Goal: Task Accomplishment & Management: Manage account settings

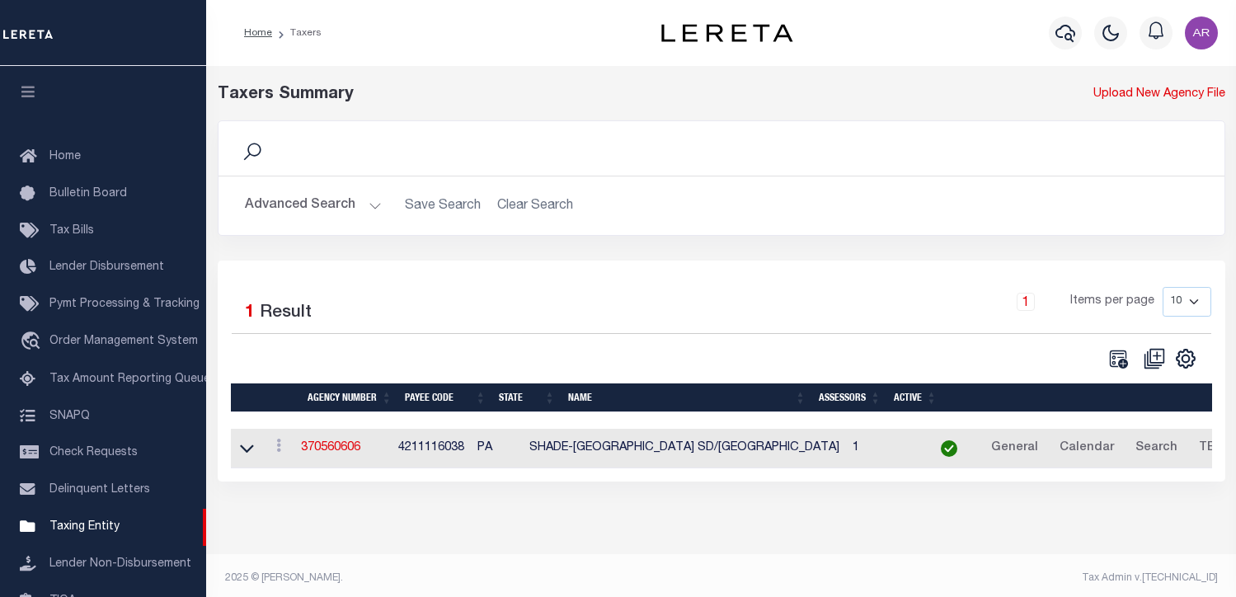
select select
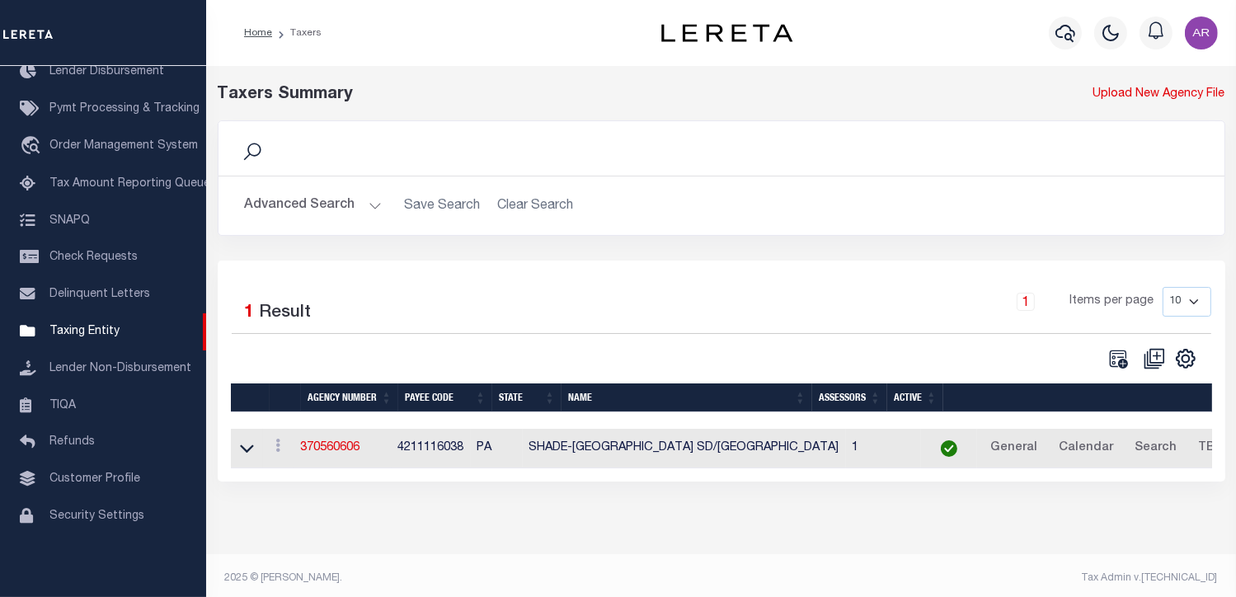
click at [370, 202] on button "Advanced Search" at bounding box center [313, 206] width 137 height 32
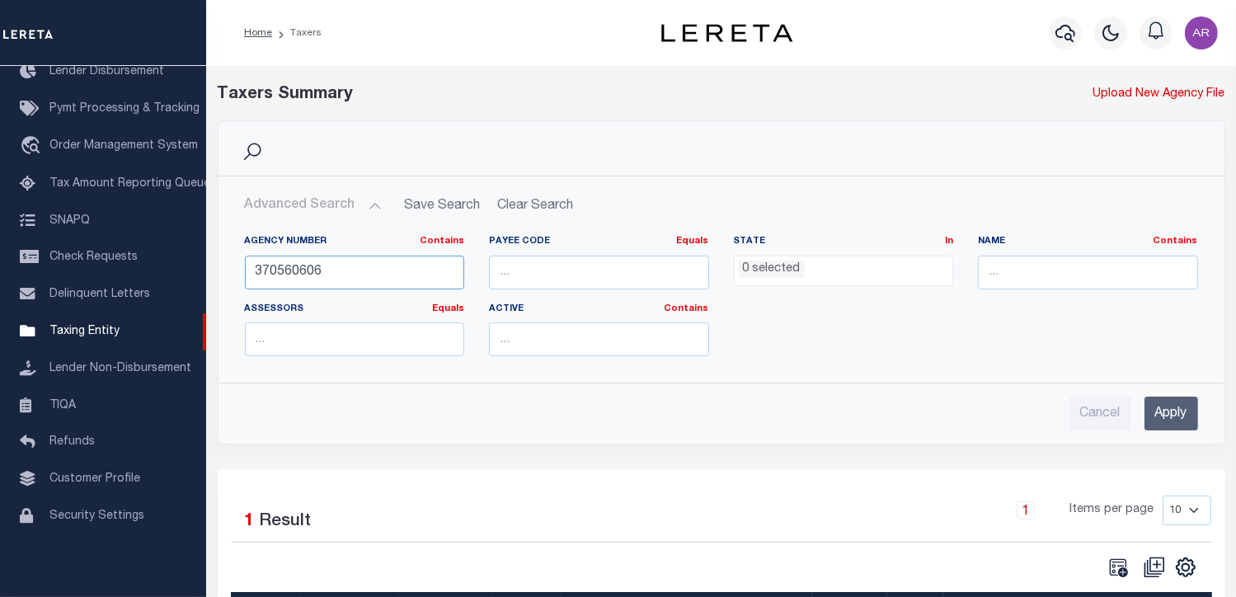
drag, startPoint x: 344, startPoint y: 266, endPoint x: 239, endPoint y: 266, distance: 104.7
click at [239, 266] on div "Agency Number Contains Contains Is 370560606" at bounding box center [355, 269] width 245 height 68
type input "370250610"
click at [1173, 412] on input "Apply" at bounding box center [1172, 414] width 54 height 34
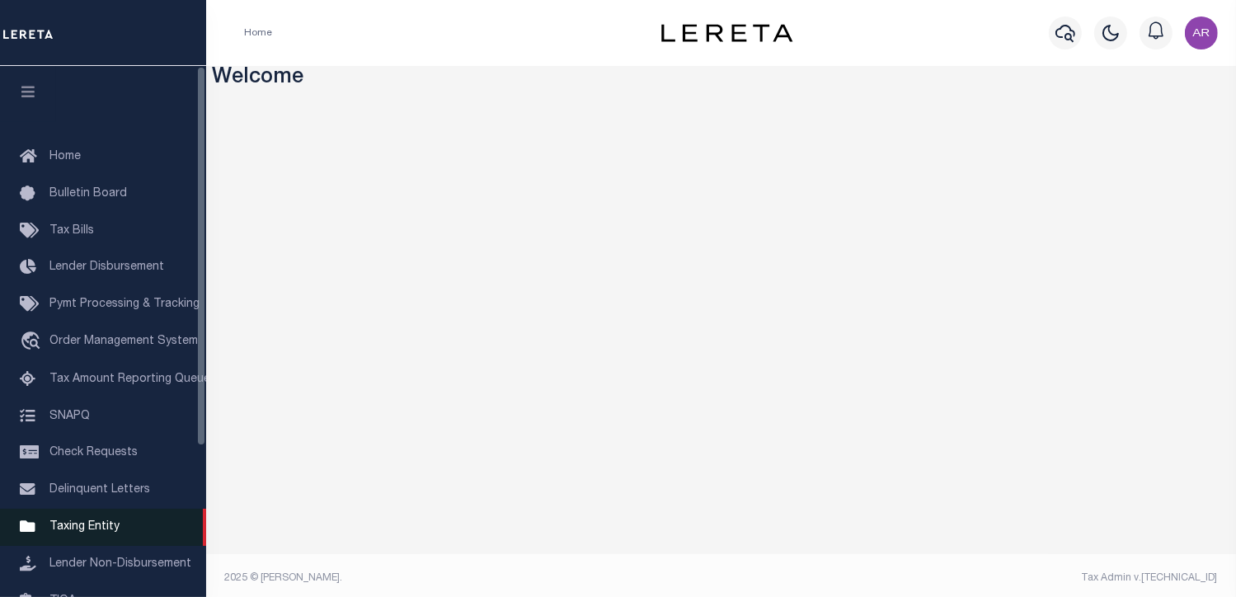
click at [92, 533] on span "Taxing Entity" at bounding box center [84, 527] width 70 height 12
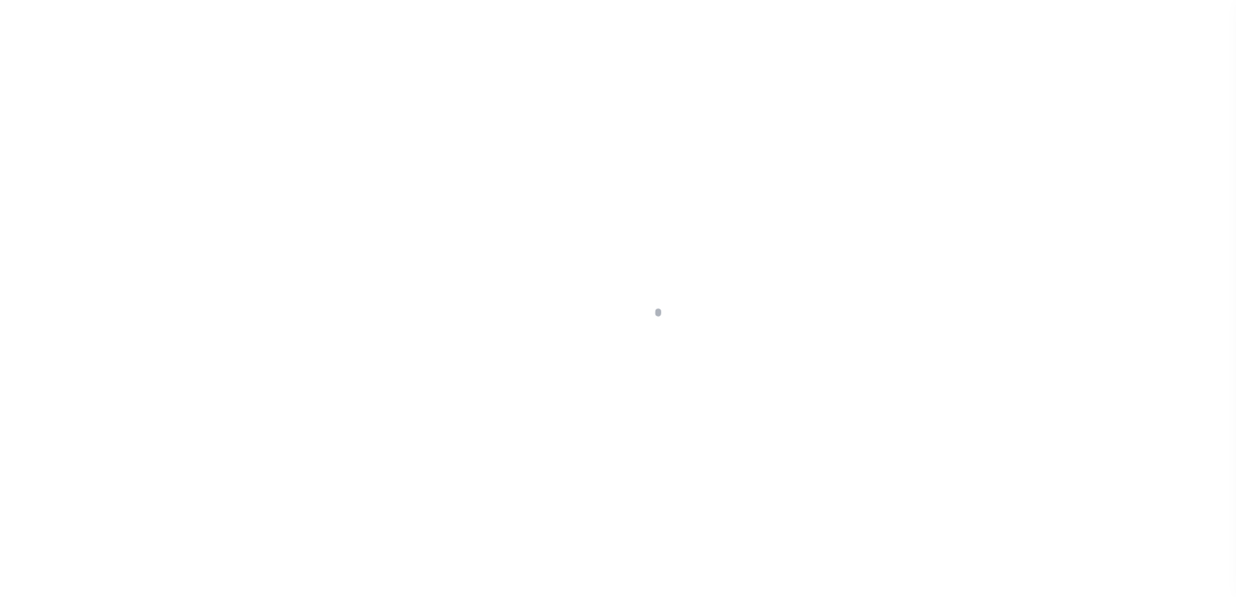
scroll to position [209, 0]
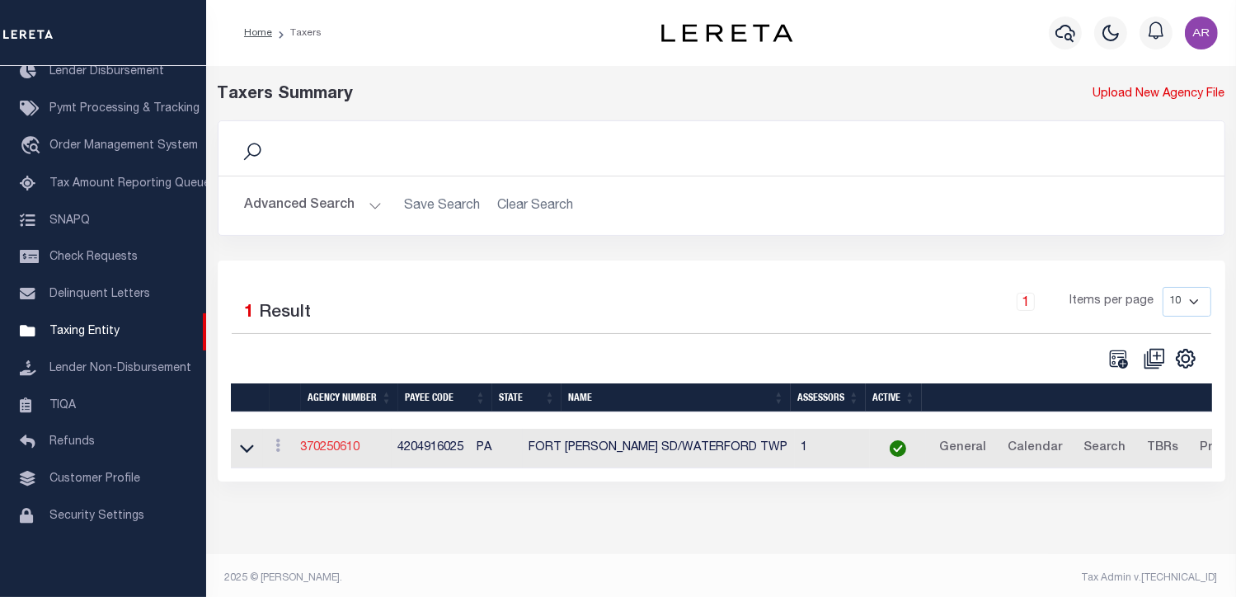
click at [340, 449] on link "370250610" at bounding box center [330, 448] width 59 height 12
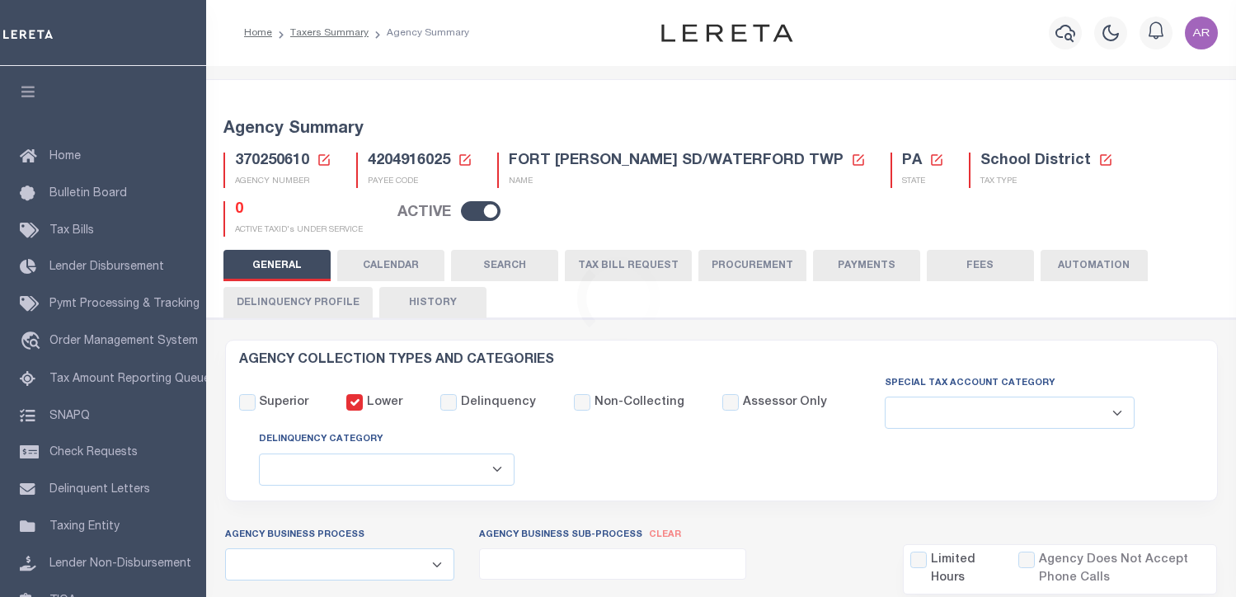
select select
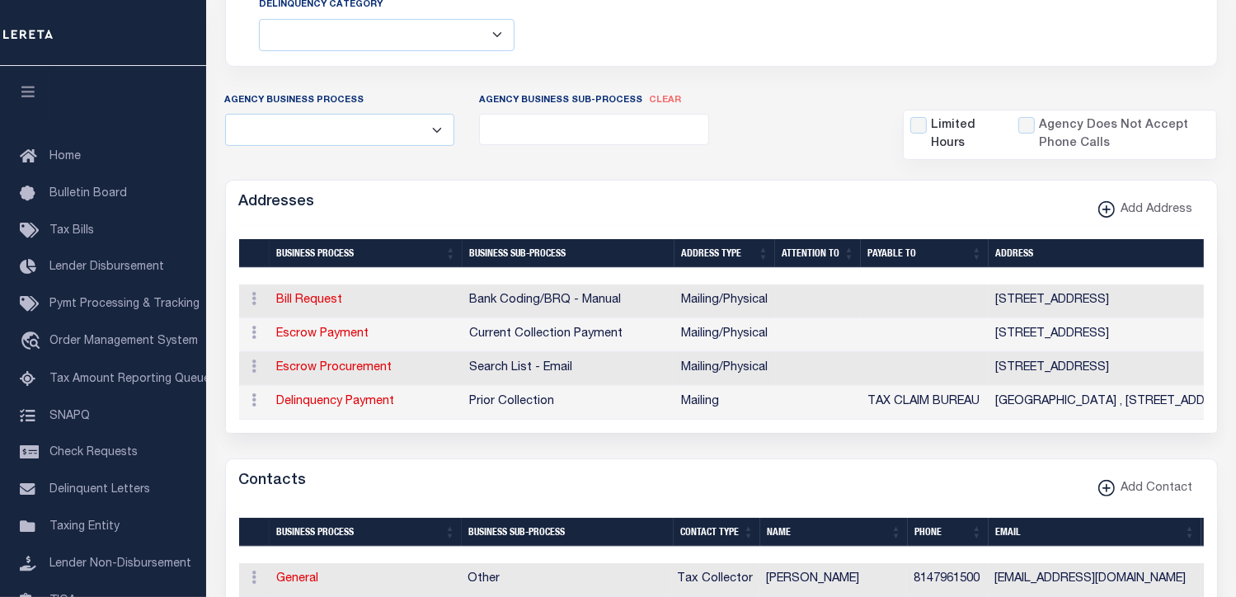
scroll to position [458, 0]
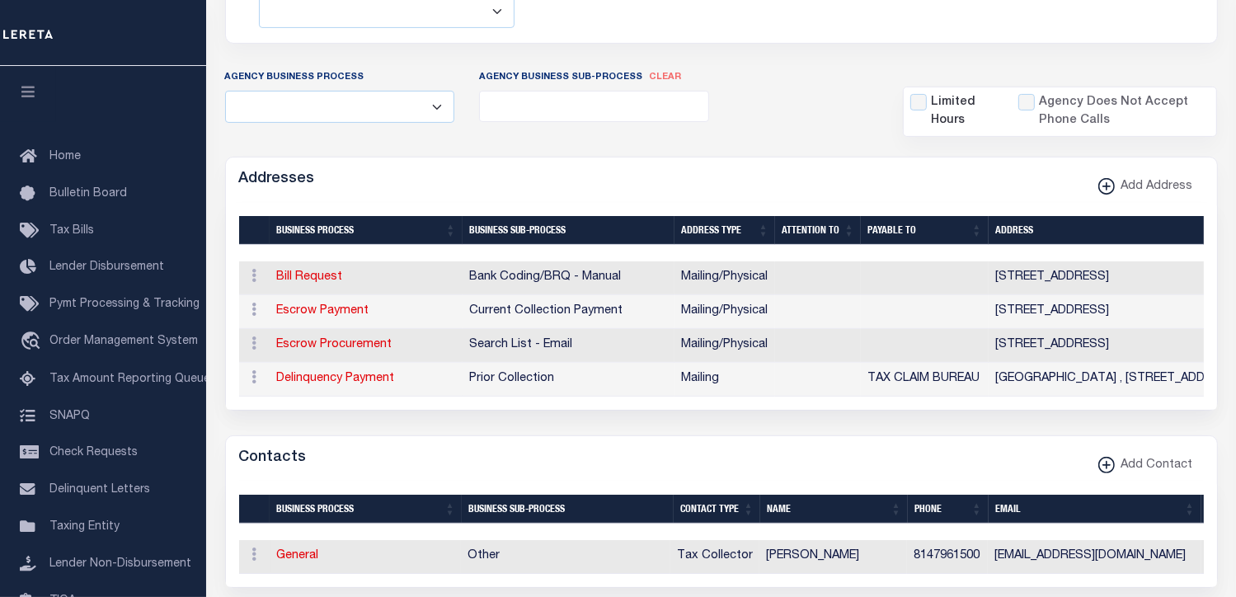
drag, startPoint x: 770, startPoint y: 119, endPoint x: 836, endPoint y: 122, distance: 65.2
click at [770, 119] on div "Agency Business Process Automation Bill Request Delinquency Payment Delinquency…" at bounding box center [722, 102] width 1018 height 69
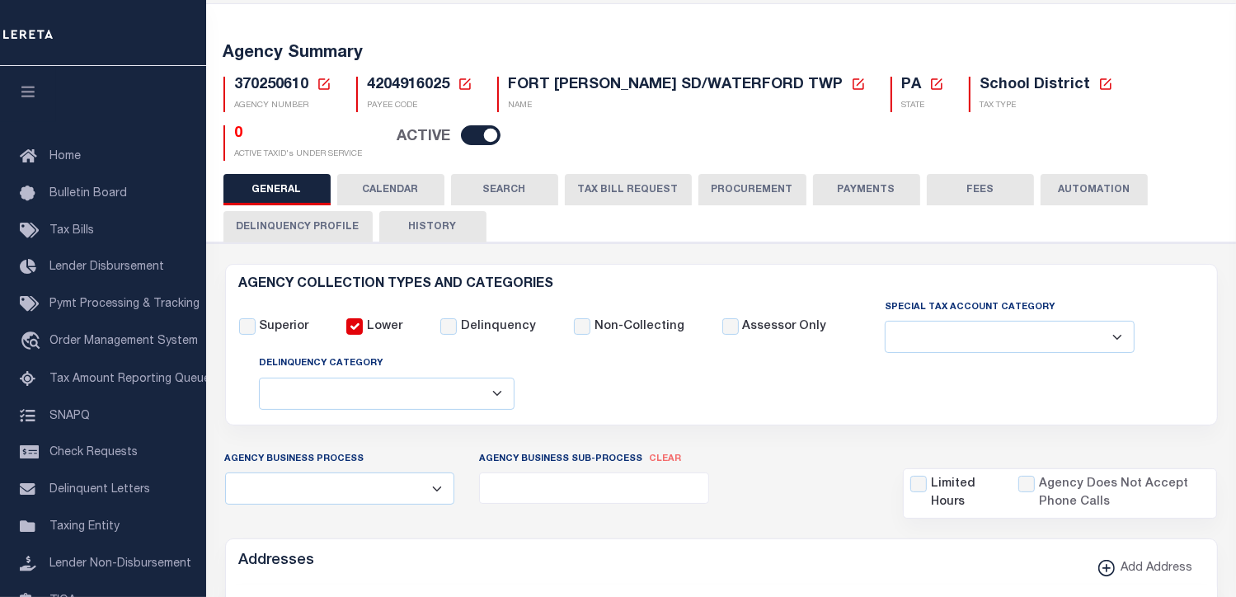
scroll to position [59, 0]
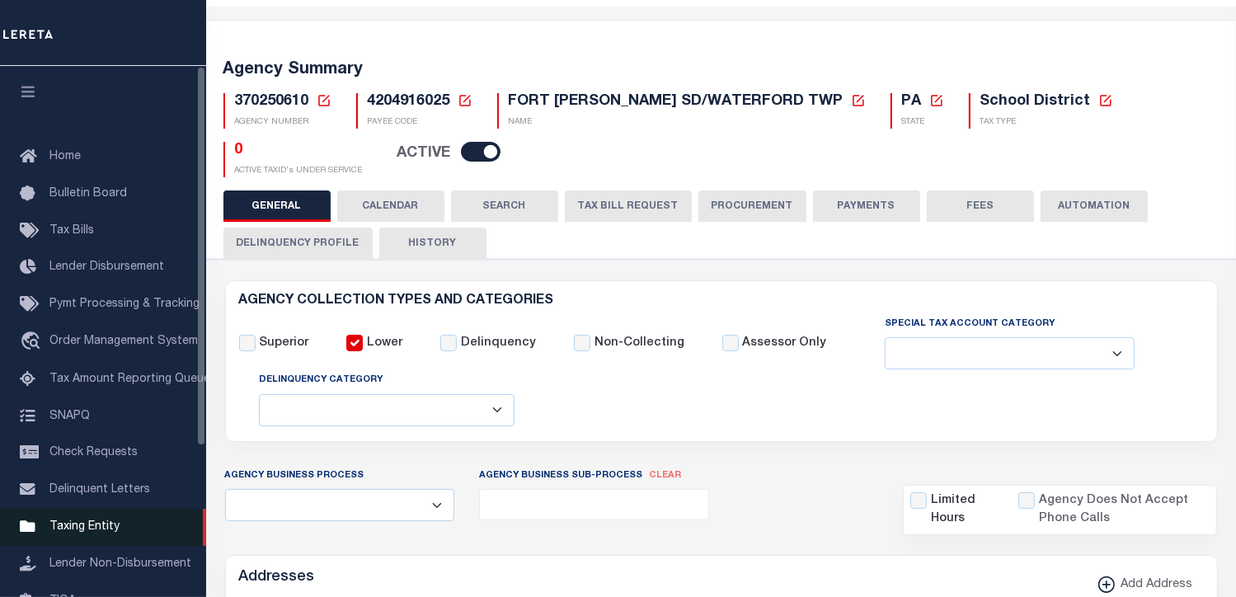
click at [92, 533] on span "Taxing Entity" at bounding box center [84, 527] width 70 height 12
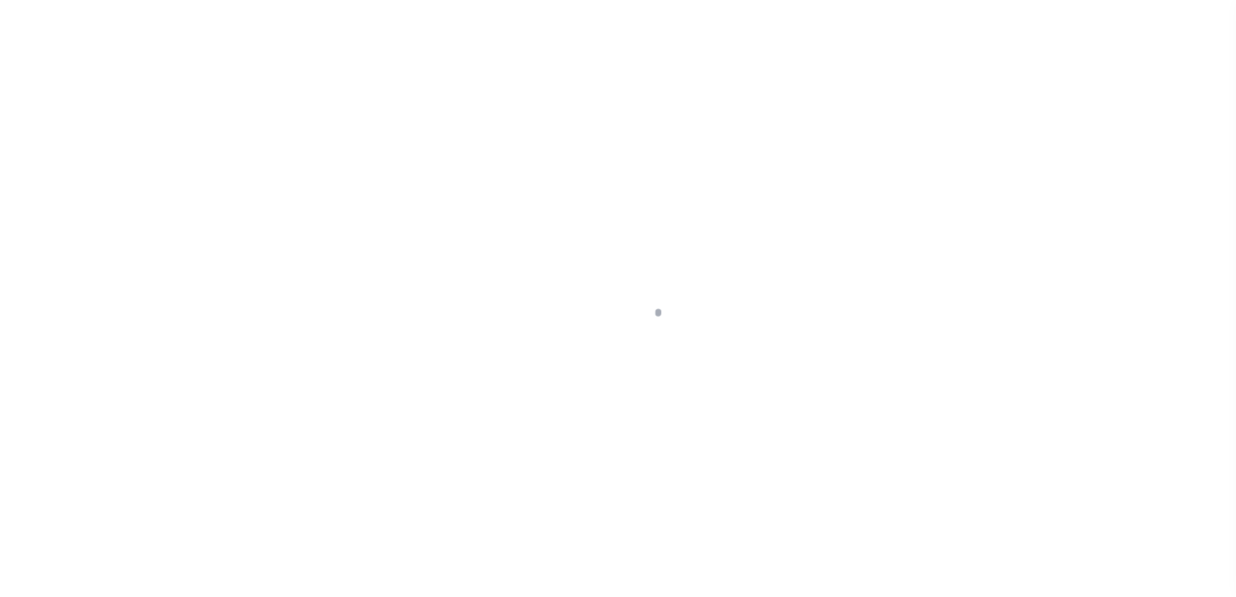
select select
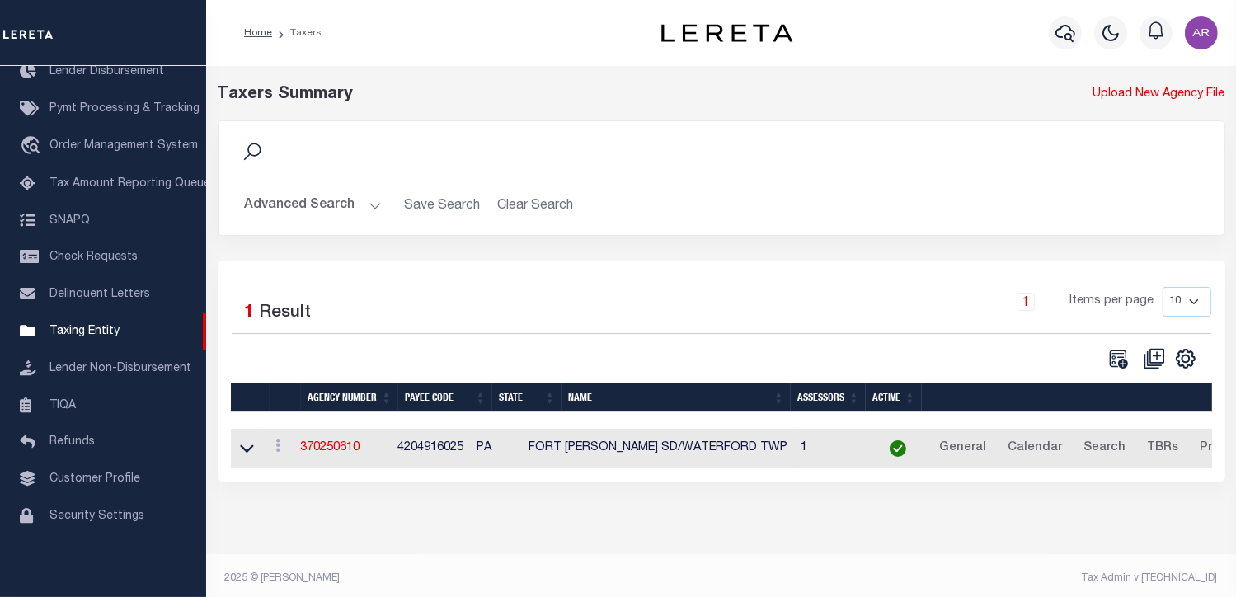
click at [371, 200] on button "Advanced Search" at bounding box center [313, 206] width 137 height 32
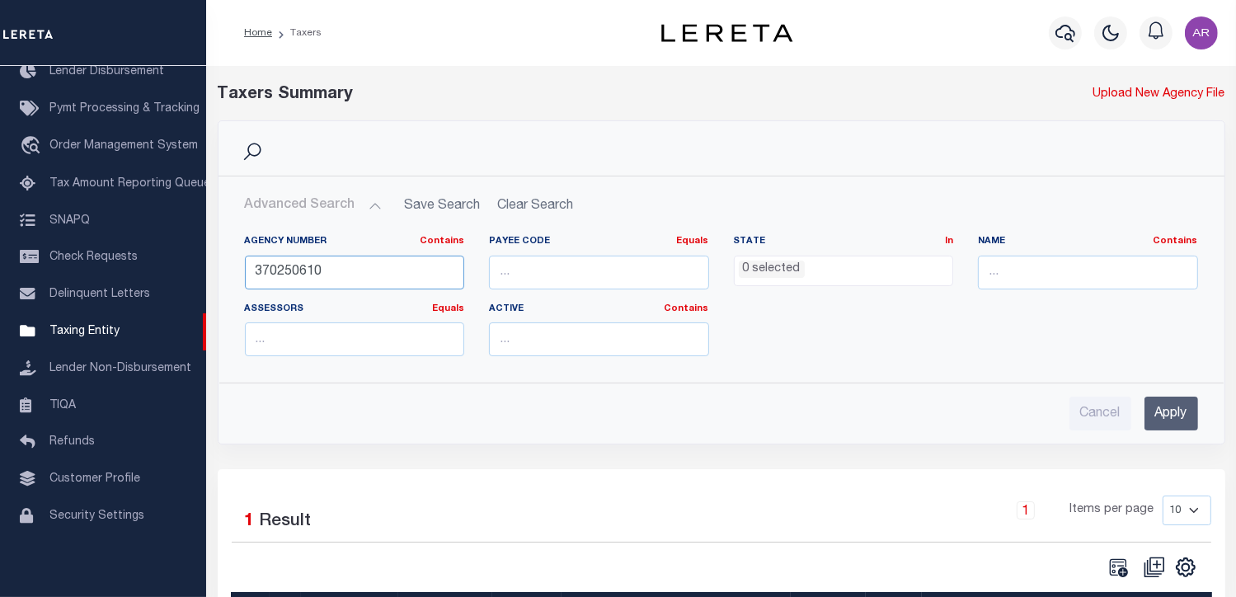
drag, startPoint x: 340, startPoint y: 270, endPoint x: 208, endPoint y: 260, distance: 132.3
click at [208, 260] on div "Search Advanced Search Save Search Clear Search tblPayees_dynamictable_____Defa…" at bounding box center [721, 294] width 1033 height 349
type input "310220642"
click at [1174, 411] on input "Apply" at bounding box center [1172, 414] width 54 height 34
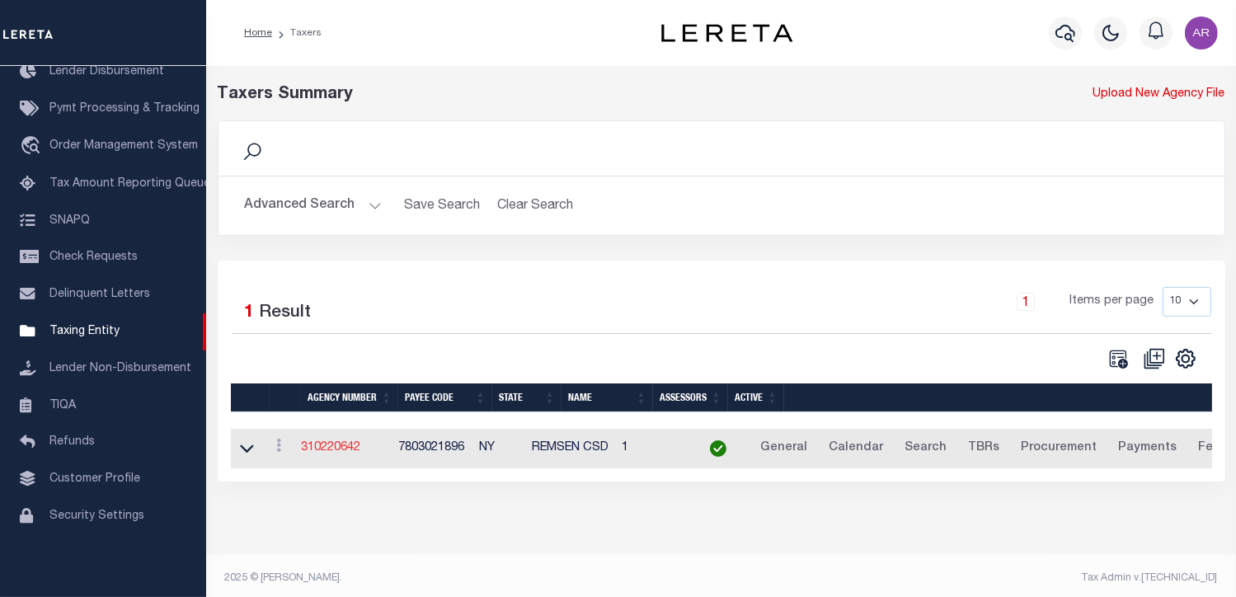
click at [349, 448] on link "310220642" at bounding box center [330, 448] width 59 height 12
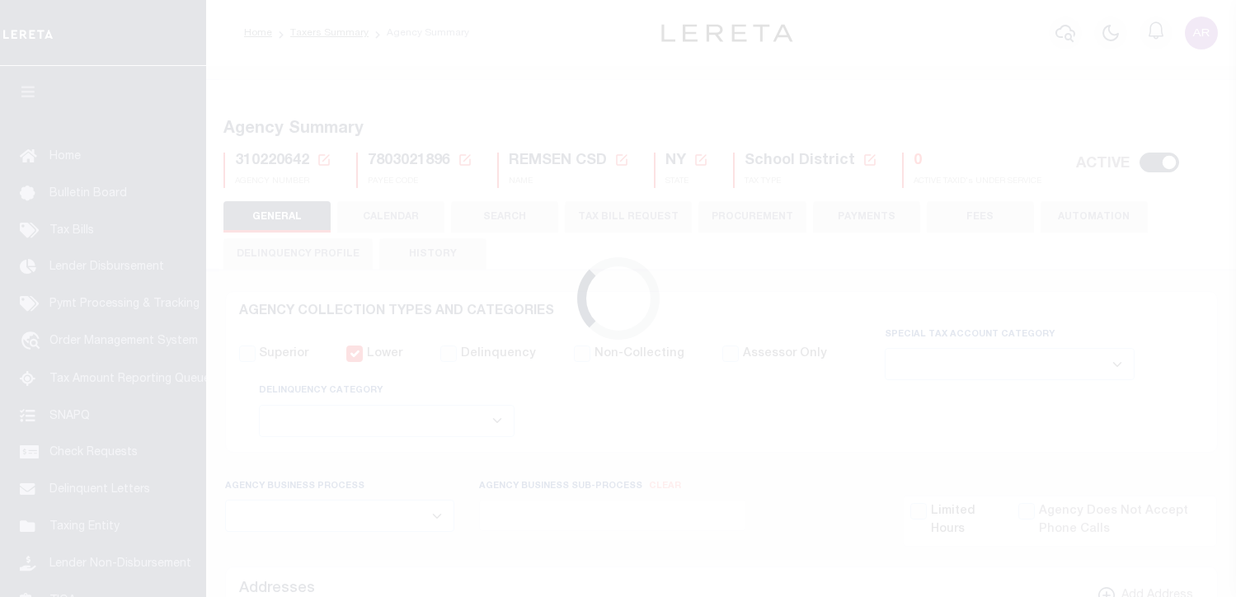
select select
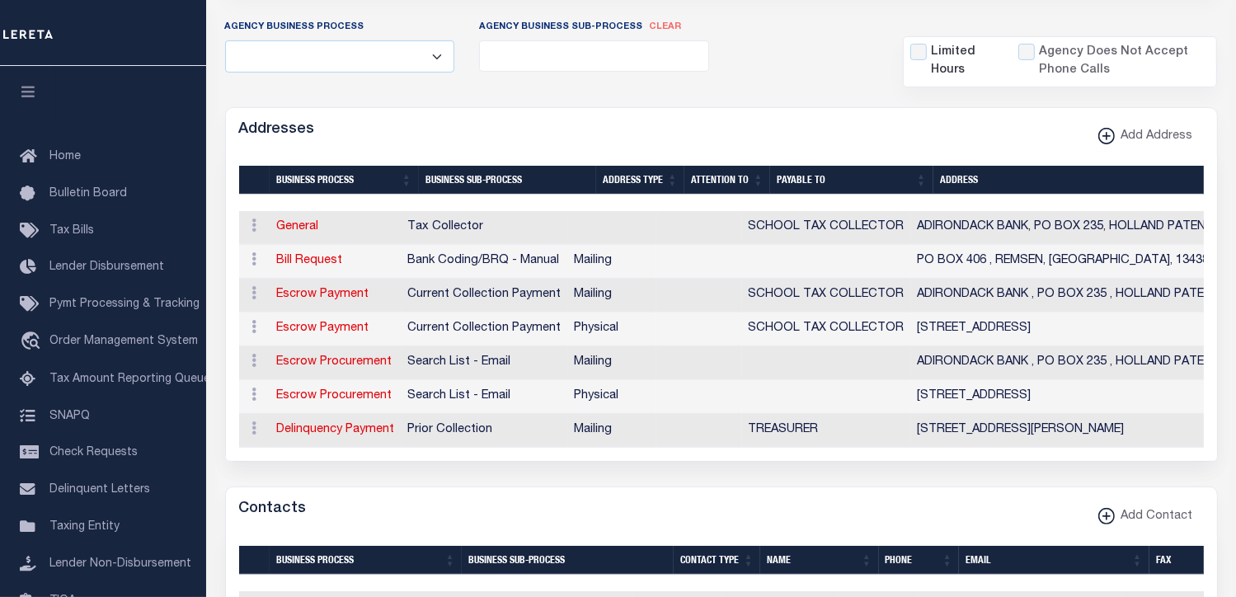
scroll to position [462, 0]
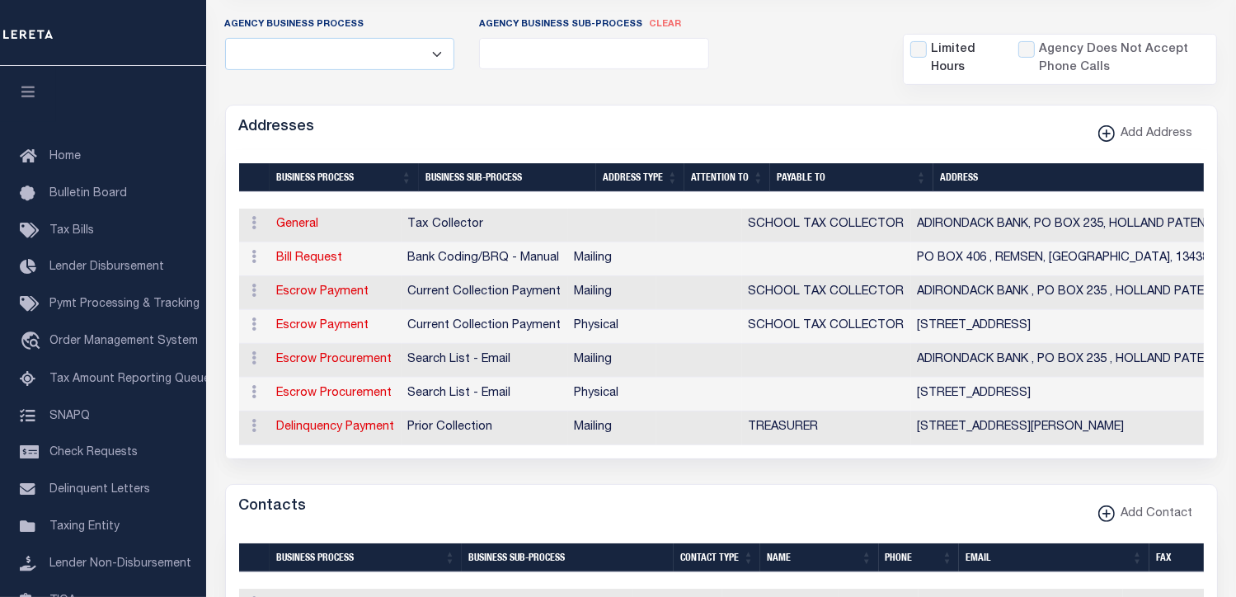
drag, startPoint x: 769, startPoint y: 517, endPoint x: 780, endPoint y: 487, distance: 31.9
click at [769, 517] on div "Contacts Add Contact" at bounding box center [721, 507] width 991 height 45
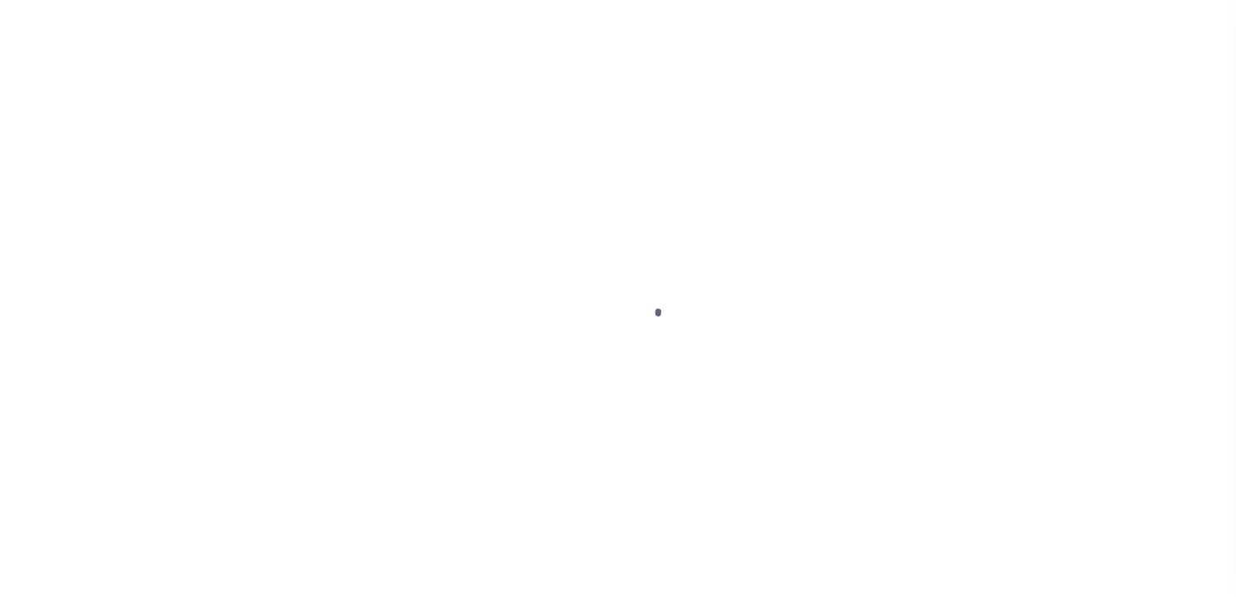
scroll to position [196, 0]
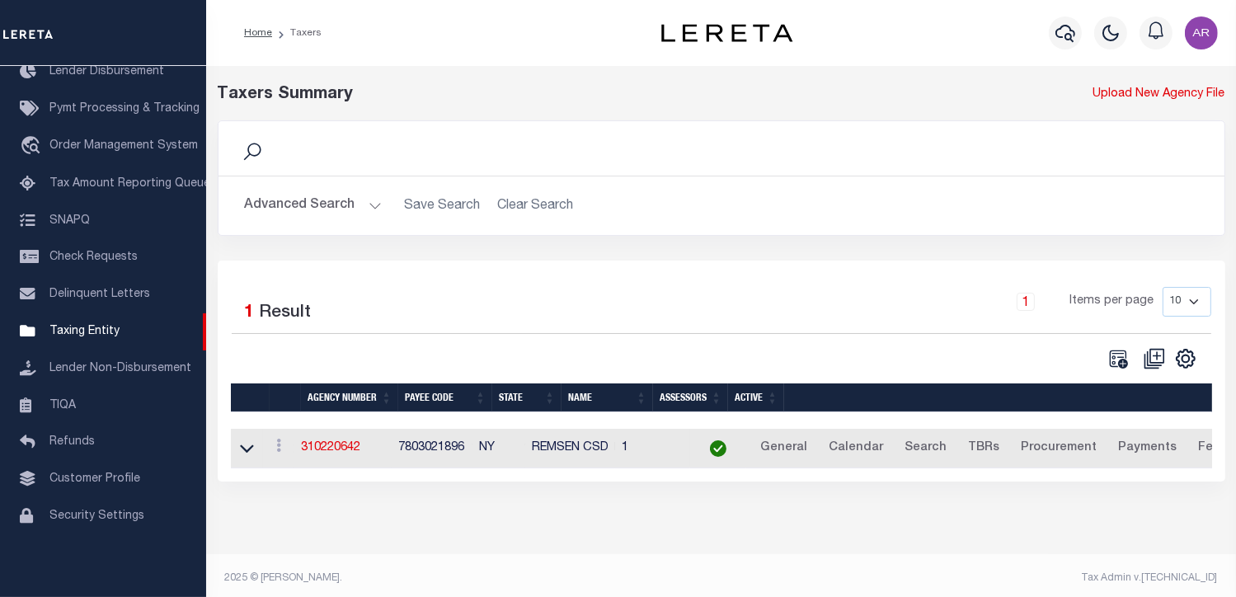
click at [365, 200] on button "Advanced Search" at bounding box center [313, 206] width 137 height 32
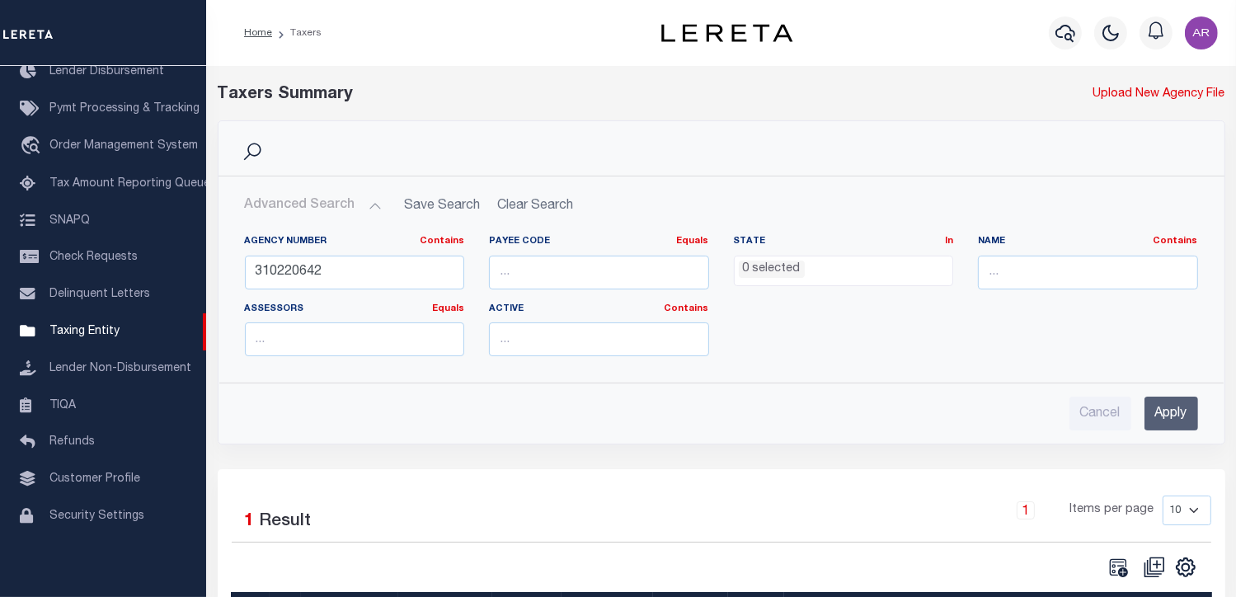
drag, startPoint x: 669, startPoint y: 511, endPoint x: 652, endPoint y: 491, distance: 25.8
click at [669, 511] on div "1 Items per page 10 25 50 100" at bounding box center [846, 517] width 729 height 43
drag, startPoint x: 336, startPoint y: 273, endPoint x: 209, endPoint y: 260, distance: 127.7
click at [209, 260] on div "Search Advanced Search Save Search Clear Search tblPayees_dynamictable_____Defa…" at bounding box center [721, 294] width 1033 height 349
type input "310330651"
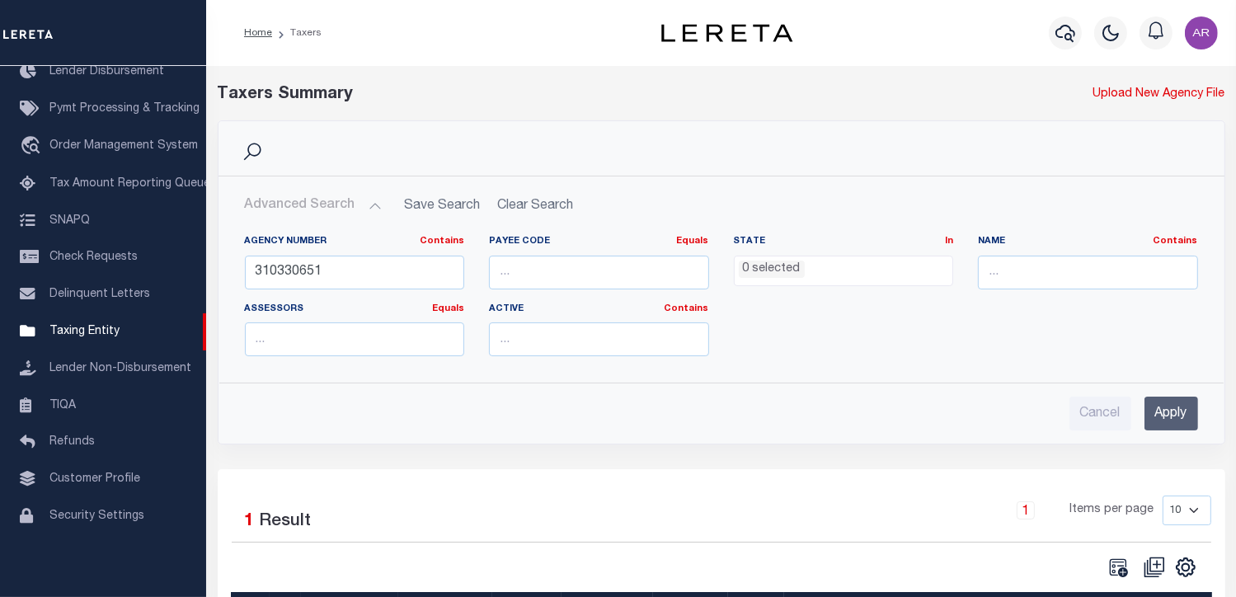
click at [1168, 403] on input "Apply" at bounding box center [1172, 414] width 54 height 34
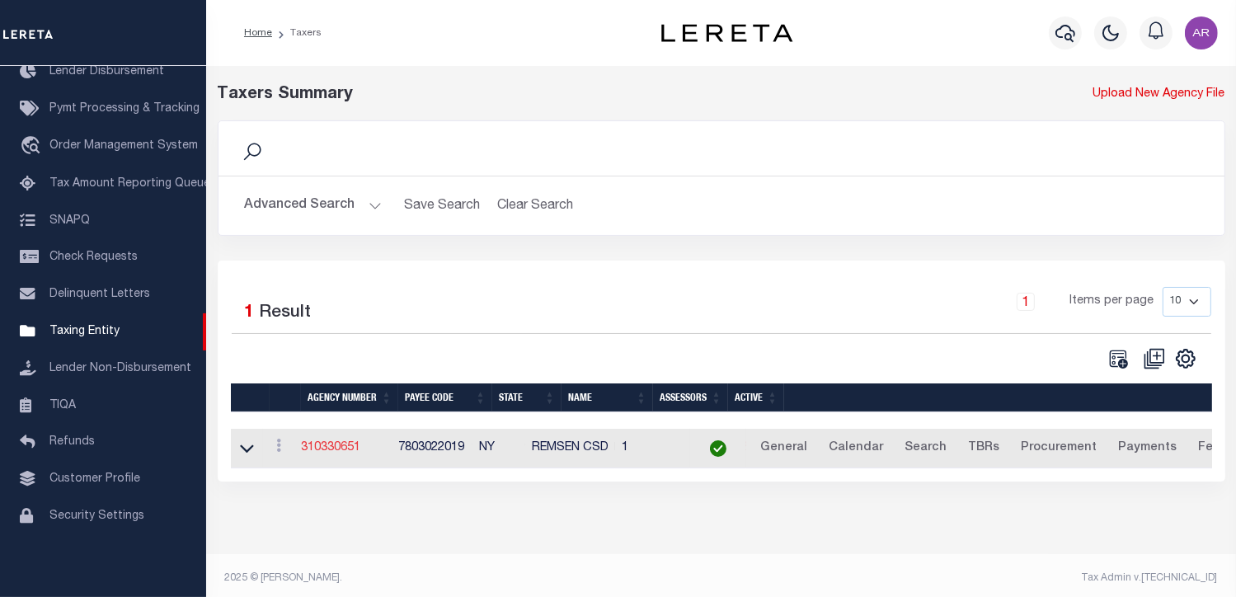
click at [349, 450] on link "310330651" at bounding box center [330, 448] width 59 height 12
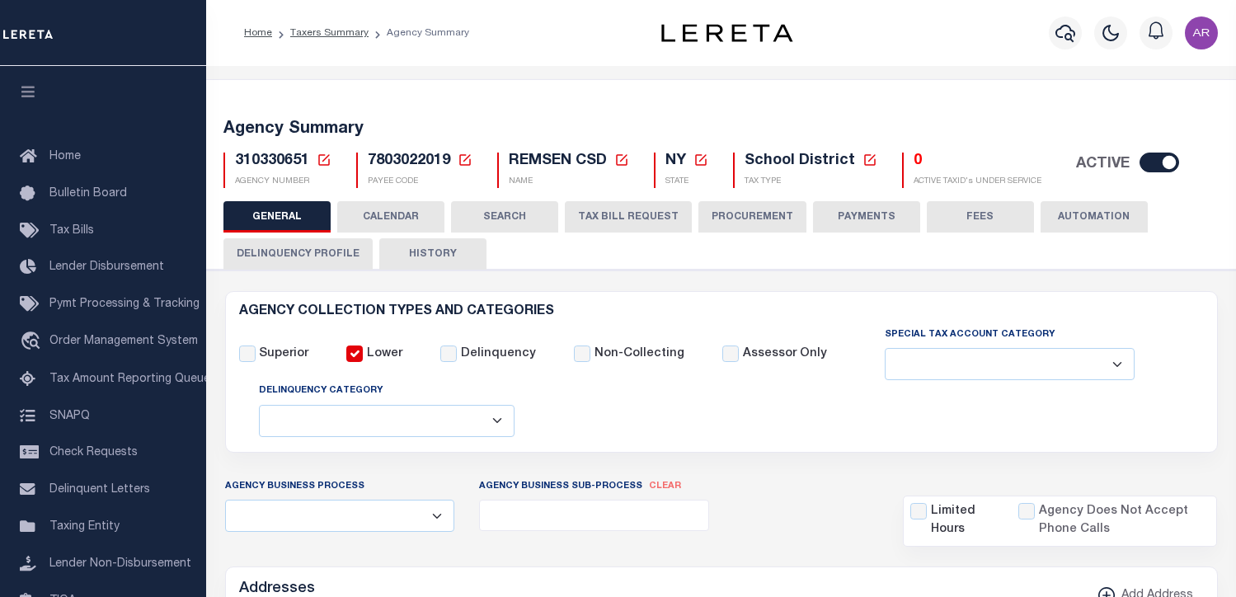
select select
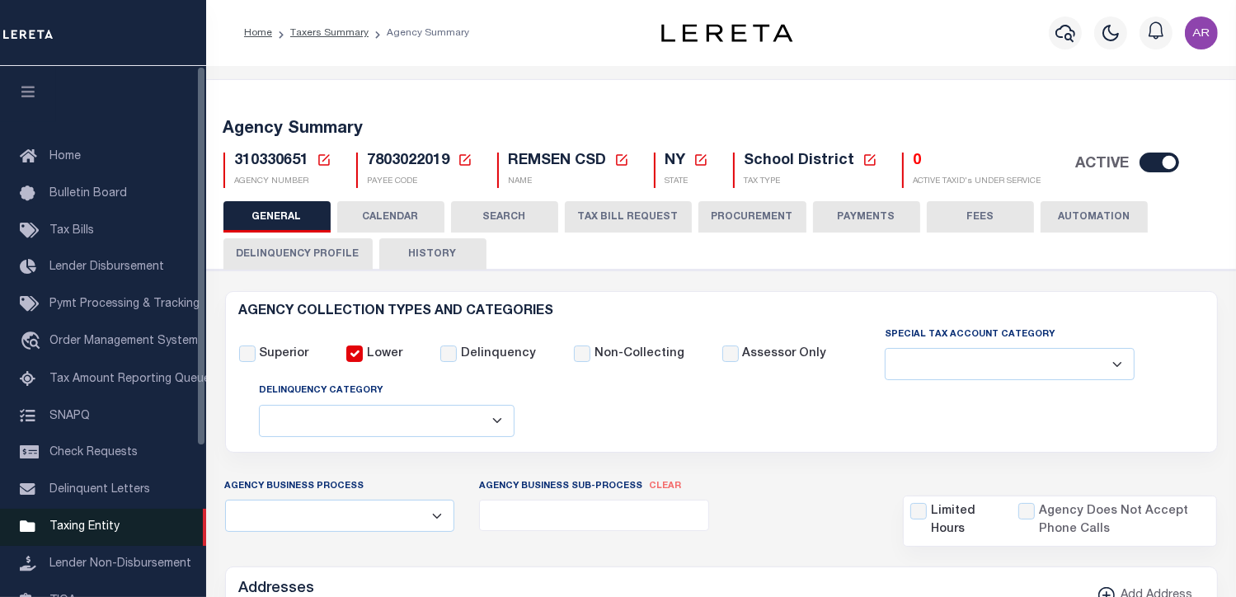
click at [106, 533] on span "Taxing Entity" at bounding box center [84, 527] width 70 height 12
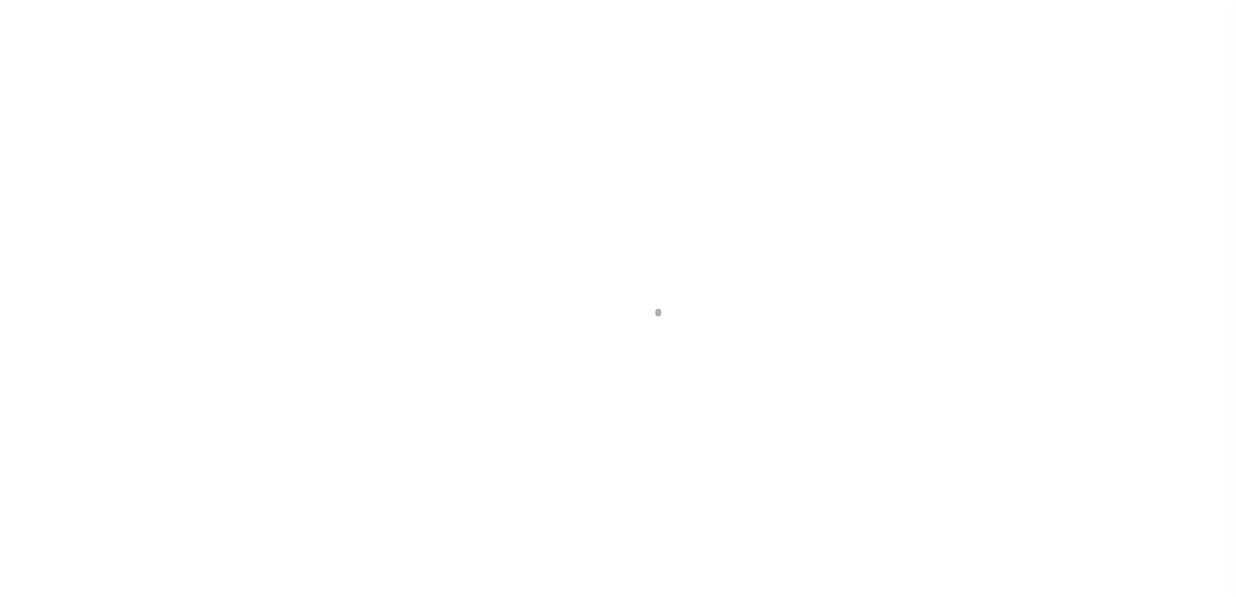
select select
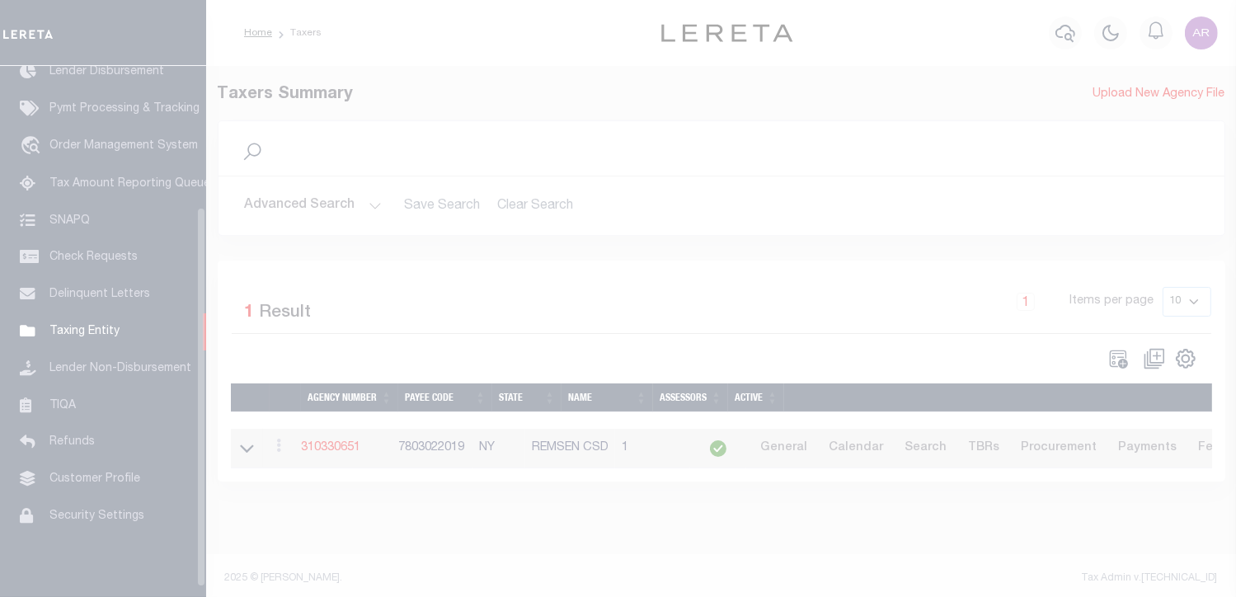
scroll to position [209, 0]
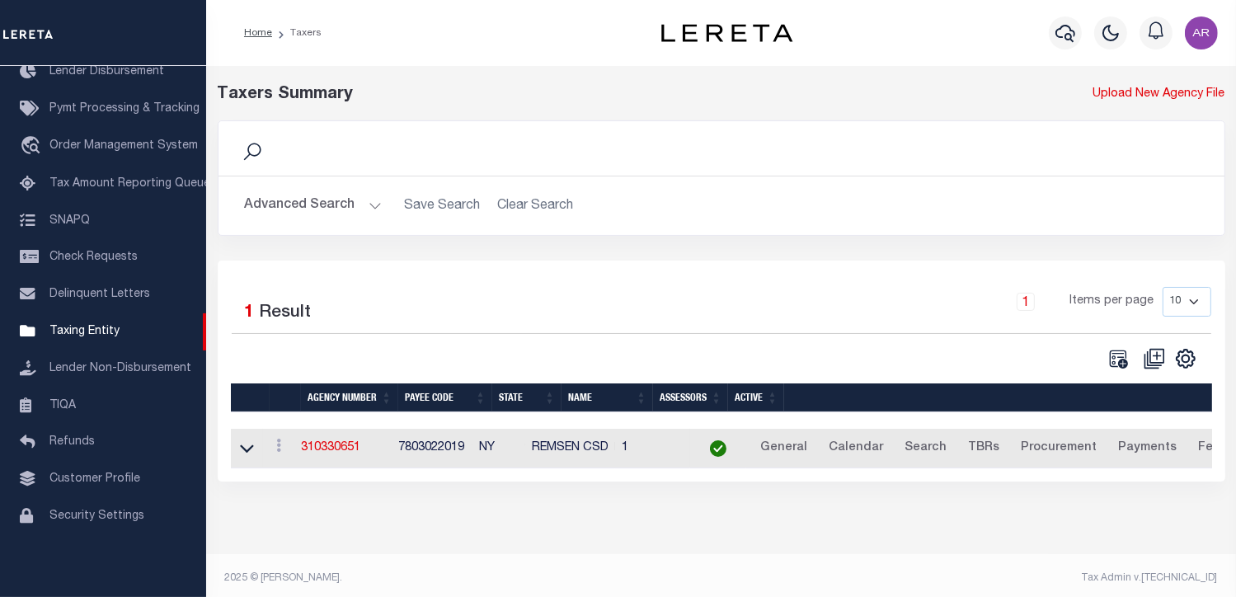
click at [370, 200] on button "Advanced Search" at bounding box center [313, 206] width 137 height 32
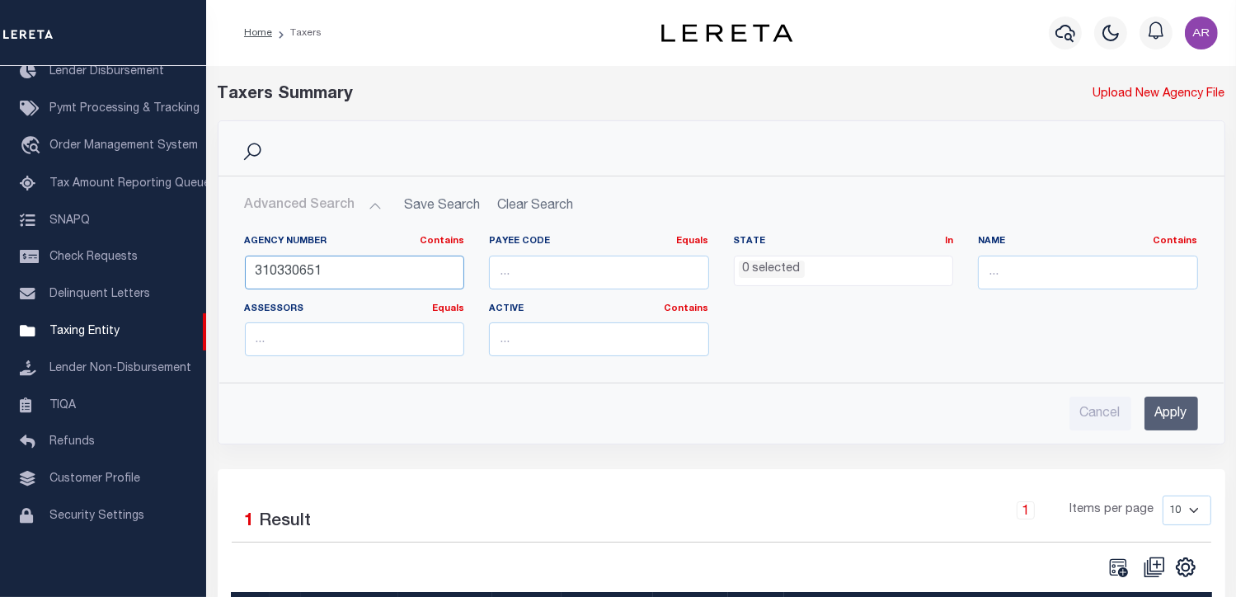
drag, startPoint x: 350, startPoint y: 270, endPoint x: 219, endPoint y: 270, distance: 130.3
click at [219, 270] on div "Agency Number Contains Contains Is 310330651 Payee Code Equals Equals Is Not Eq…" at bounding box center [721, 296] width 1005 height 148
type input "370640615"
click at [1170, 406] on input "Apply" at bounding box center [1172, 414] width 54 height 34
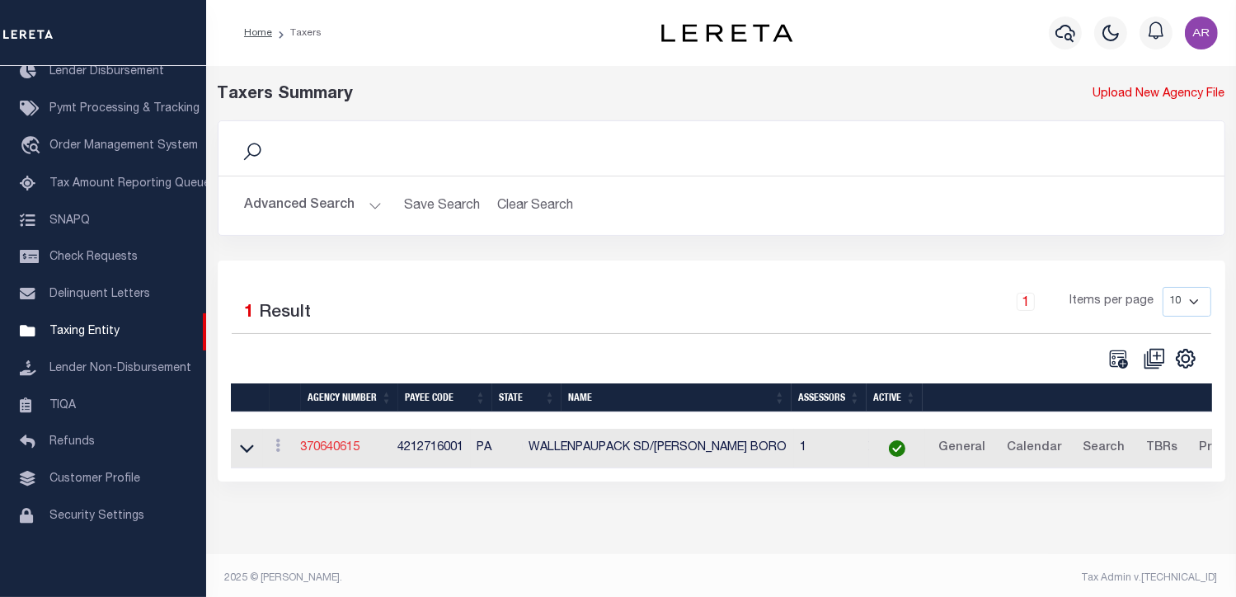
click at [335, 446] on link "370640615" at bounding box center [330, 448] width 59 height 12
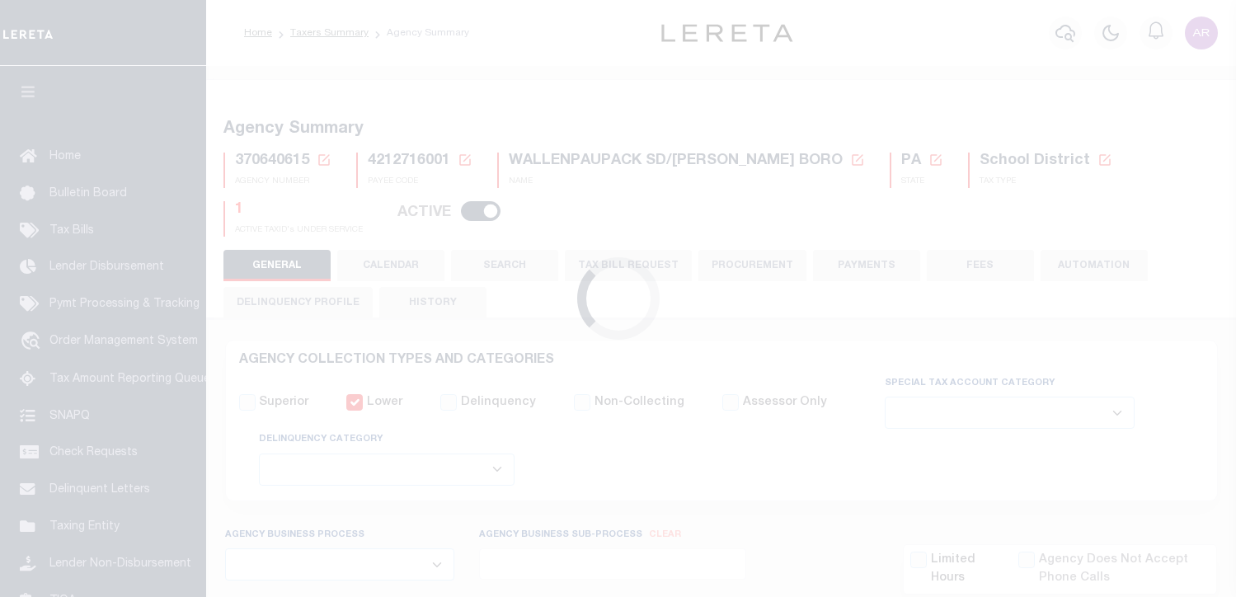
select select
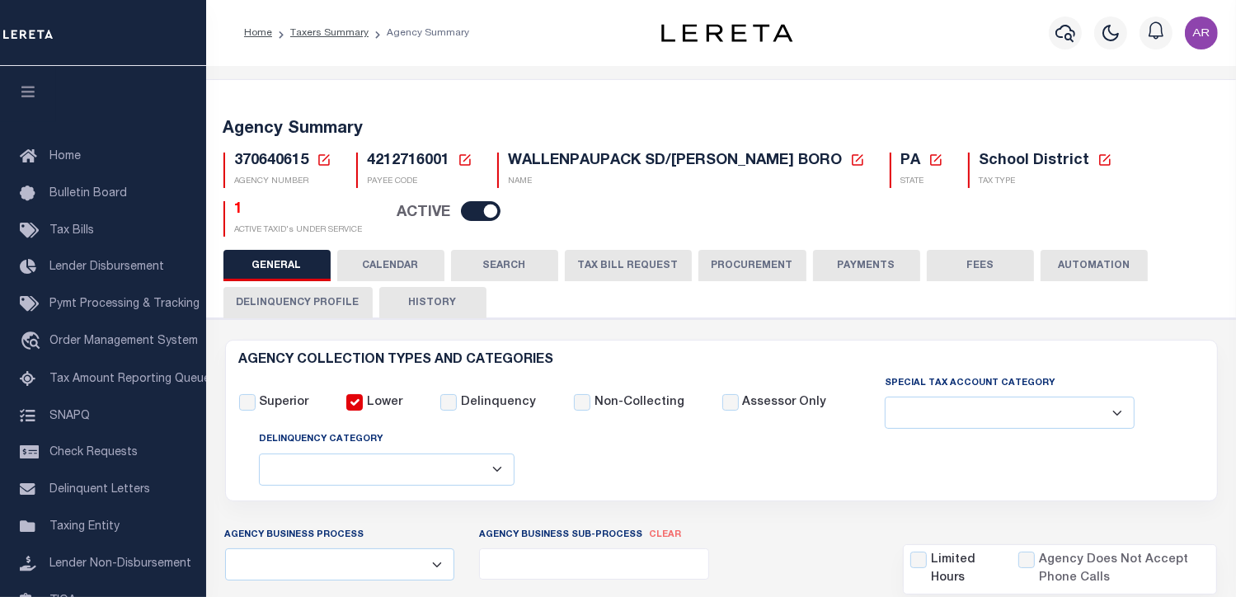
click at [976, 259] on button "FEES" at bounding box center [980, 265] width 107 height 31
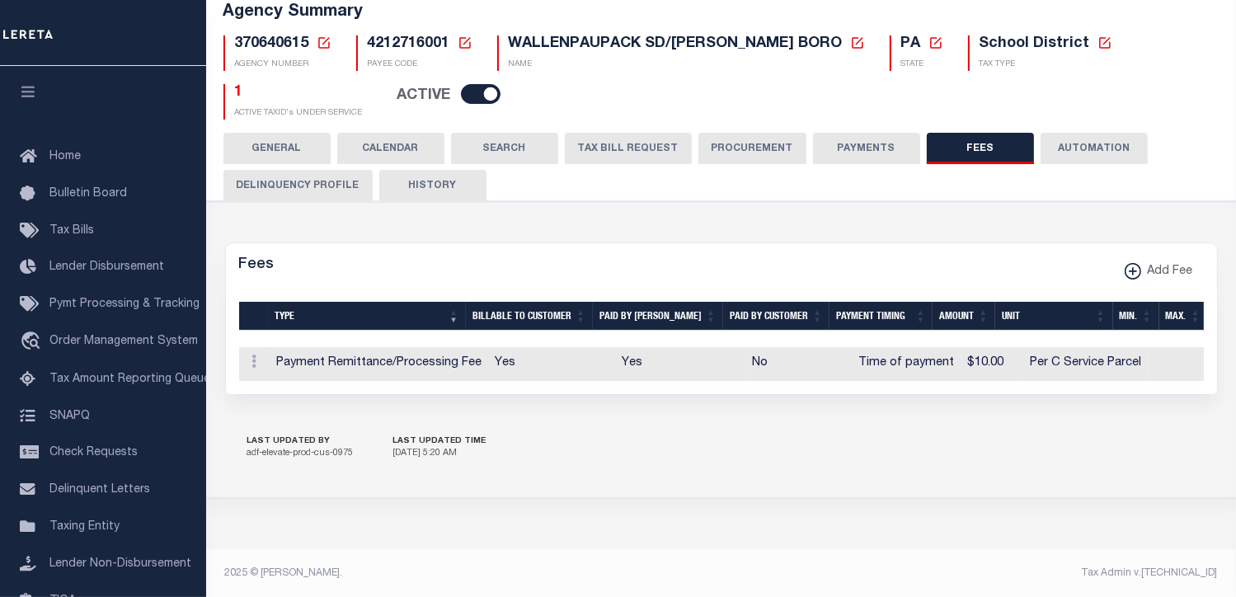
click at [862, 138] on button "PAYMENTS" at bounding box center [866, 148] width 107 height 31
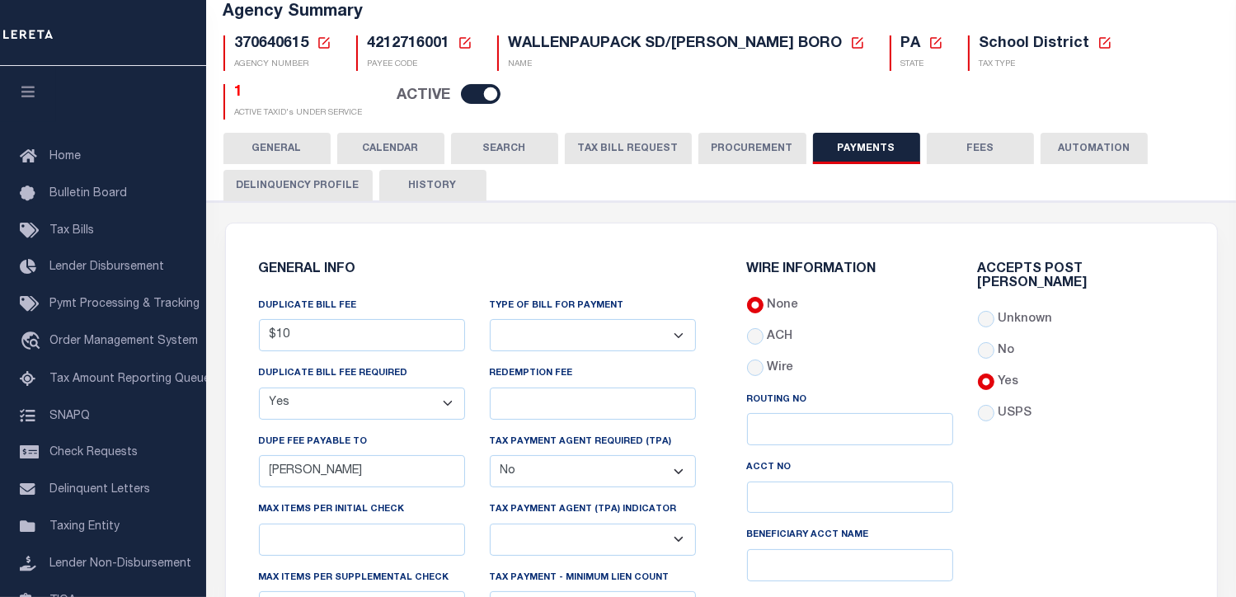
click at [289, 140] on button "GENERAL" at bounding box center [277, 148] width 107 height 31
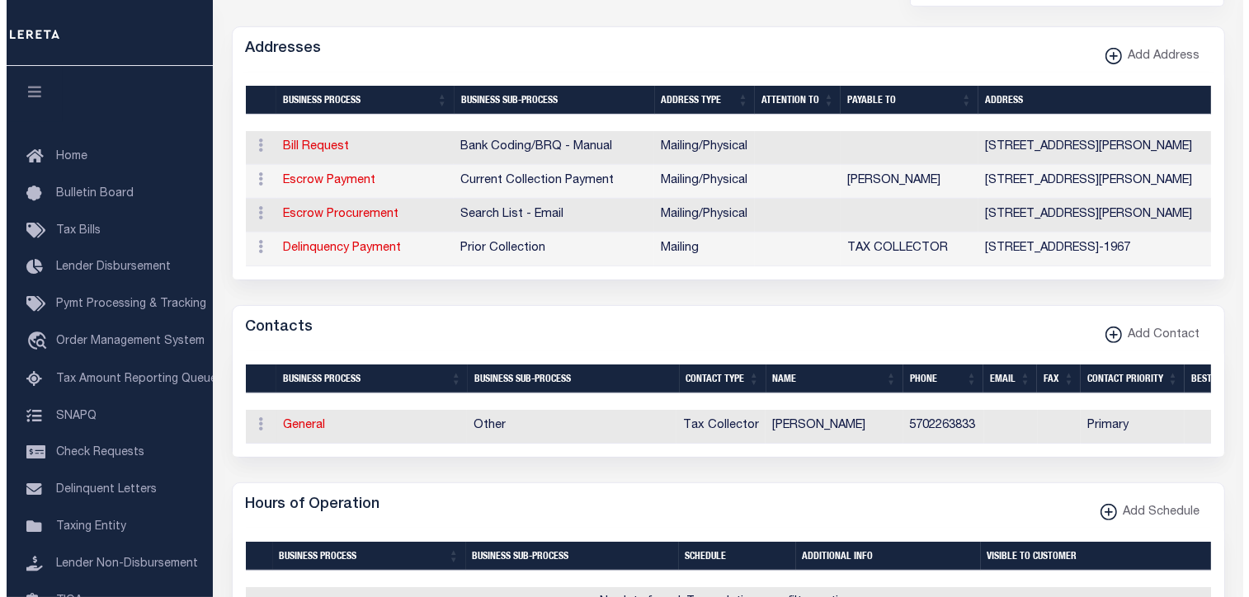
scroll to position [591, 0]
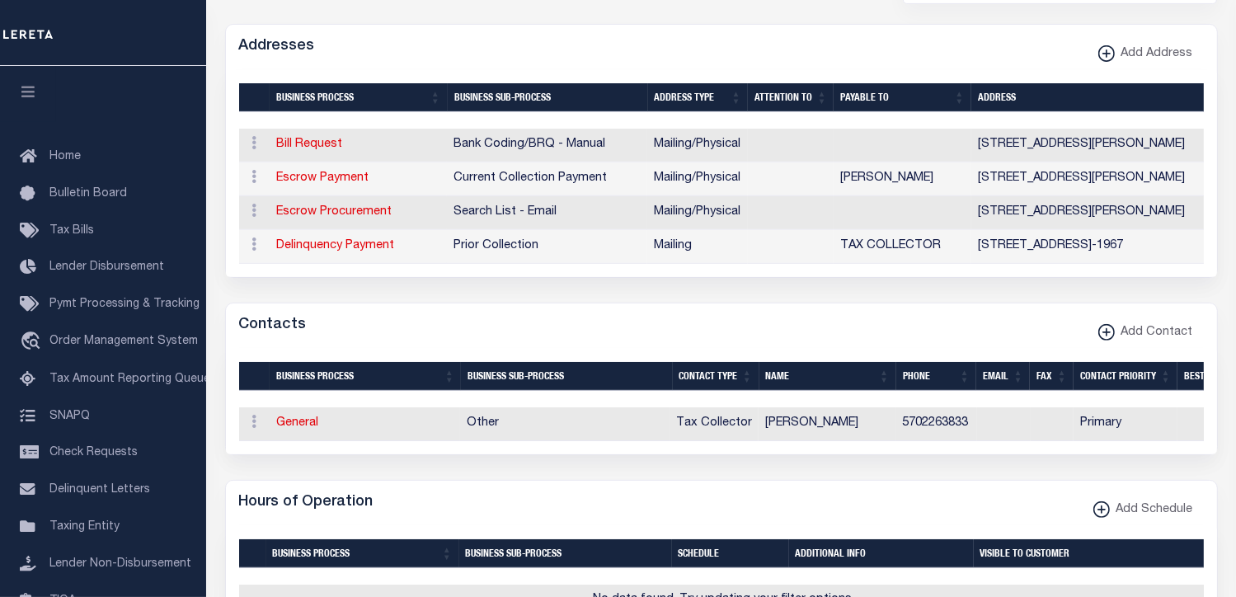
click at [973, 32] on div "Addresses Add Address" at bounding box center [721, 47] width 991 height 45
click at [318, 139] on link "Bill Request" at bounding box center [310, 145] width 66 height 12
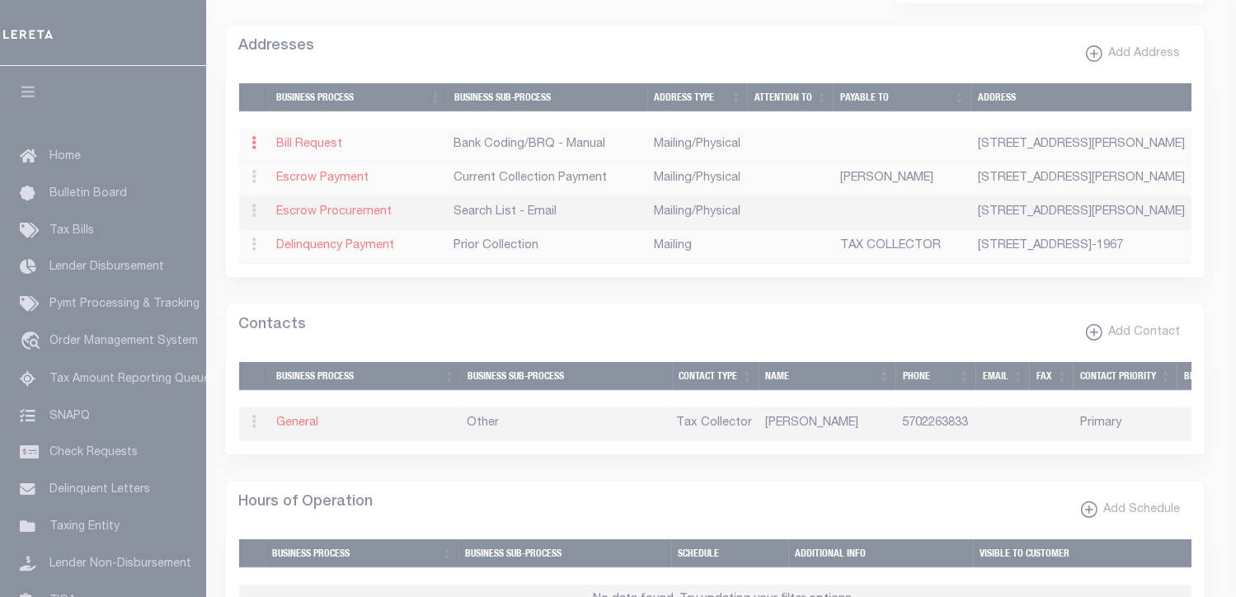
type input "416 CHESTNUT AVE"
type input "HAWLEY"
select select "PA"
type input "18428"
select select "5"
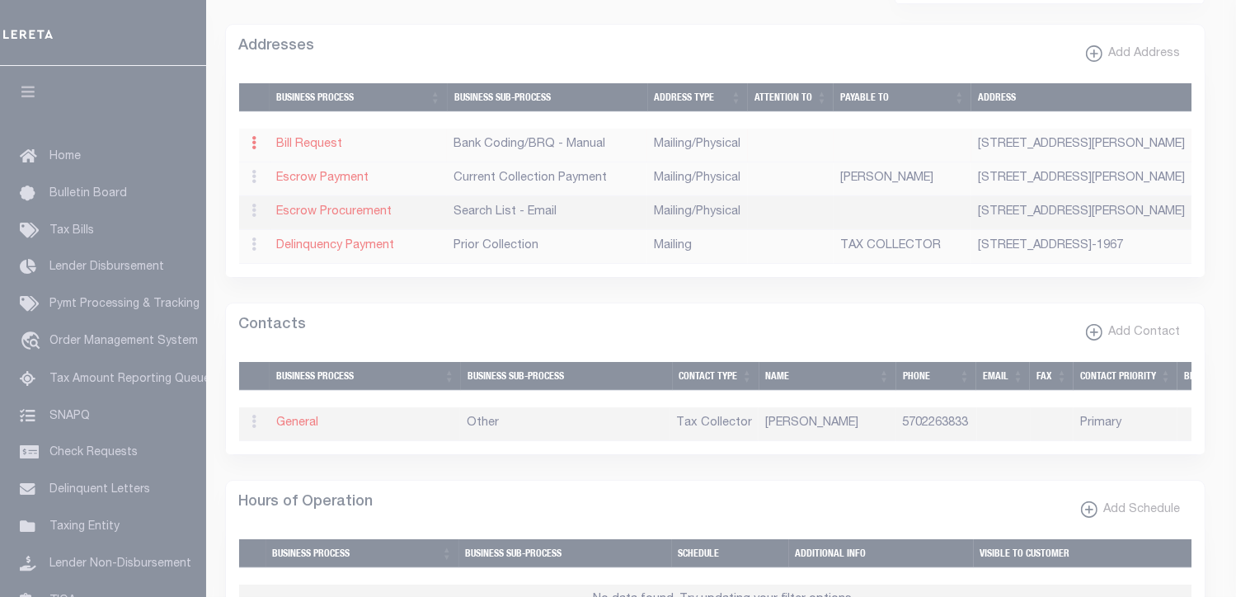
checkbox input "true"
select select "1"
select select "2"
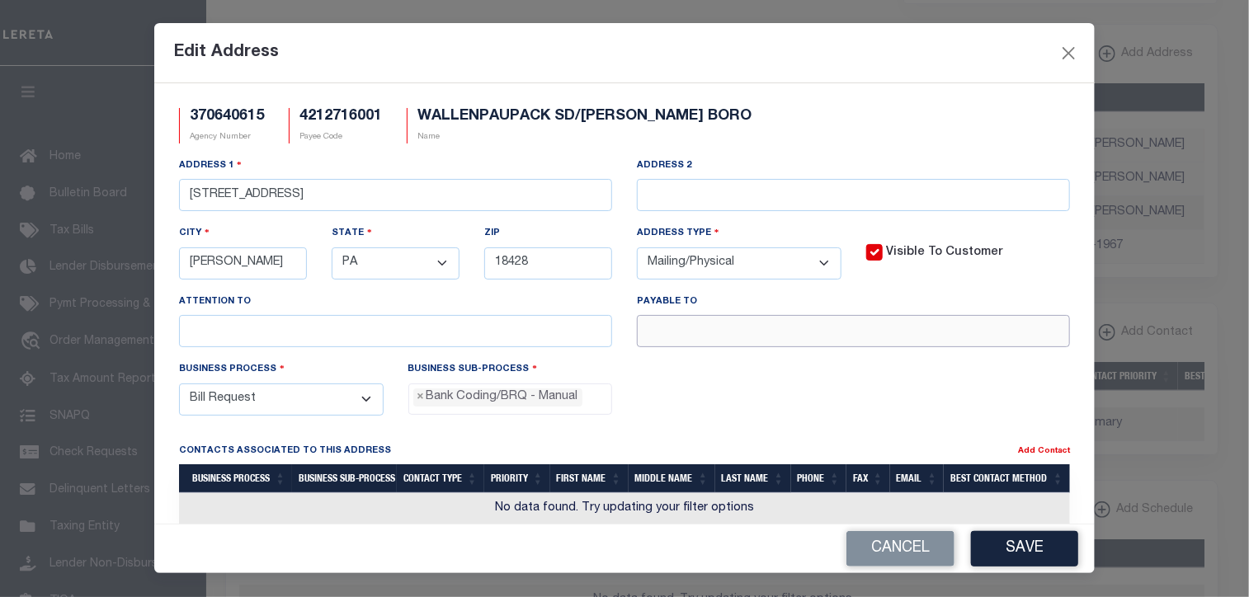
click at [737, 336] on input "text" at bounding box center [853, 331] width 433 height 32
paste input "BARBARA MIDDAUGH"
type input "BARBARA MIDDAUGH"
click at [1051, 541] on button "Save" at bounding box center [1024, 548] width 107 height 35
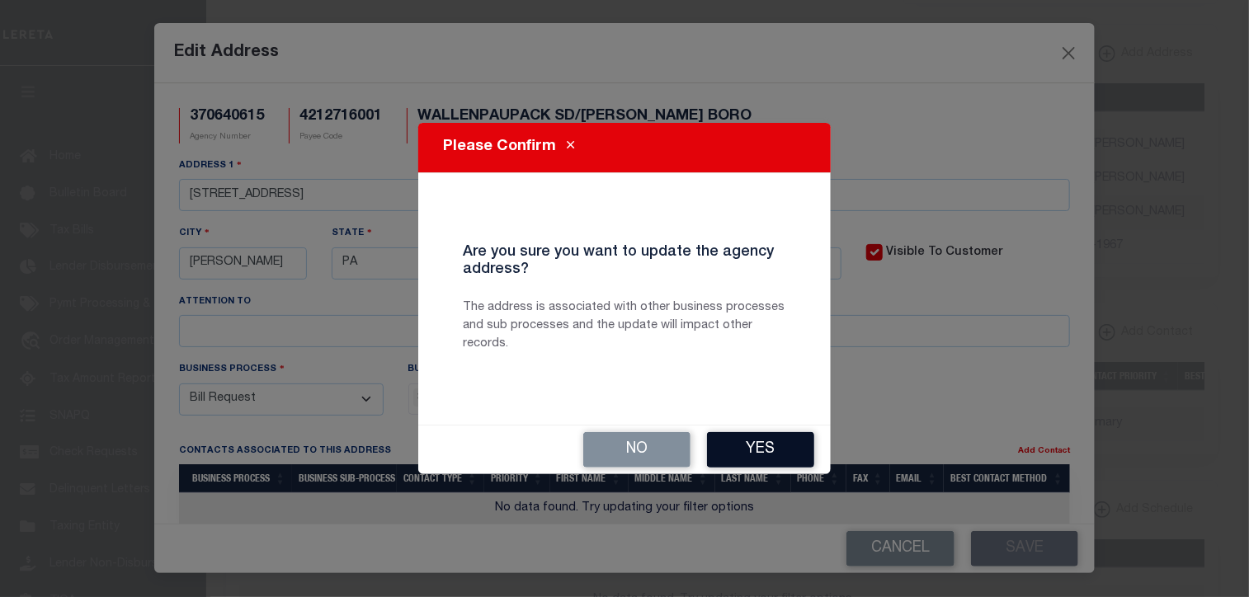
click at [770, 444] on button "Yes" at bounding box center [760, 449] width 107 height 35
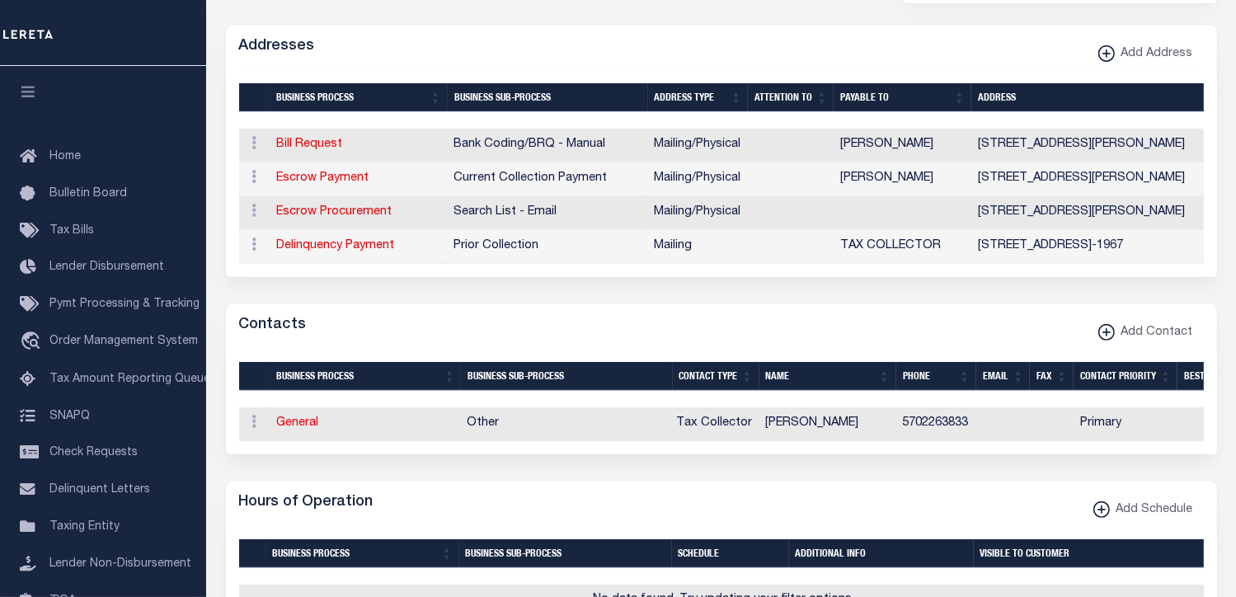
drag, startPoint x: 983, startPoint y: 45, endPoint x: 963, endPoint y: 48, distance: 20.8
click at [983, 45] on div "Addresses Add Address" at bounding box center [721, 47] width 991 height 45
click at [329, 172] on link "Escrow Payment" at bounding box center [323, 178] width 92 height 12
select select
select select "1"
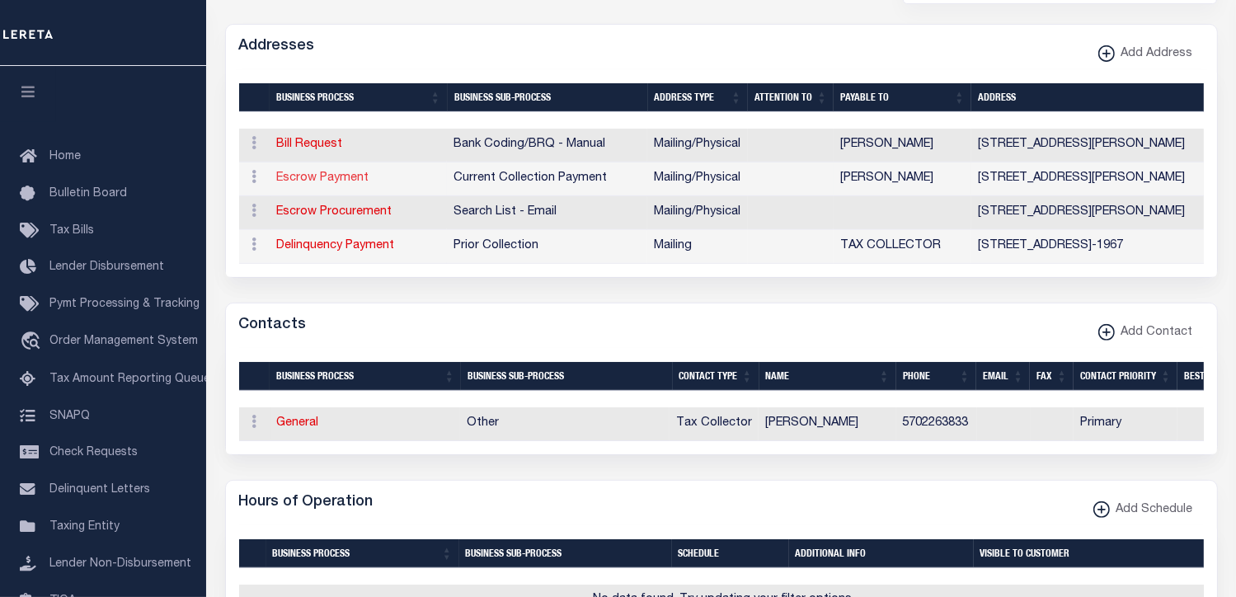
checkbox input "false"
select select
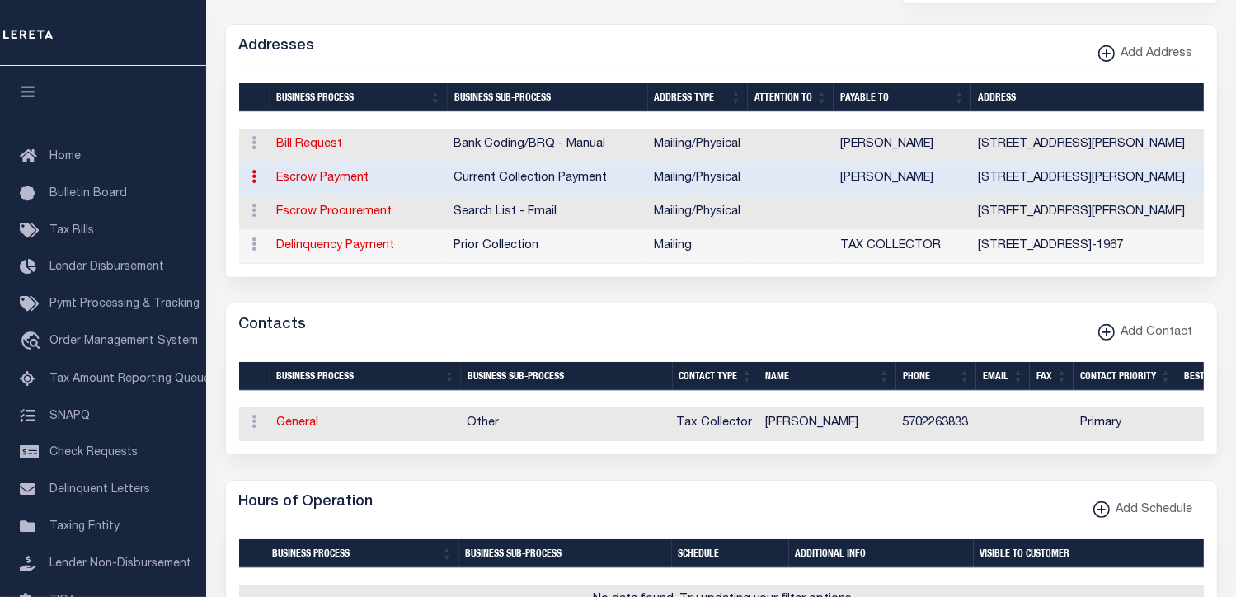
type input "416 CHESTNUT AVE"
type input "HAWLEY"
select select "PA"
type input "18428"
select select "5"
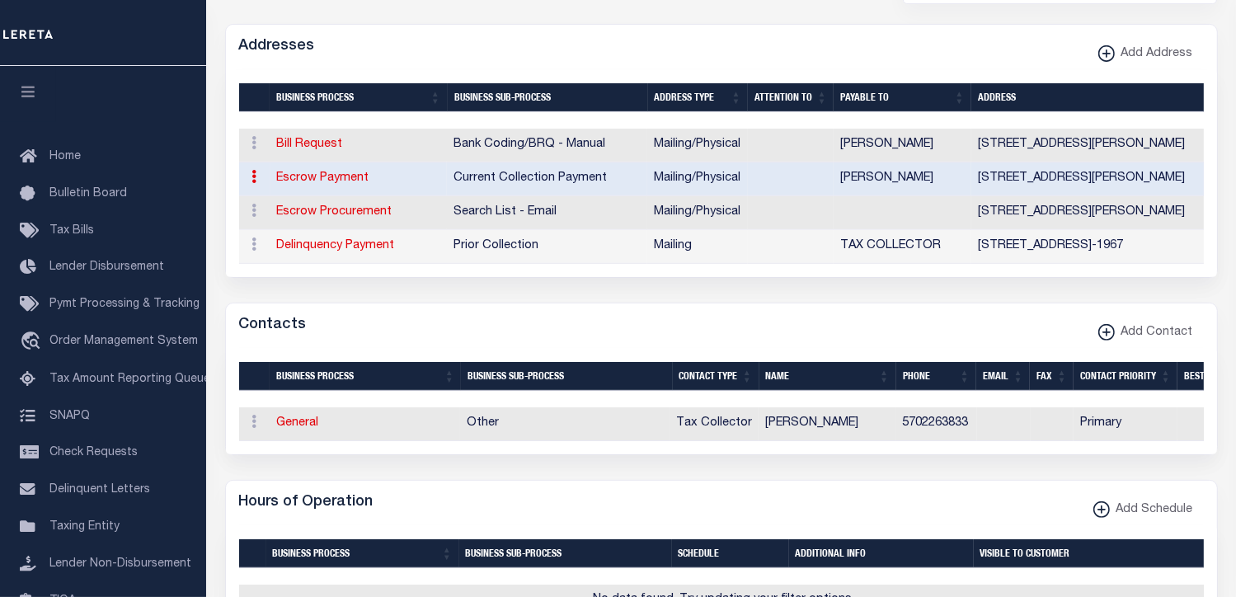
checkbox input "true"
type input "BARBARA MIDDAUGH"
select select "3"
select select "11"
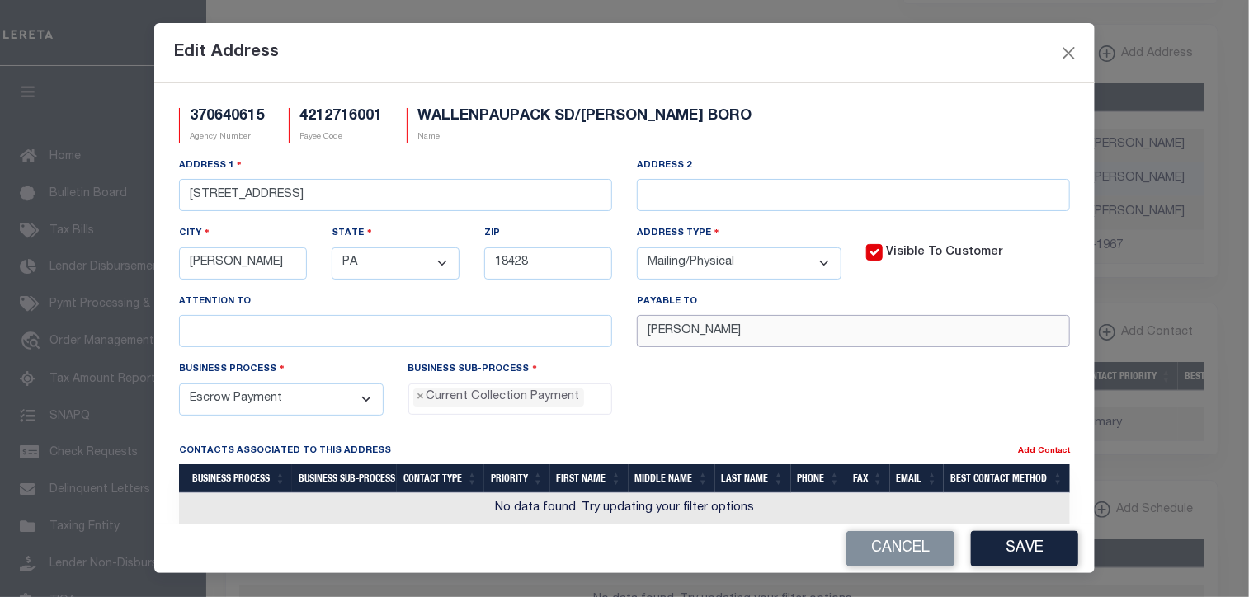
drag, startPoint x: 823, startPoint y: 327, endPoint x: 573, endPoint y: 330, distance: 249.9
click at [573, 330] on div "Address 1 416 CHESTNUT AVE Address 2 City HAWLEY State - Select - AK AL AR AZ C…" at bounding box center [625, 259] width 916 height 204
paste input "HAWLEY BORO TC"
type input "HAWLEY BORO TC"
click at [1010, 553] on button "Save" at bounding box center [1024, 548] width 107 height 35
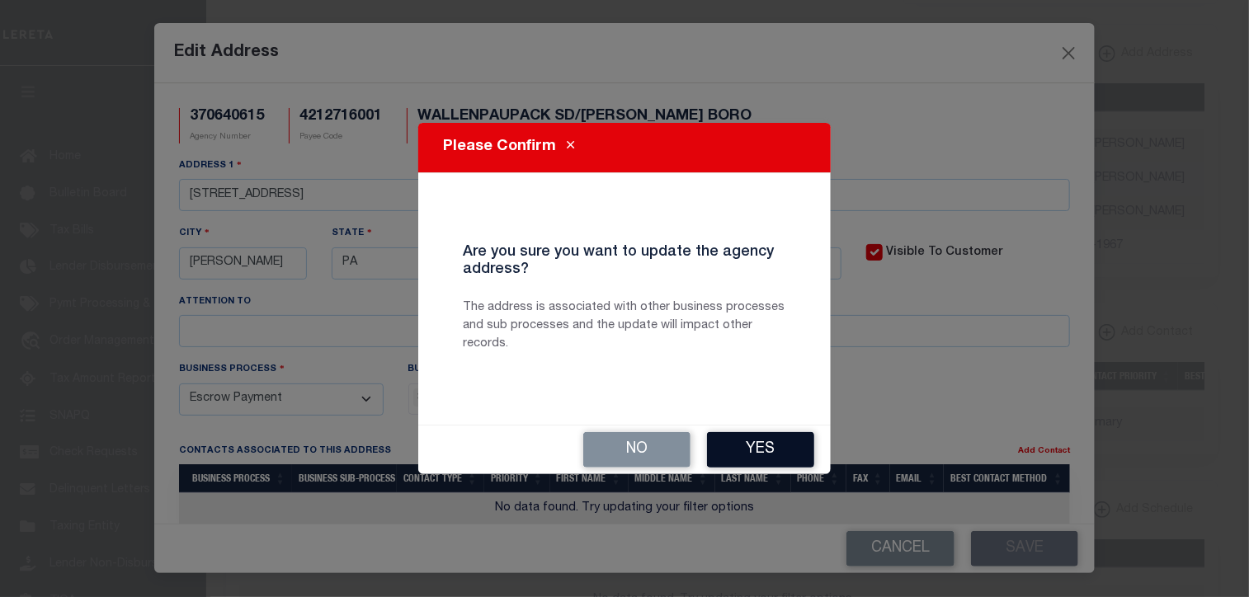
click at [752, 444] on button "Yes" at bounding box center [760, 449] width 107 height 35
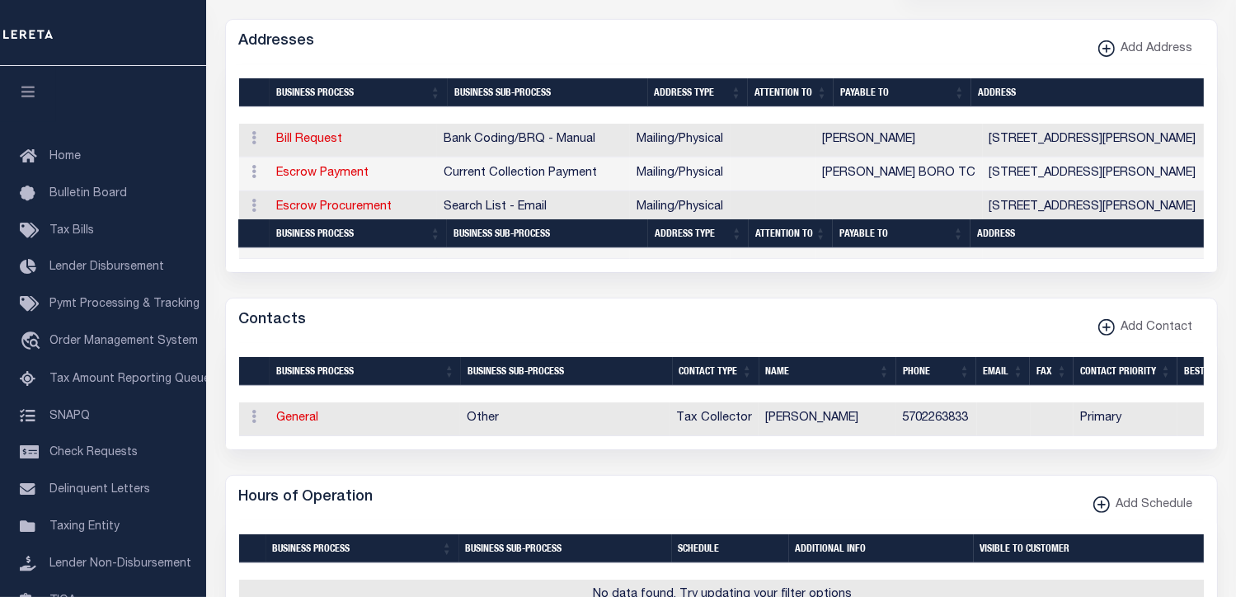
scroll to position [845, 0]
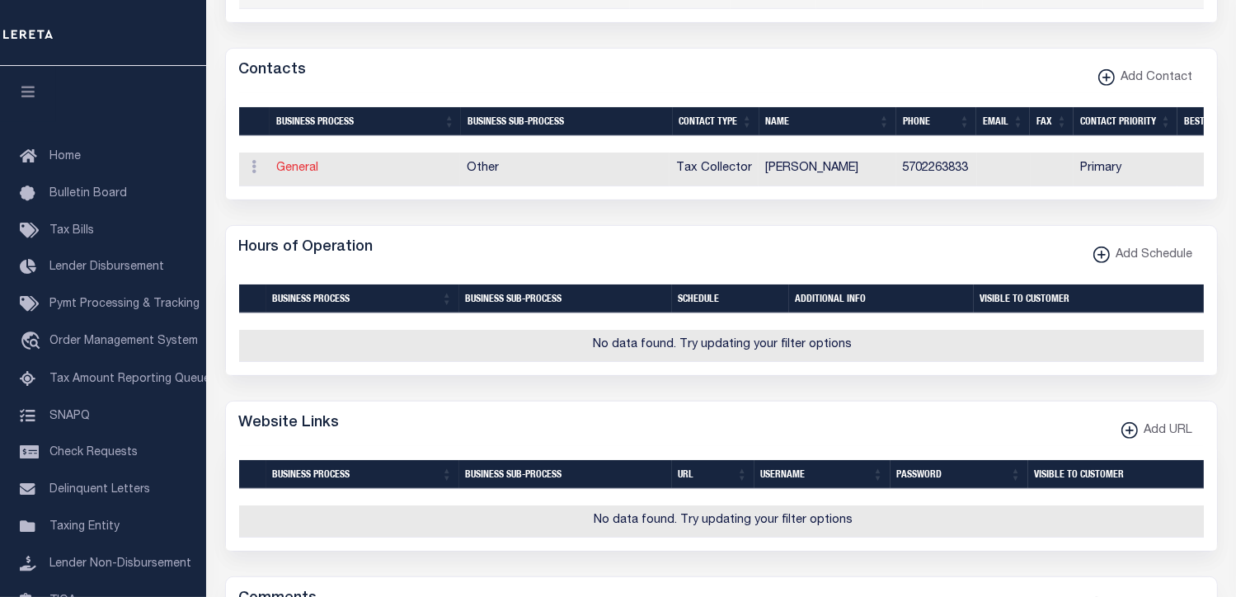
click at [300, 167] on link "General" at bounding box center [298, 168] width 42 height 12
checkbox input "false"
select select
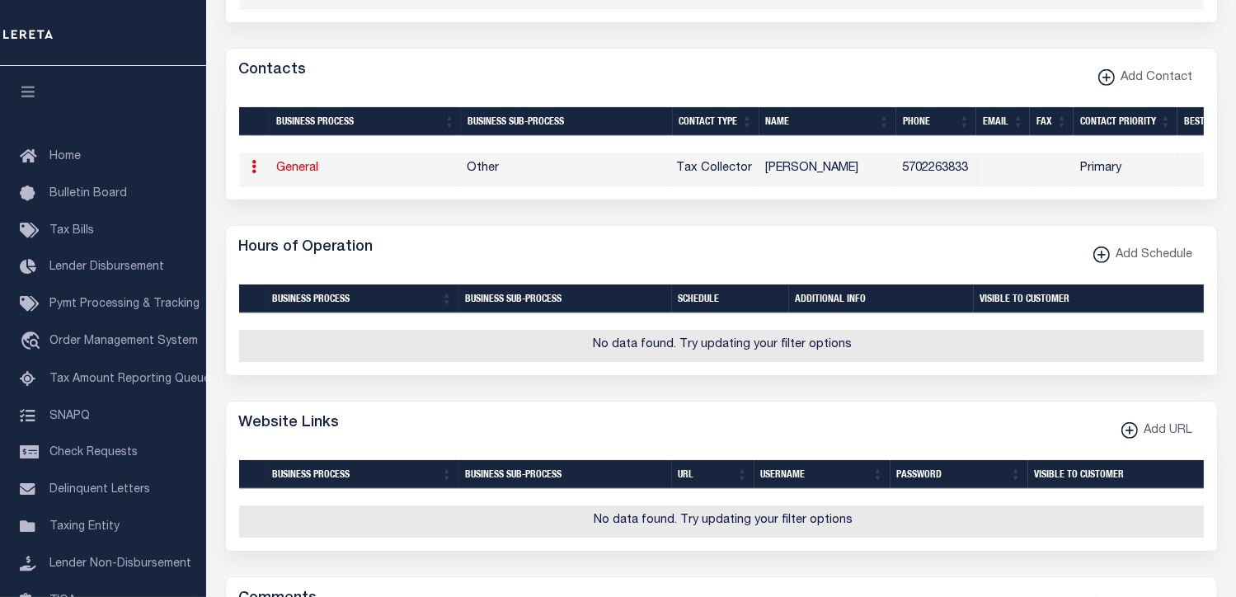
select select "2"
select select "1"
type input "BARBARA"
type input "MIDDAUGH"
type input "5702263833"
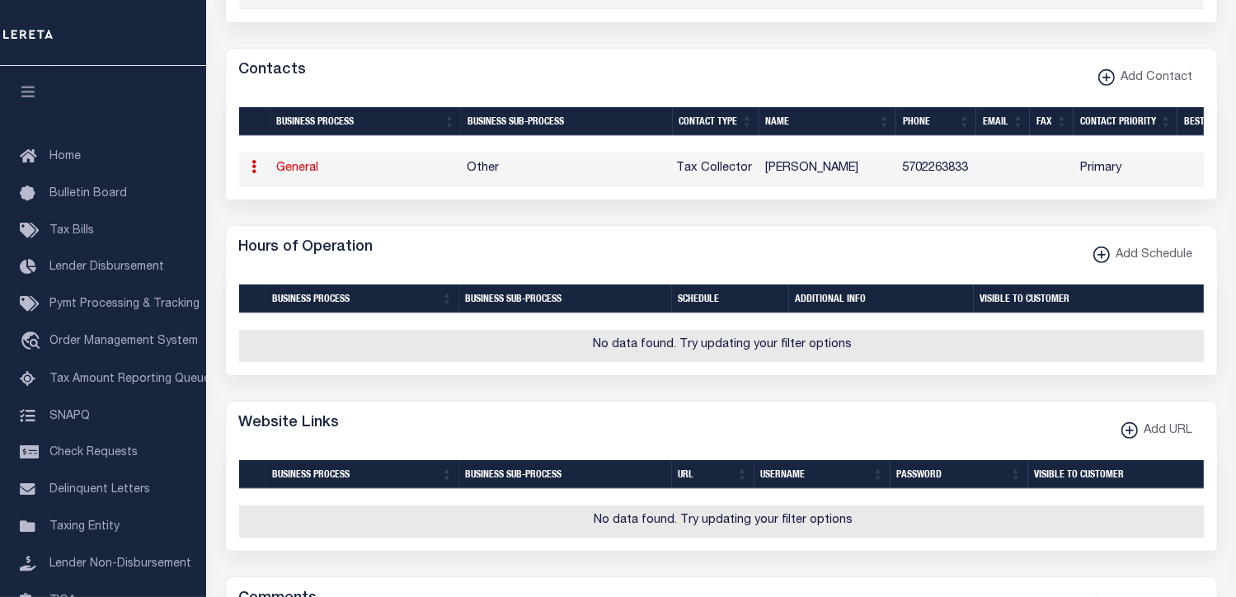
select select "6"
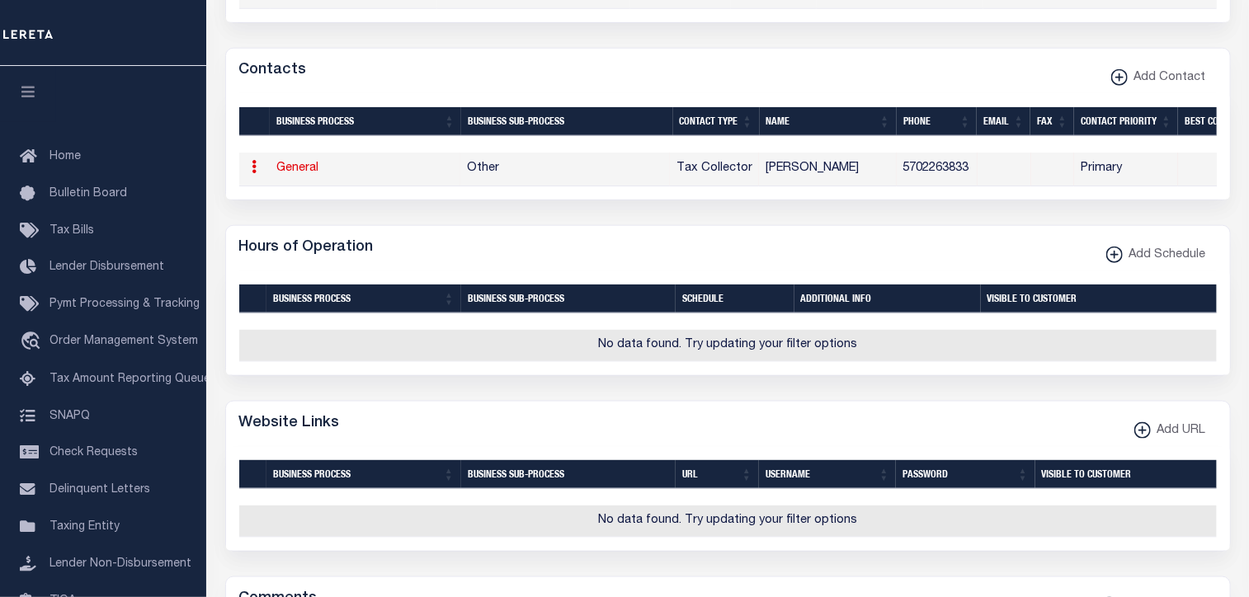
select select "39"
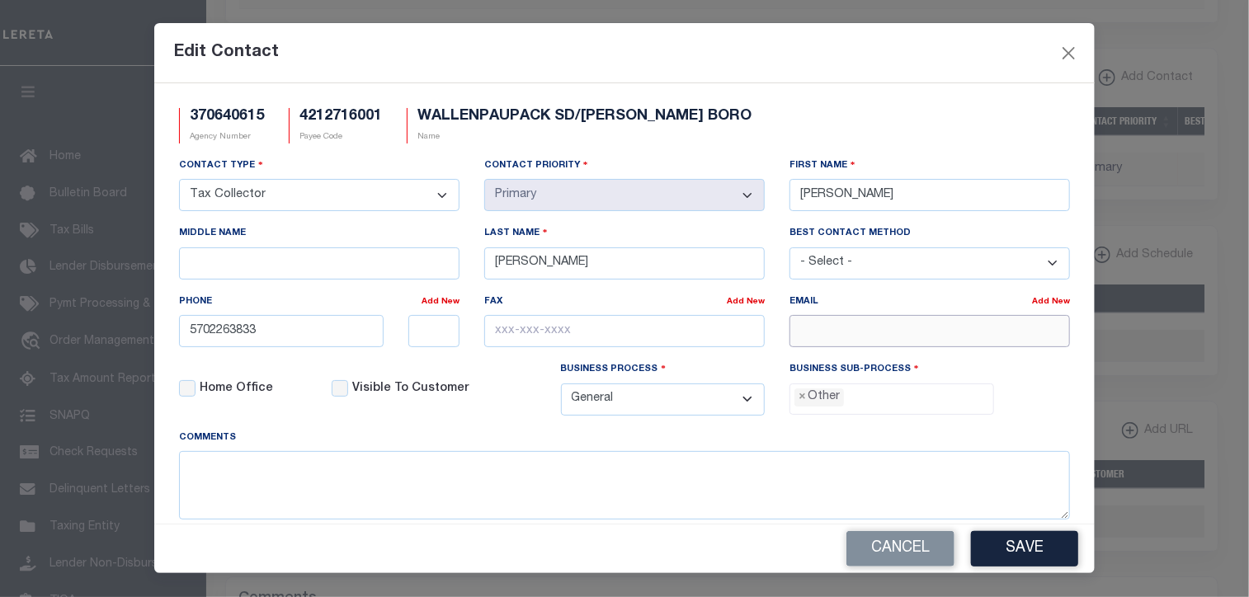
click at [834, 332] on input "email" at bounding box center [929, 331] width 280 height 32
paste input "BSMIDD@VERIZON.NET"
type input "BSMIDD@VERIZON.NET"
click at [1055, 549] on button "Save" at bounding box center [1024, 548] width 107 height 35
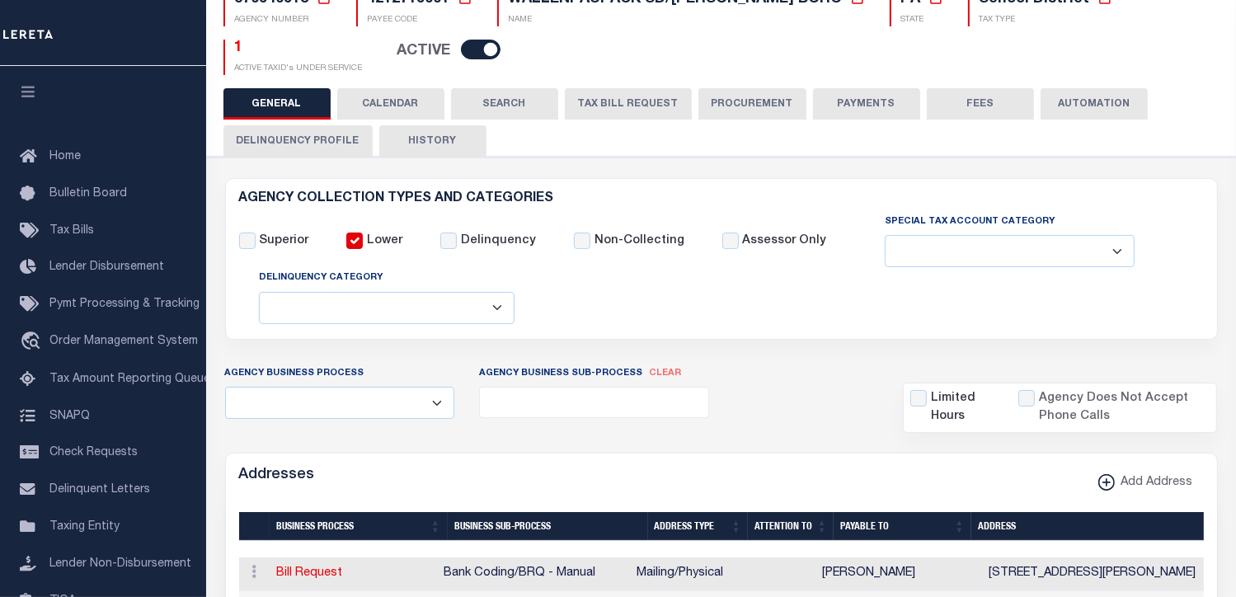
scroll to position [157, 0]
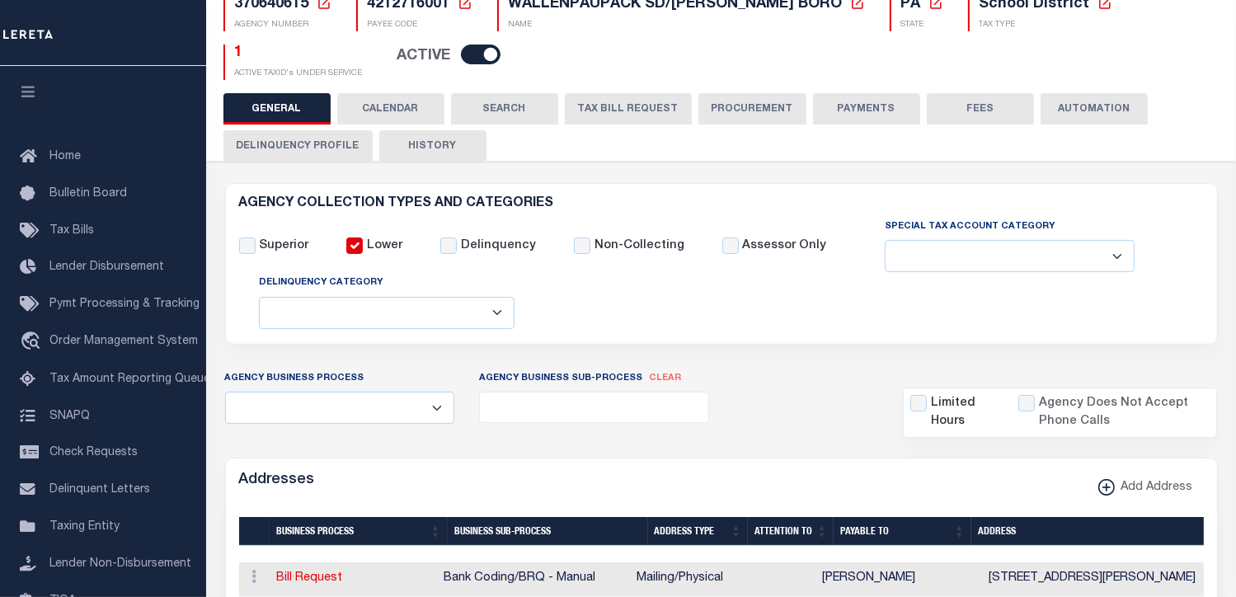
click at [973, 101] on button "FEES" at bounding box center [980, 108] width 107 height 31
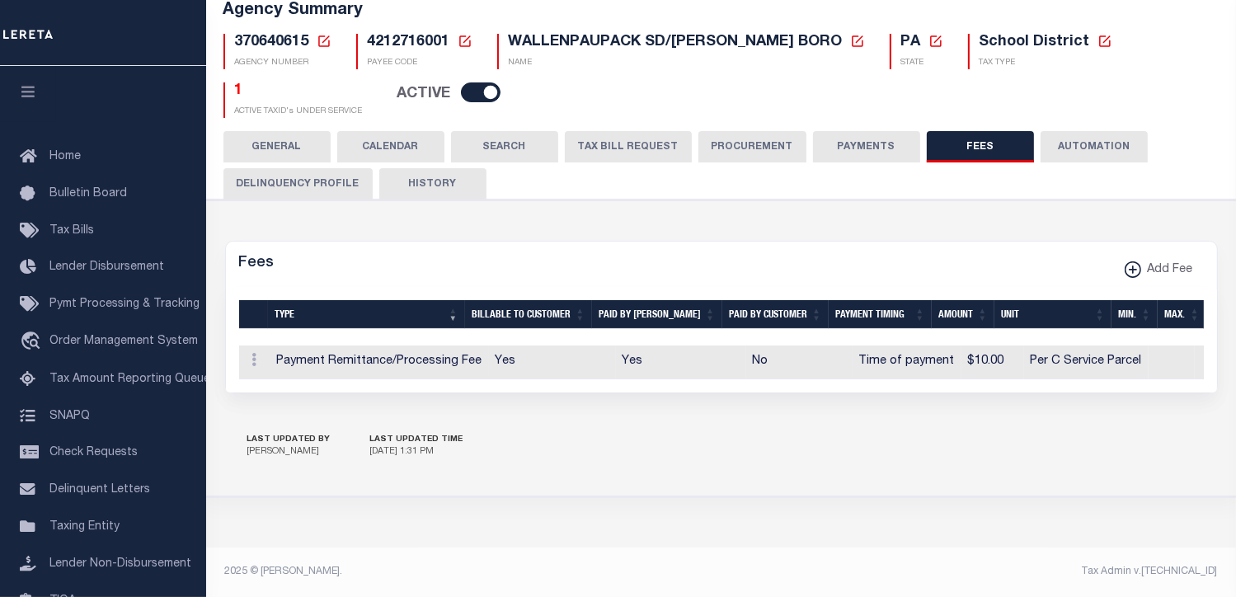
scroll to position [117, 0]
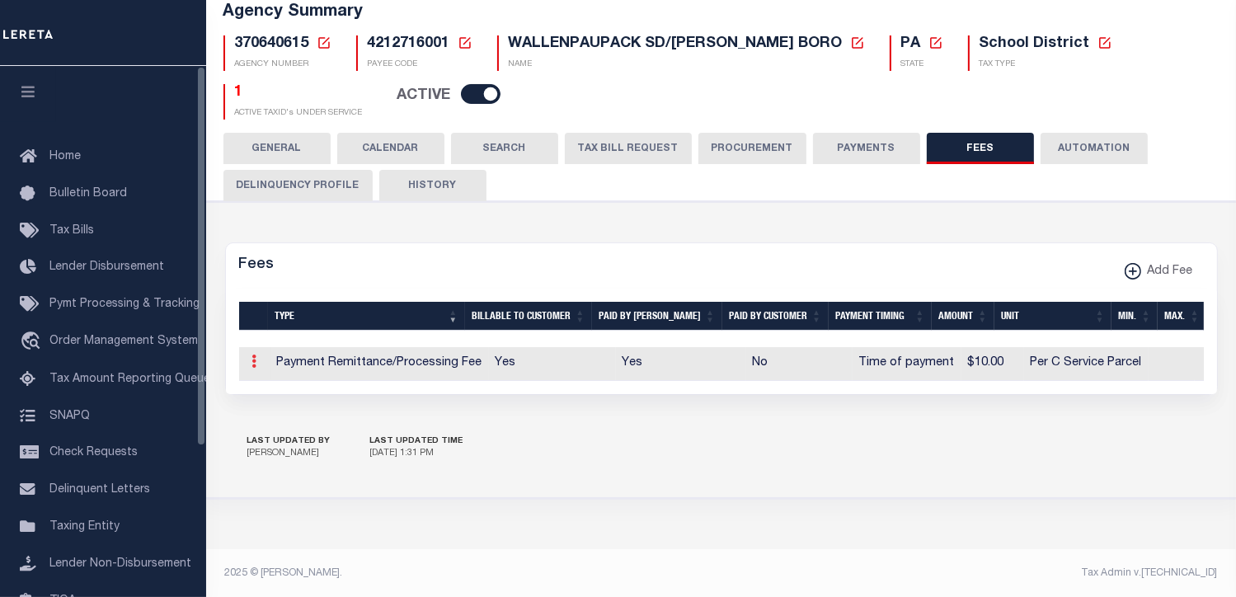
click at [253, 355] on icon at bounding box center [254, 361] width 5 height 13
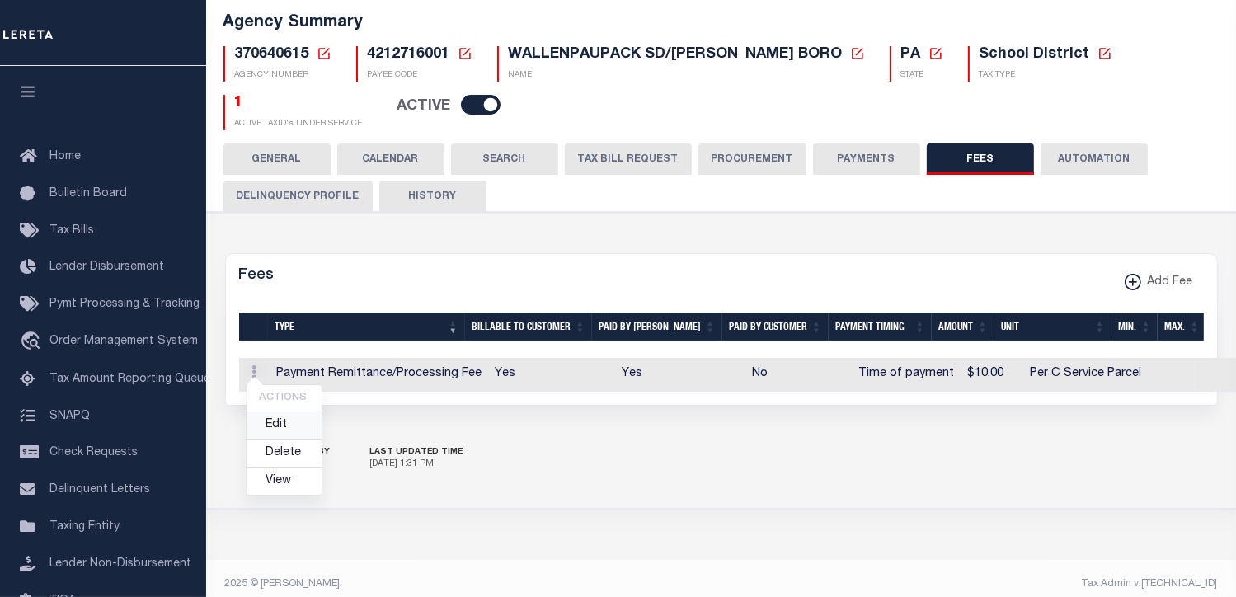
click at [294, 416] on link "Edit" at bounding box center [284, 425] width 75 height 27
select select
checkbox input "false"
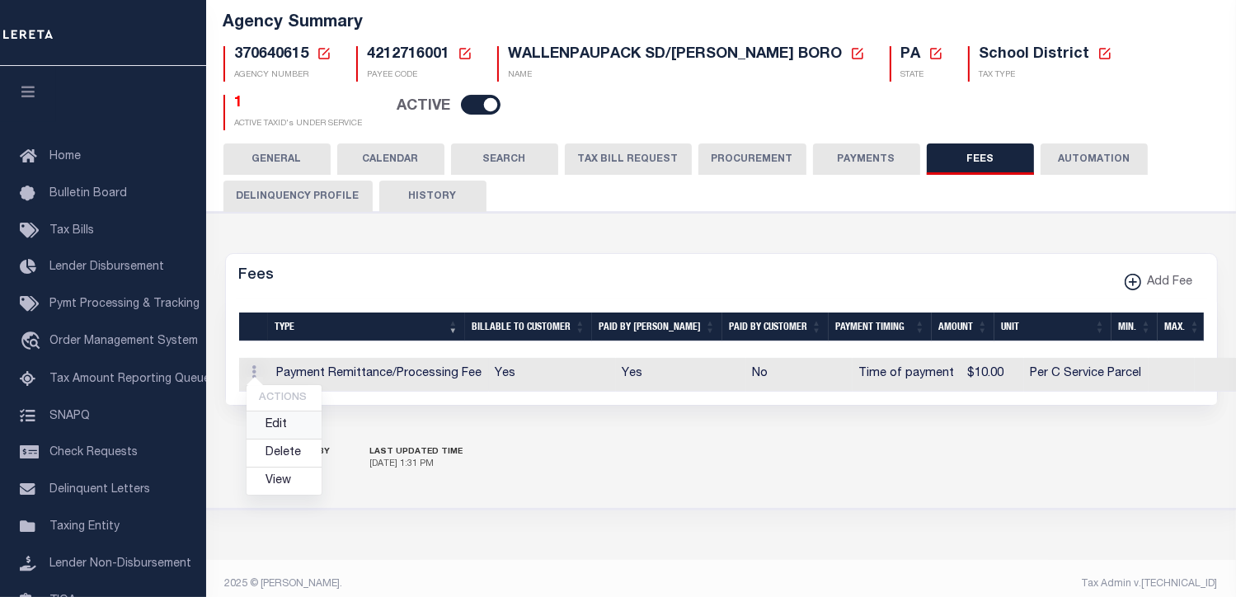
checkbox input "false"
select select "10"
select select "7"
type input "$10"
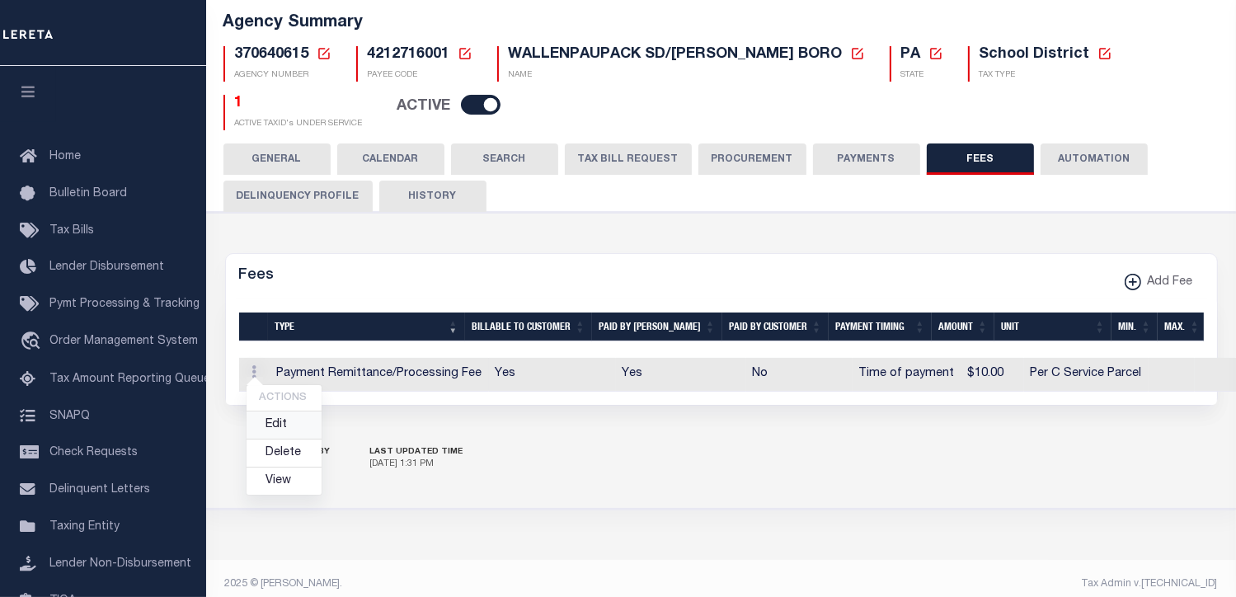
select select
select select "5"
checkbox input "true"
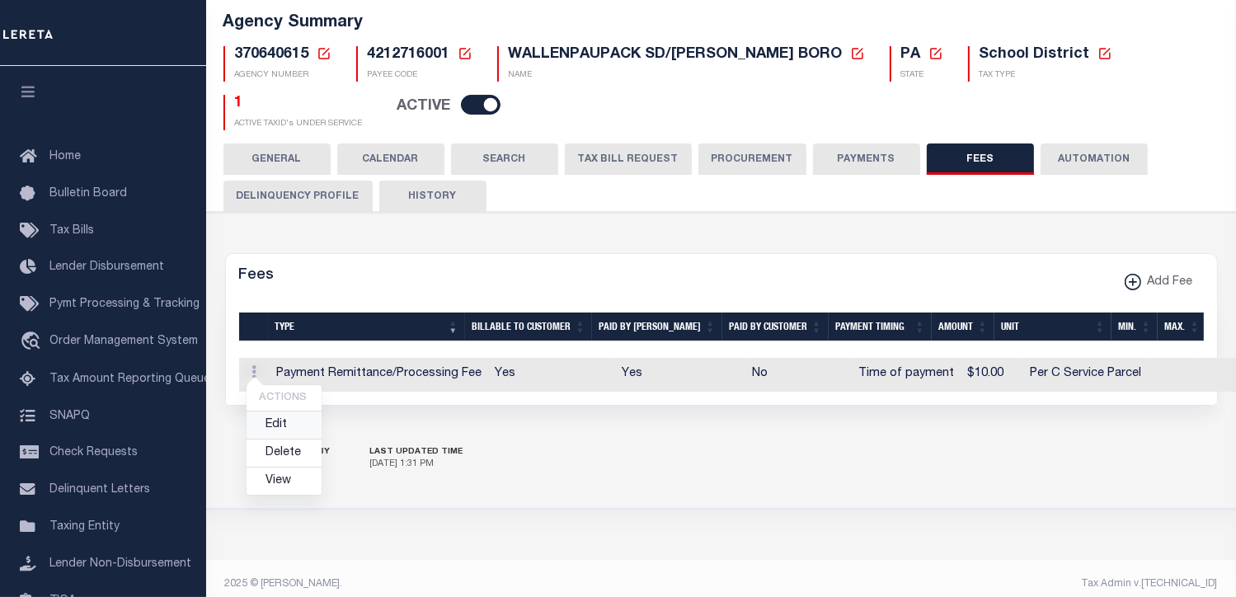
checkbox input "true"
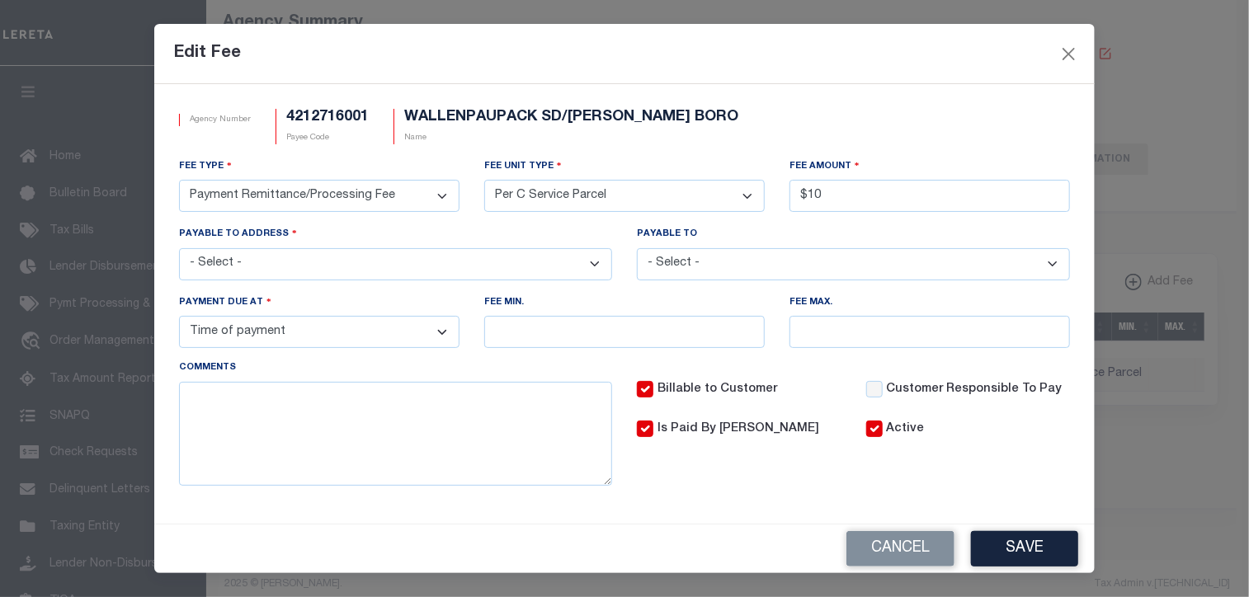
click at [588, 265] on select "- Select - 416 CHESTNUT AVE, HAWLEY, PA, 18428 925 COURT ST, HONESDALE, PA, 184…" at bounding box center [395, 264] width 433 height 32
click at [1040, 263] on select "- Select - BARBARA MIDDAUGH HAWLEY BORO TC" at bounding box center [853, 264] width 433 height 32
select select "9953"
click at [637, 249] on select "- Select - BARBARA MIDDAUGH HAWLEY BORO TC" at bounding box center [853, 264] width 433 height 32
click at [1025, 548] on button "Save" at bounding box center [1024, 548] width 107 height 35
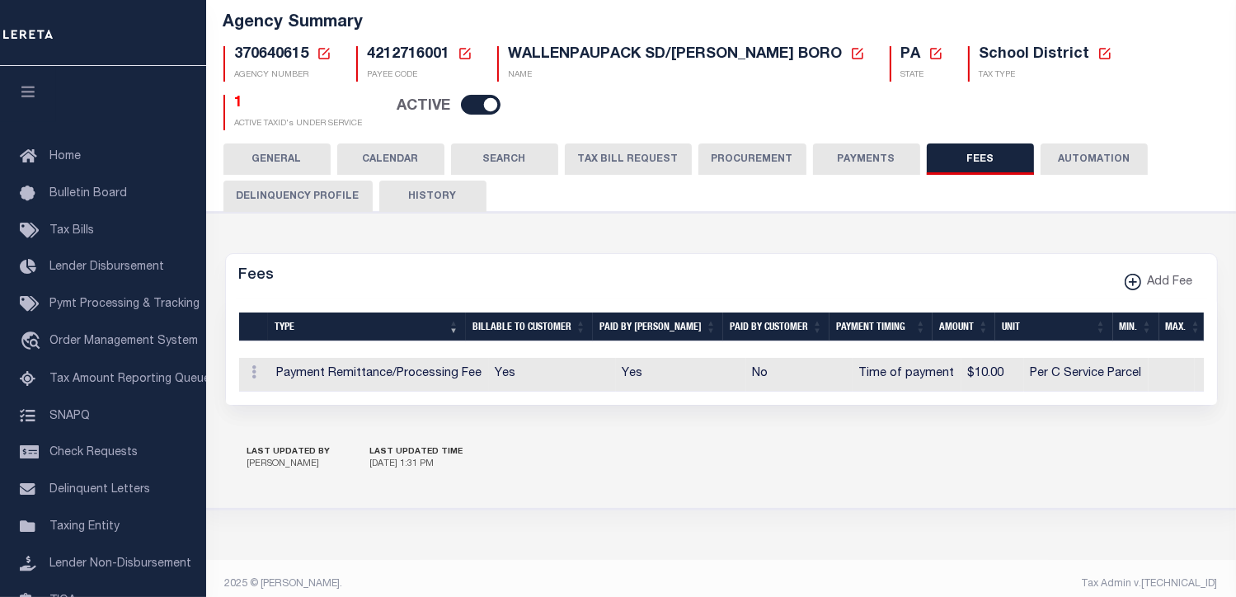
click at [221, 501] on div "AGENCY COLLECTION TYPES AND CATEGORIES Superior Lower Delinquency Non-Collectin…" at bounding box center [722, 361] width 1036 height 298
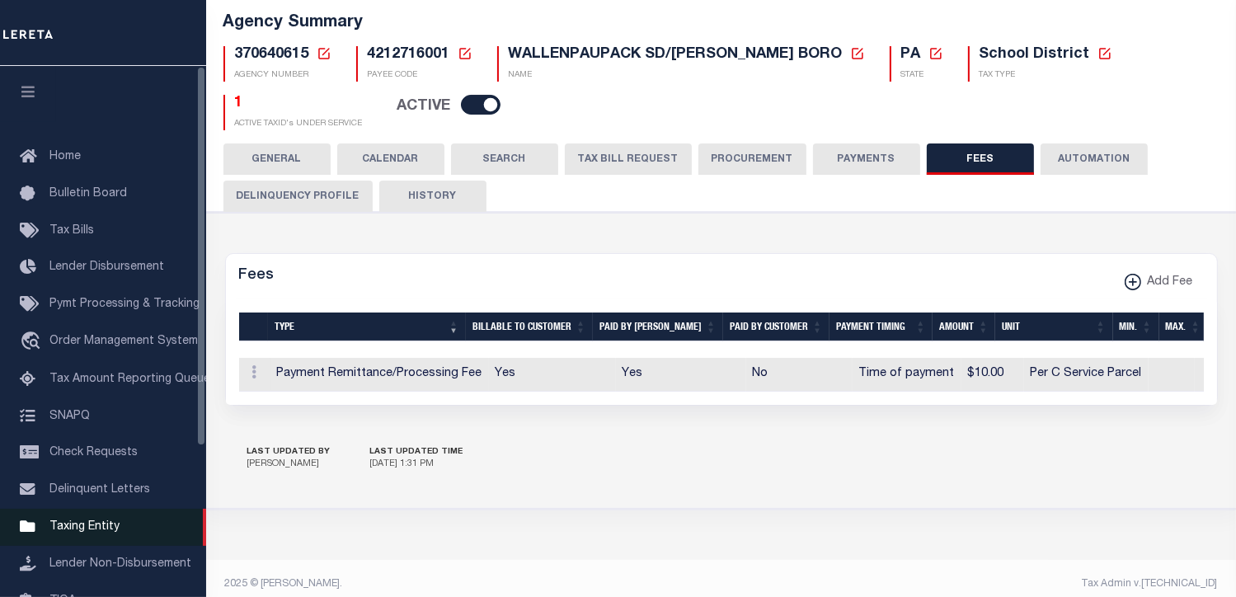
click at [109, 533] on span "Taxing Entity" at bounding box center [84, 527] width 70 height 12
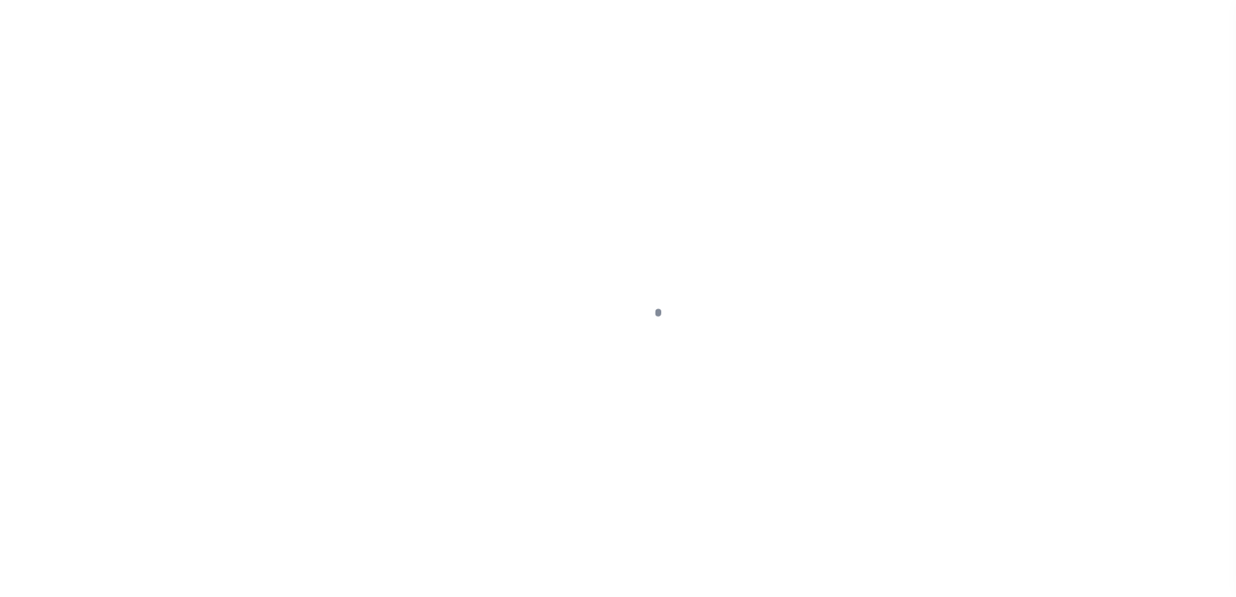
select select
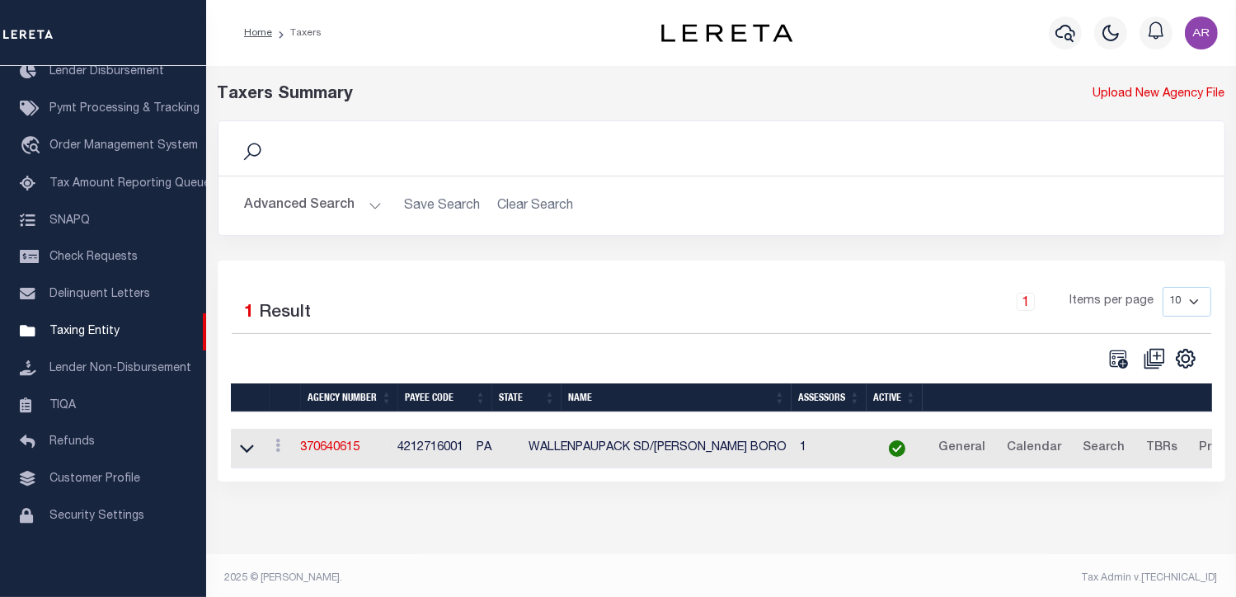
click at [370, 198] on button "Advanced Search" at bounding box center [313, 206] width 137 height 32
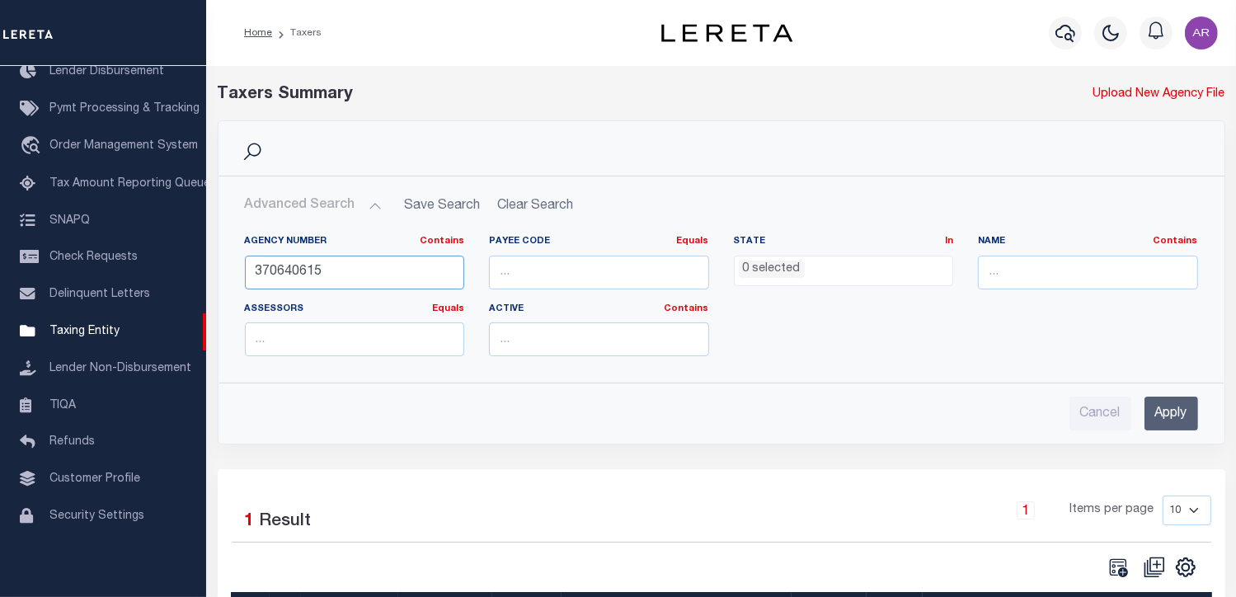
drag, startPoint x: 373, startPoint y: 273, endPoint x: 228, endPoint y: 266, distance: 145.4
click at [228, 266] on div "Agency Number Contains Contains Is 370640615 Payee Code Equals Equals Is Not Eq…" at bounding box center [721, 296] width 1005 height 148
paste input "1703"
type input "370641703"
click at [1179, 407] on input "Apply" at bounding box center [1172, 414] width 54 height 34
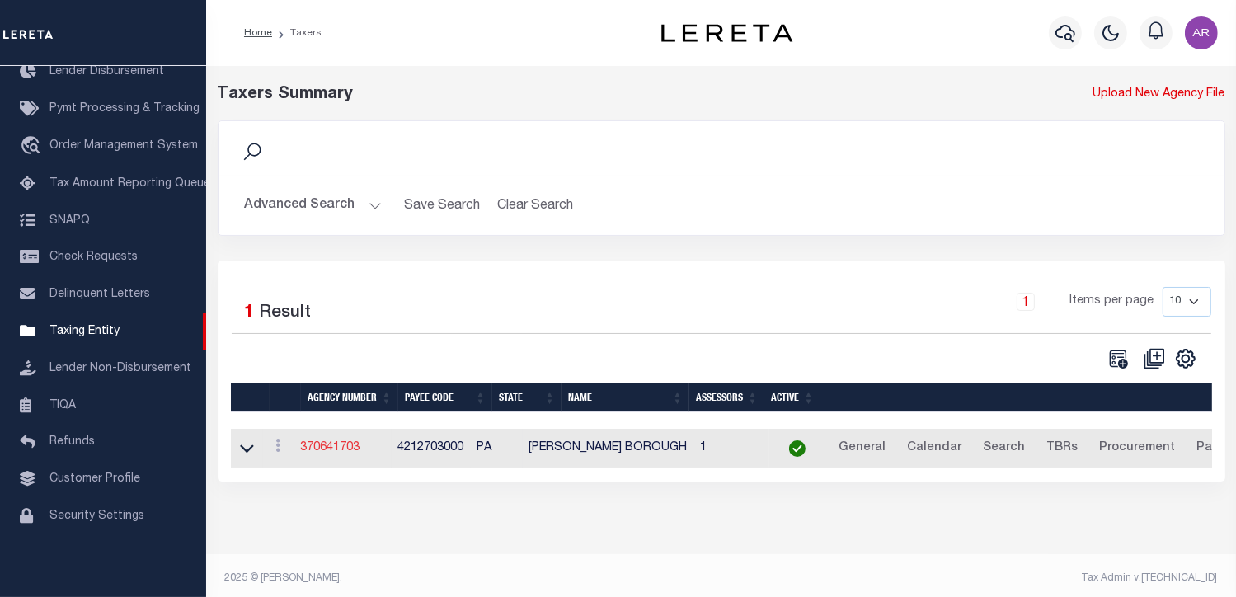
click at [356, 449] on link "370641703" at bounding box center [330, 448] width 59 height 12
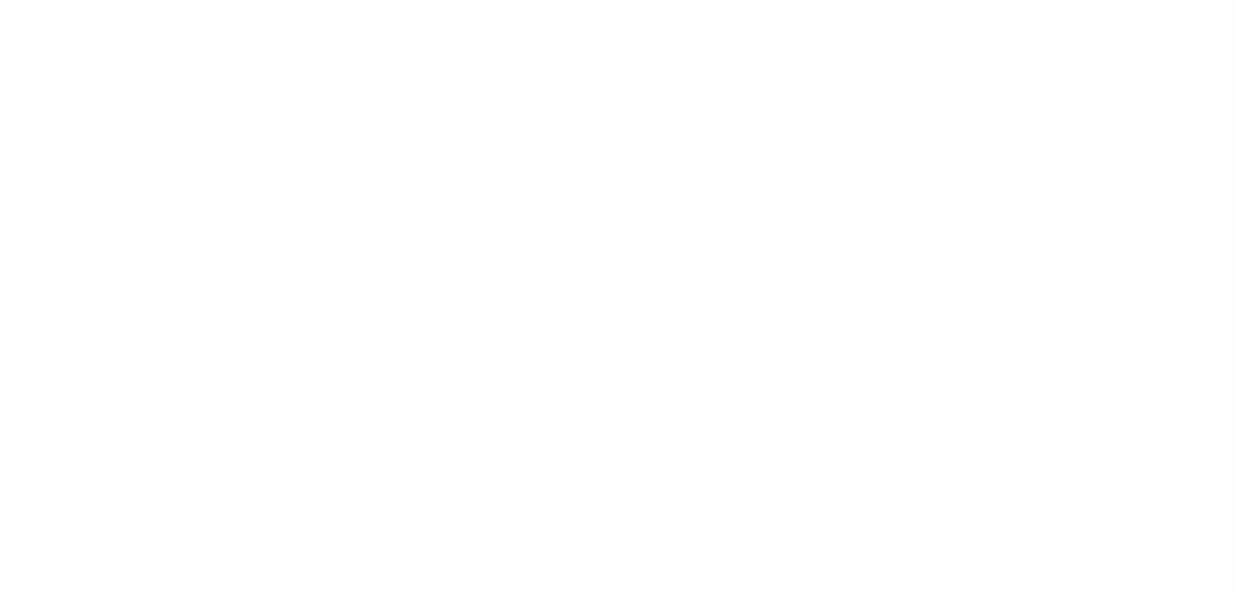
select select
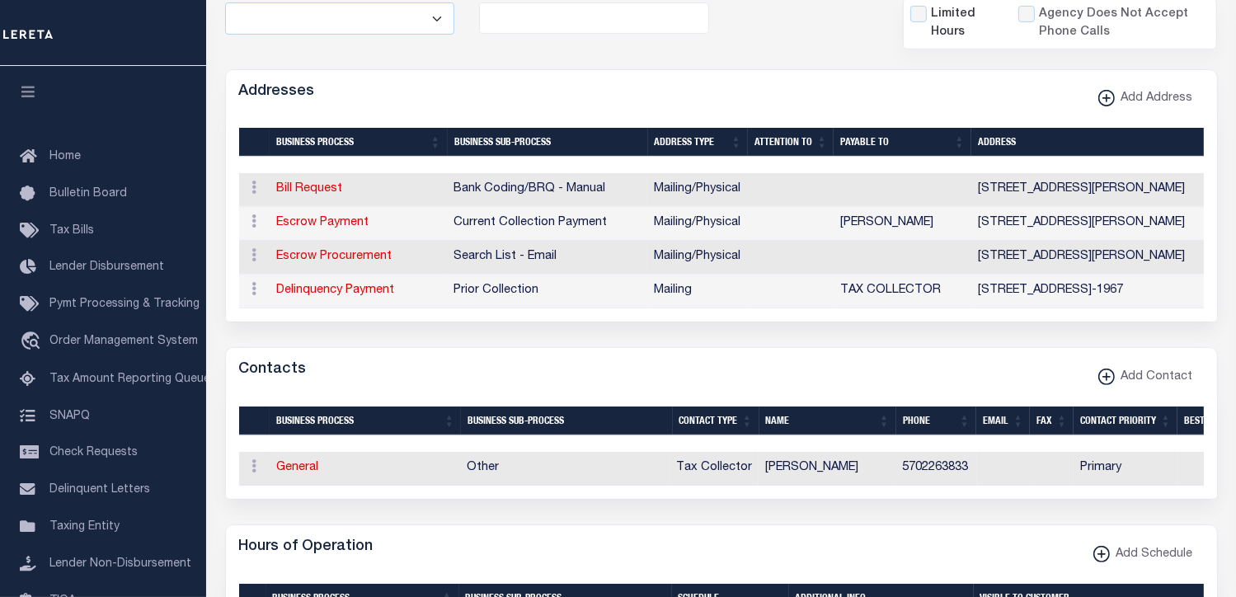
scroll to position [554, 0]
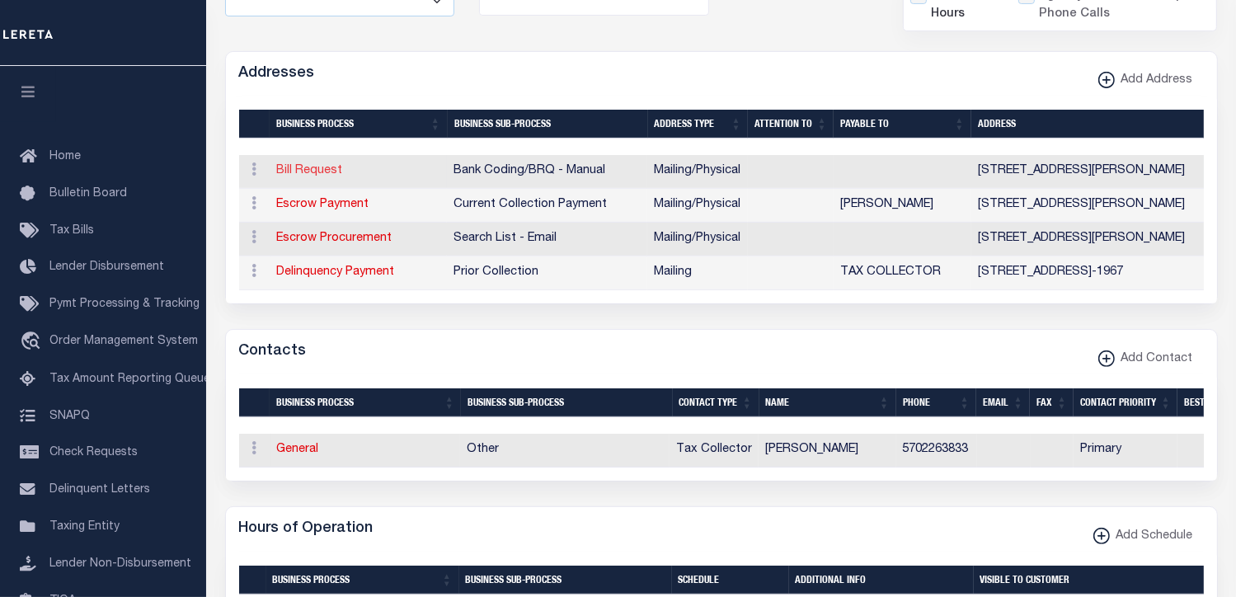
click at [321, 165] on link "Bill Request" at bounding box center [310, 171] width 66 height 12
select select "1"
checkbox input "false"
select select
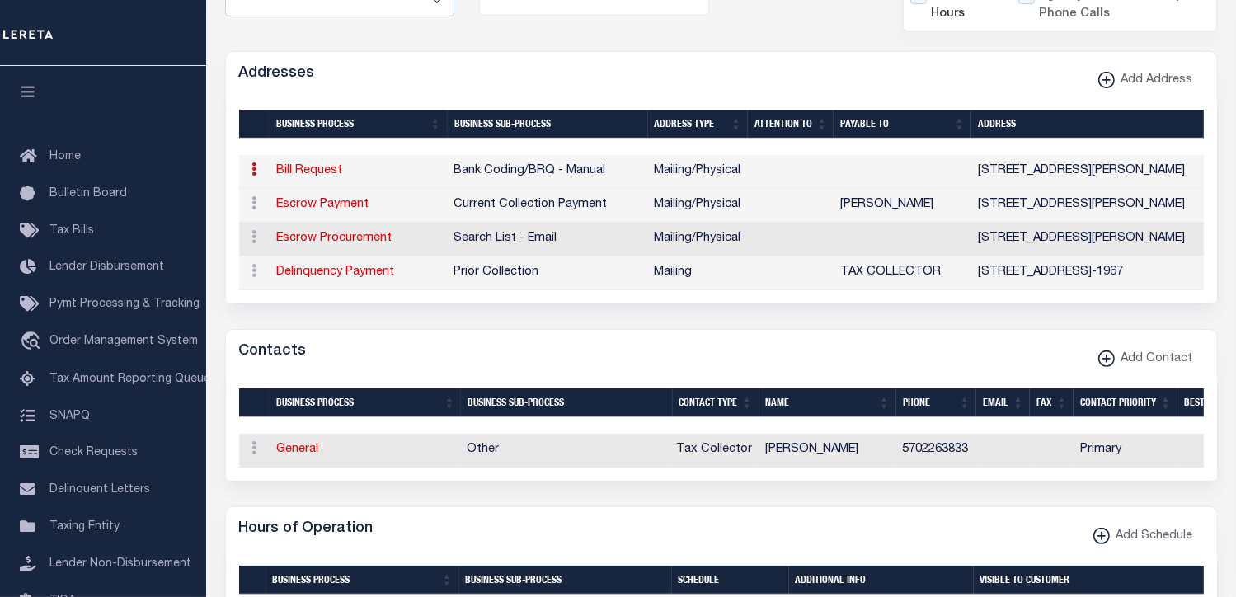
type input "416 CHESTNUT AVE"
type input "HAWLEY"
select select "PA"
type input "18428"
select select "5"
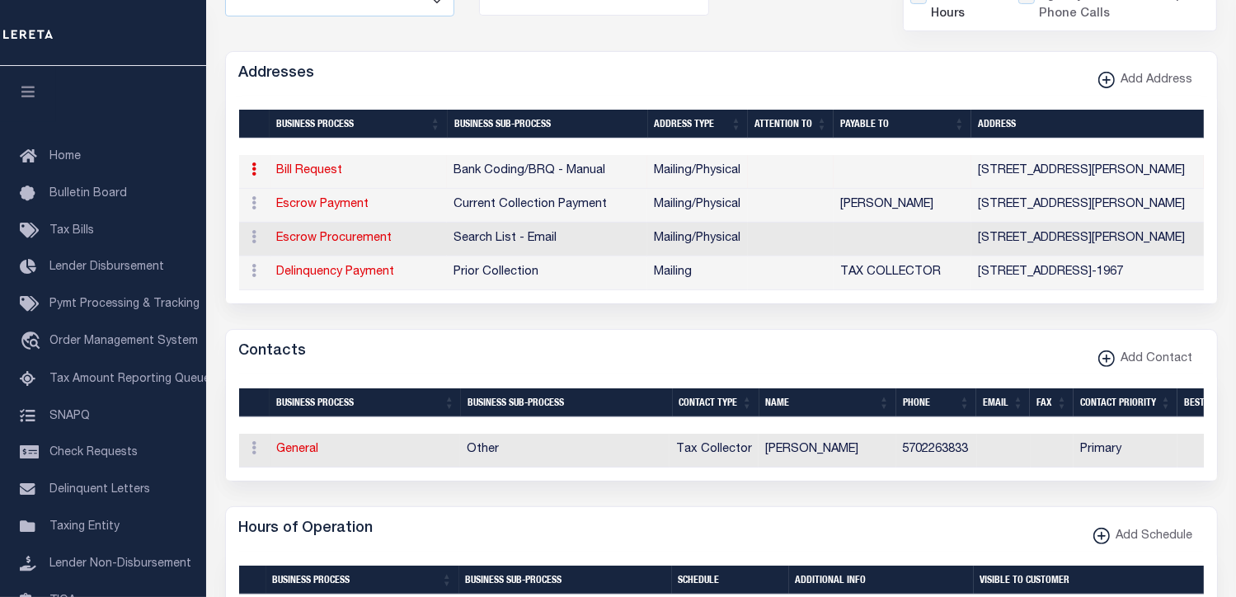
checkbox input "true"
select select "1"
select select "2"
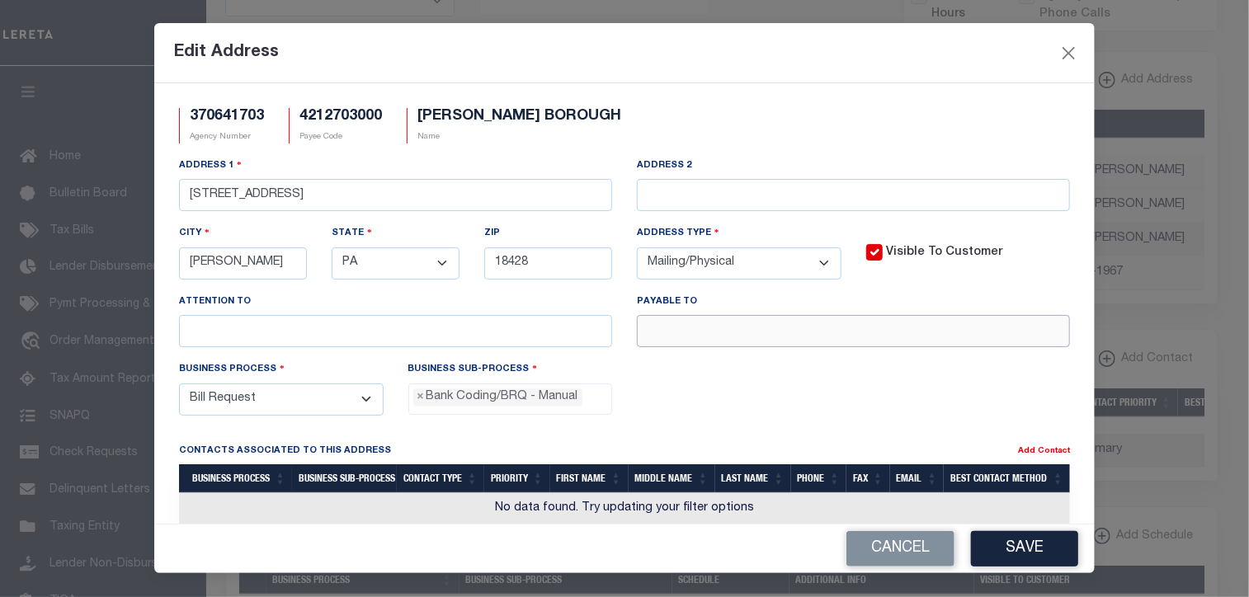
click at [723, 327] on input "text" at bounding box center [853, 331] width 433 height 32
paste input "BARBARA MIDDAUGH"
type input "BARBARA MIDDAUGH"
click at [1052, 547] on button "Save" at bounding box center [1024, 548] width 107 height 35
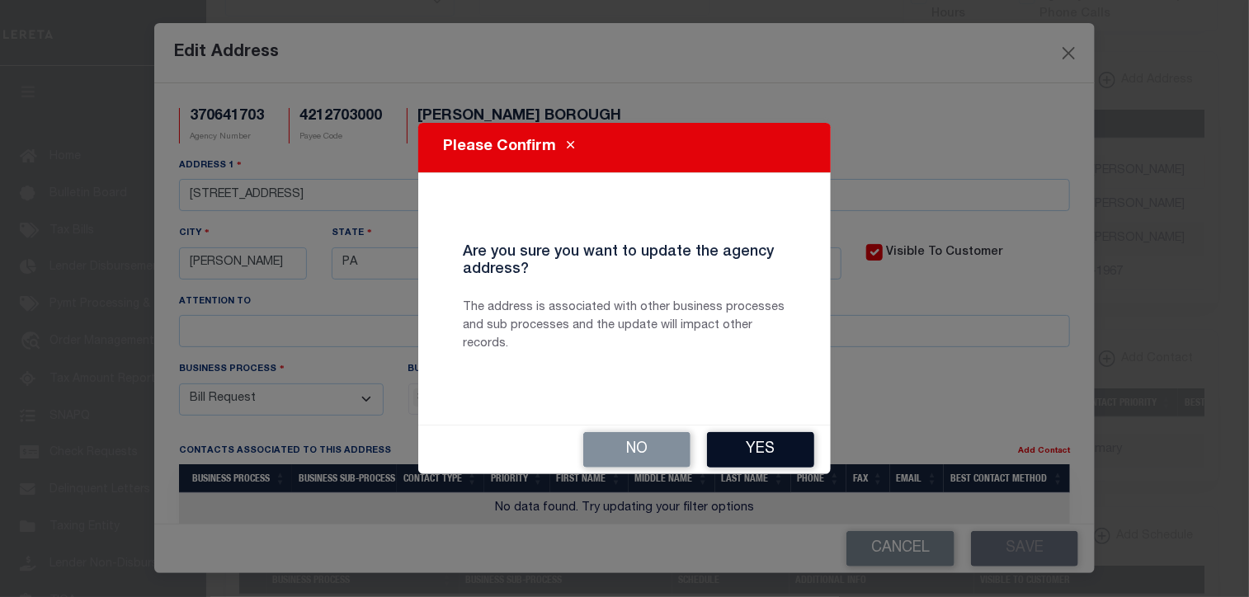
click at [766, 443] on button "Yes" at bounding box center [760, 449] width 107 height 35
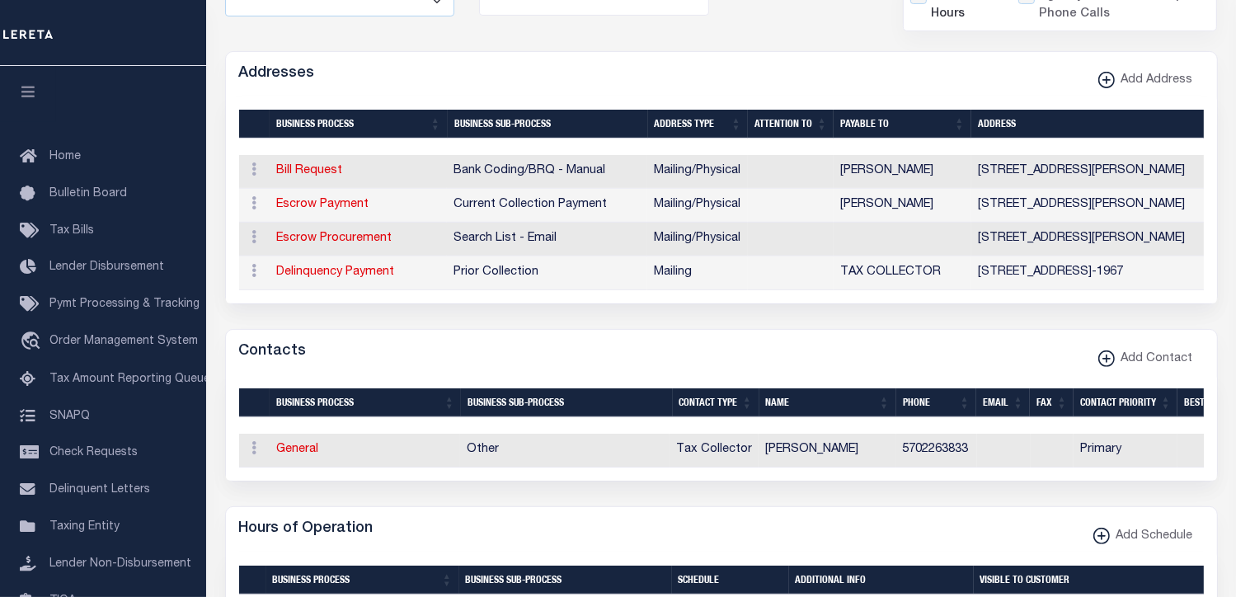
click at [903, 507] on div "Hours of Operation Add Schedule" at bounding box center [721, 529] width 991 height 45
click at [981, 52] on div "Addresses Add Address" at bounding box center [721, 74] width 991 height 45
click at [336, 199] on link "Escrow Payment" at bounding box center [323, 205] width 92 height 12
select select
select select "1"
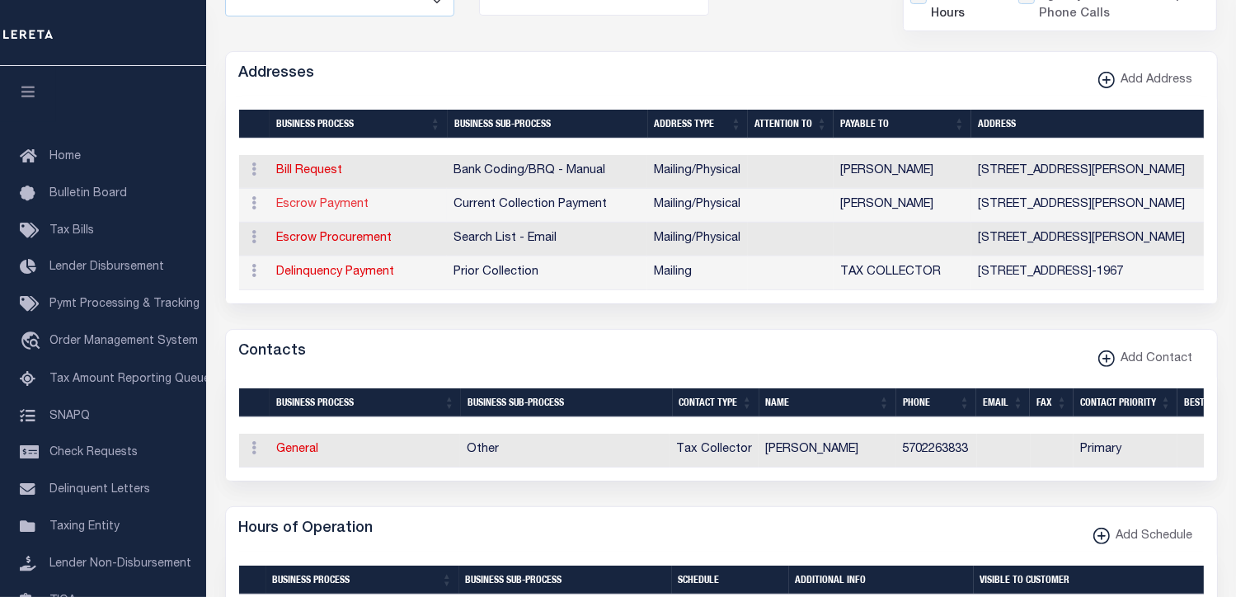
checkbox input "false"
select select
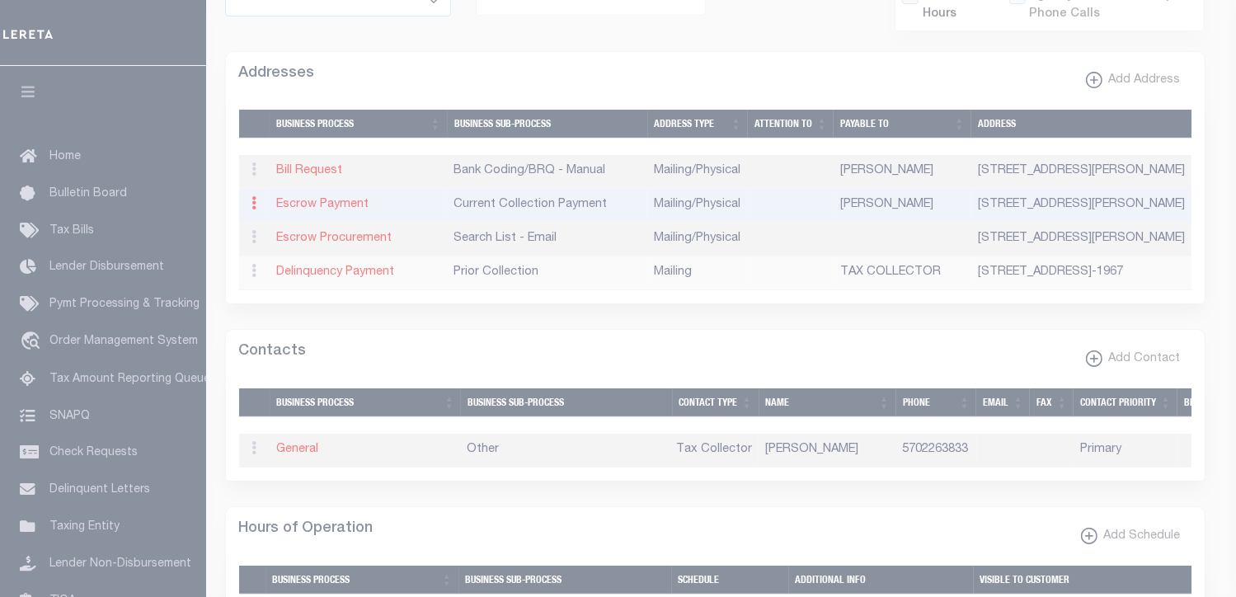
type input "416 CHESTNUT AVE"
type input "HAWLEY"
select select "PA"
type input "18428"
select select "5"
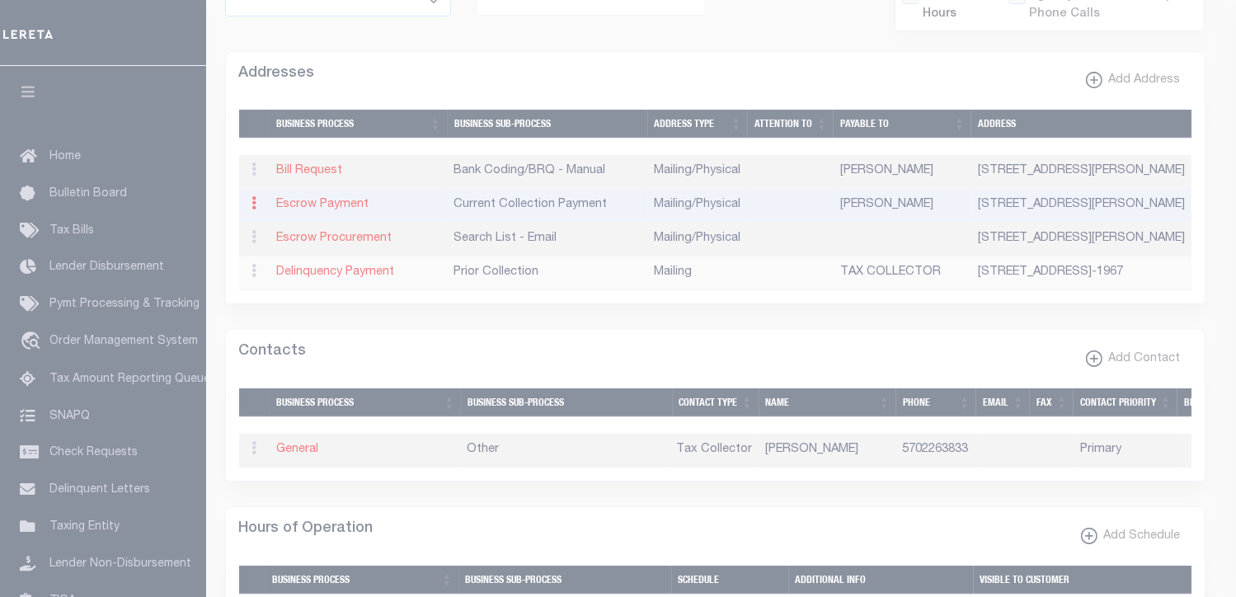
checkbox input "true"
type input "BARBARA MIDDAUGH"
select select "3"
select select "11"
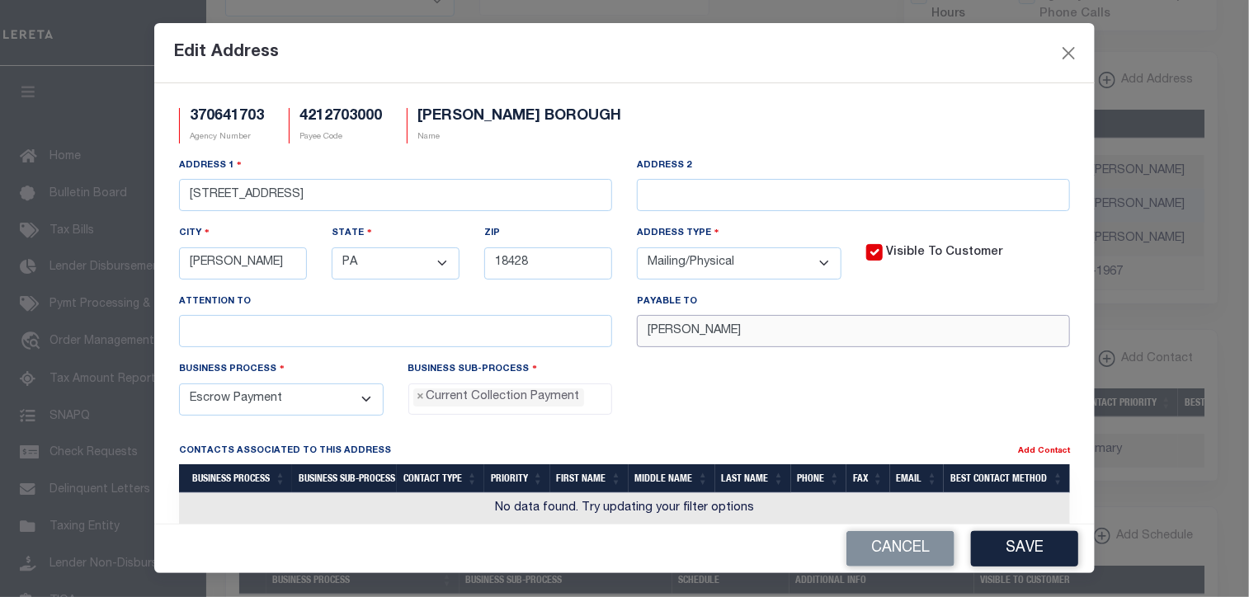
drag, startPoint x: 796, startPoint y: 329, endPoint x: 592, endPoint y: 328, distance: 203.7
click at [592, 328] on div "Address 1 416 CHESTNUT AVE Address 2 City HAWLEY State - Select - AK AL AR AZ C…" at bounding box center [625, 259] width 916 height 204
paste input "HAWLEY BORO TC"
type input "HAWLEY BORO TC"
click at [1046, 544] on button "Save" at bounding box center [1024, 548] width 107 height 35
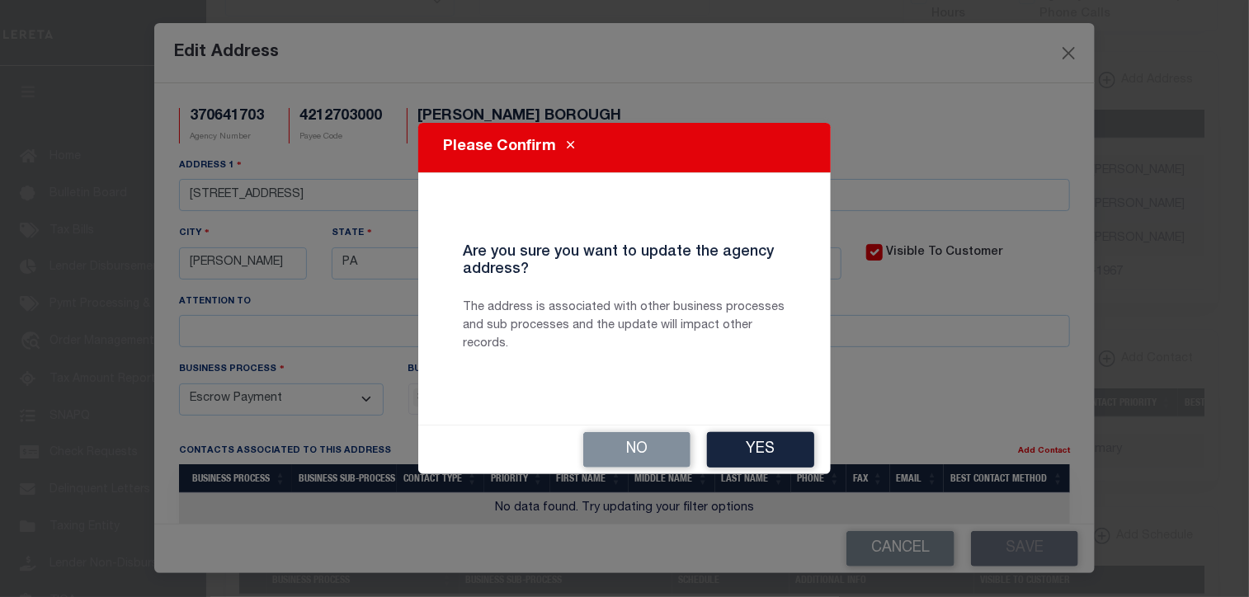
click at [764, 450] on button "Yes" at bounding box center [760, 449] width 107 height 35
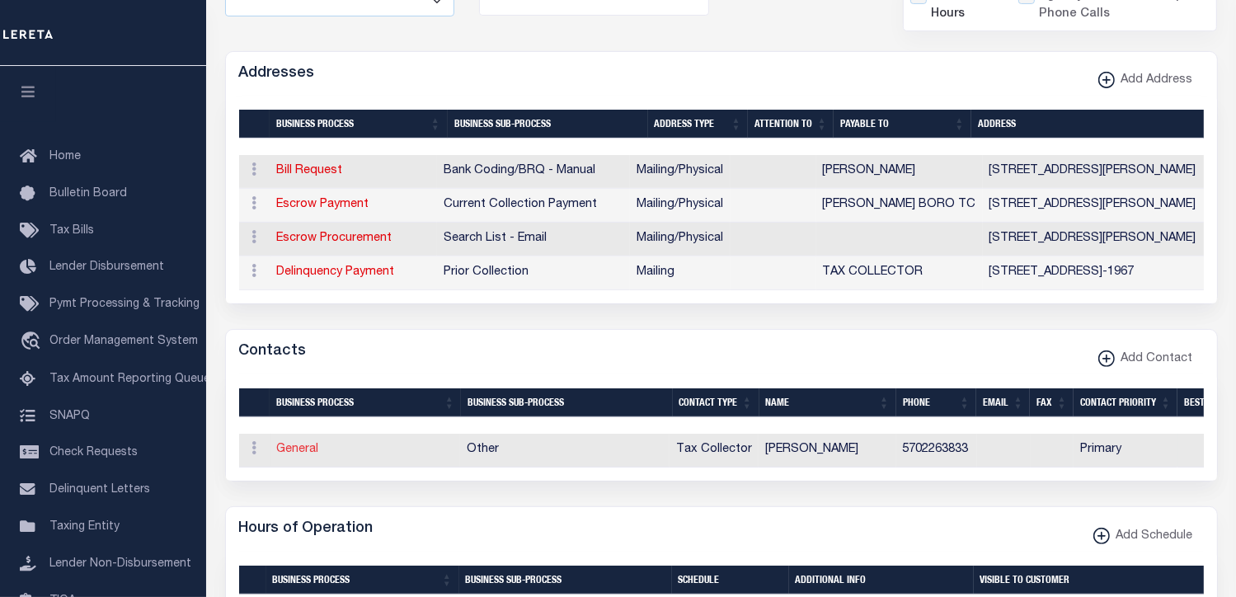
click at [297, 444] on link "General" at bounding box center [298, 450] width 42 height 12
checkbox input "false"
select select
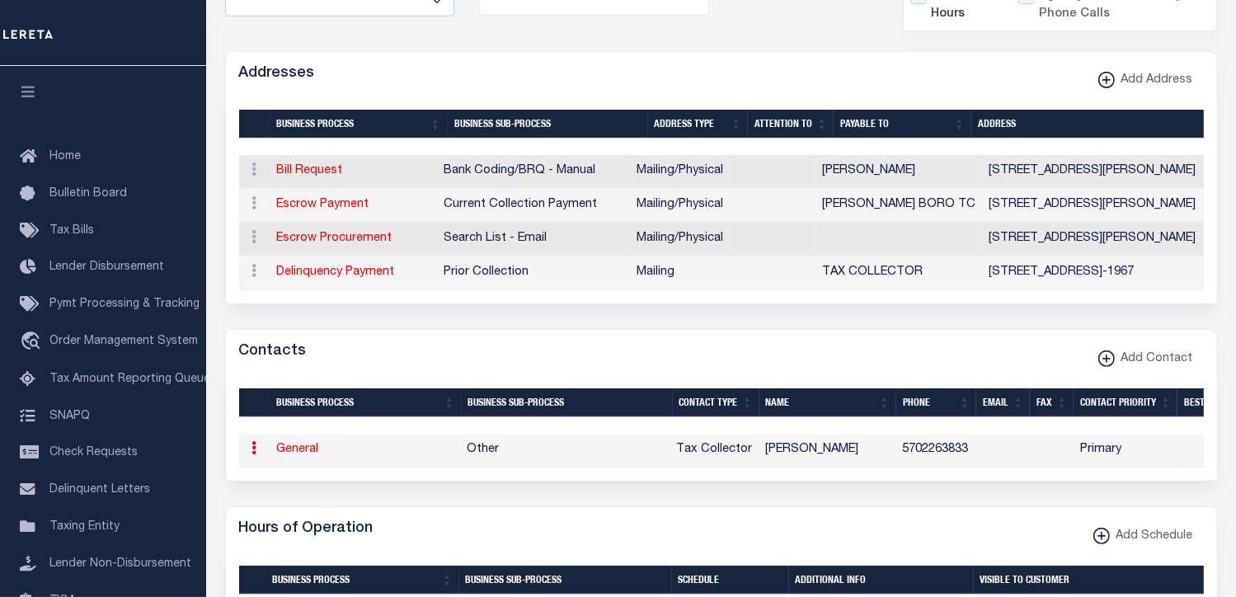
select select "2"
select select "1"
type input "BARBARA"
type input "MIDDAUGH"
type input "5702263833"
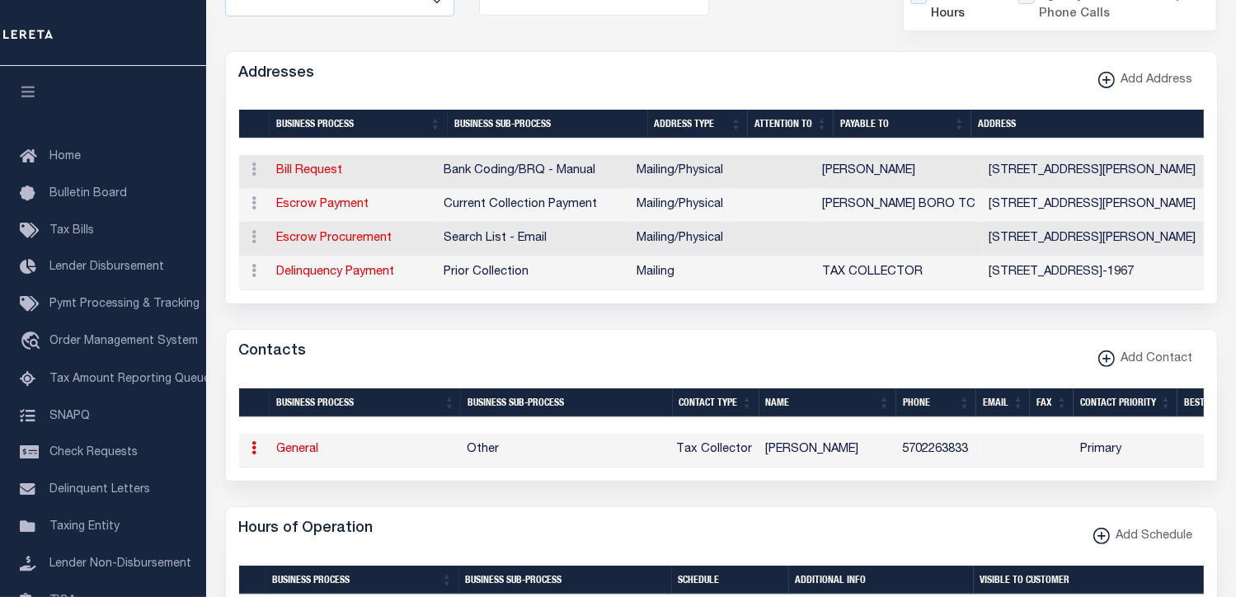
select select "6"
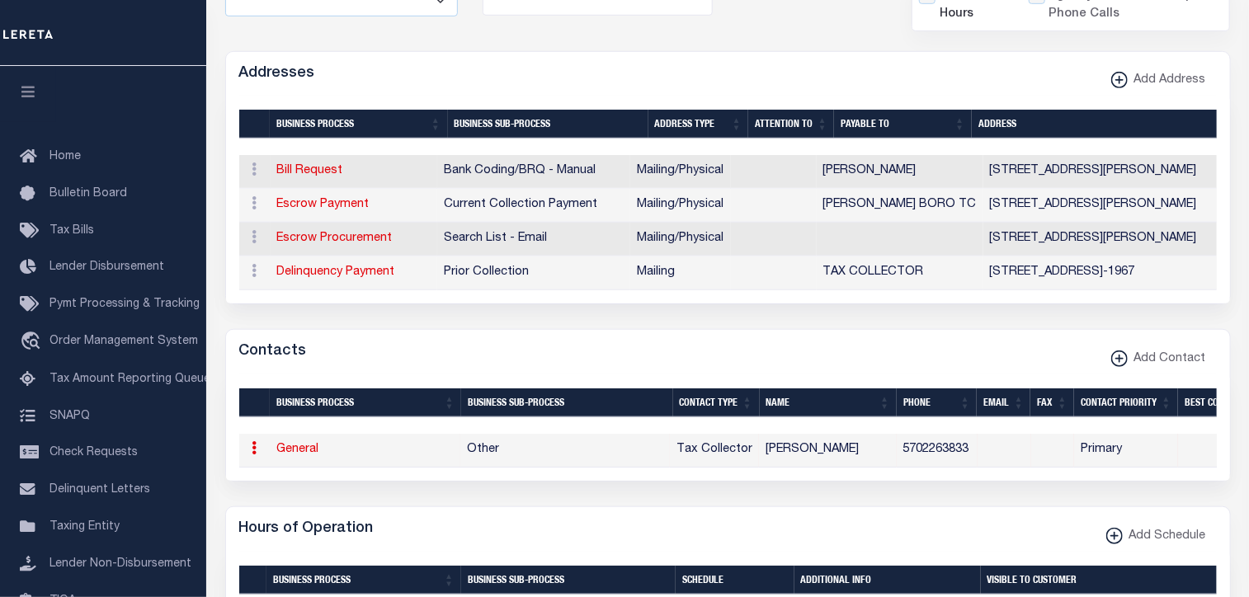
select select "39"
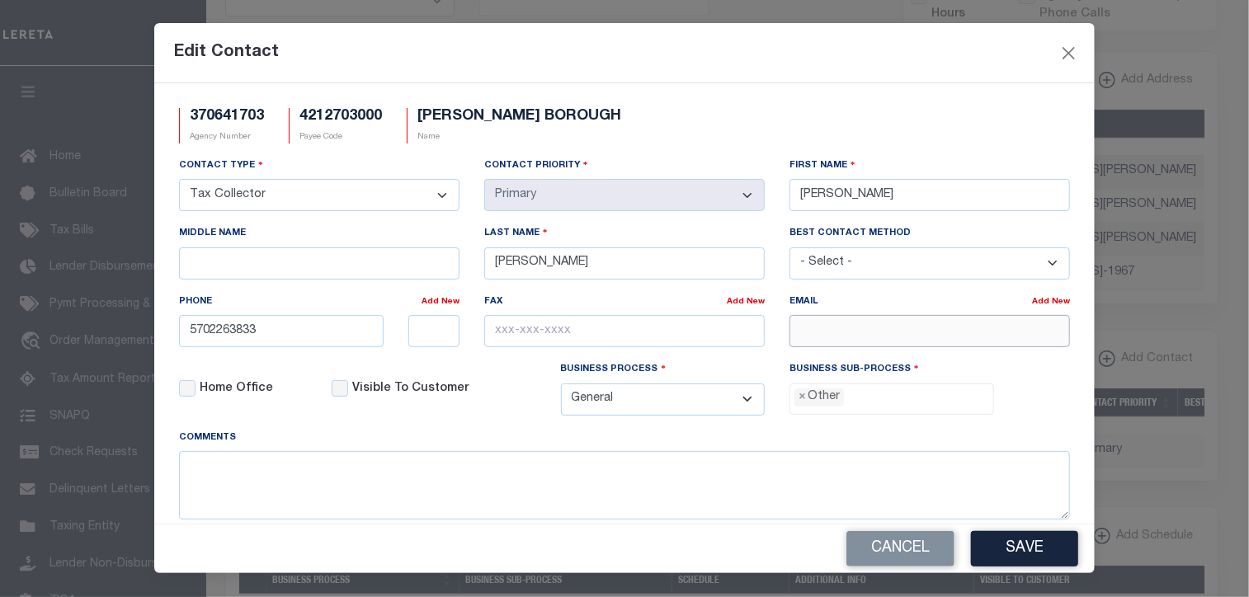
click at [831, 339] on input "email" at bounding box center [929, 331] width 280 height 32
click at [884, 41] on div "Edit Contact" at bounding box center [624, 53] width 940 height 60
click at [812, 329] on input "email" at bounding box center [929, 331] width 280 height 32
paste input "BSMIDD@VERIZON.NET"
type input "BSMIDD@VERIZON.NET"
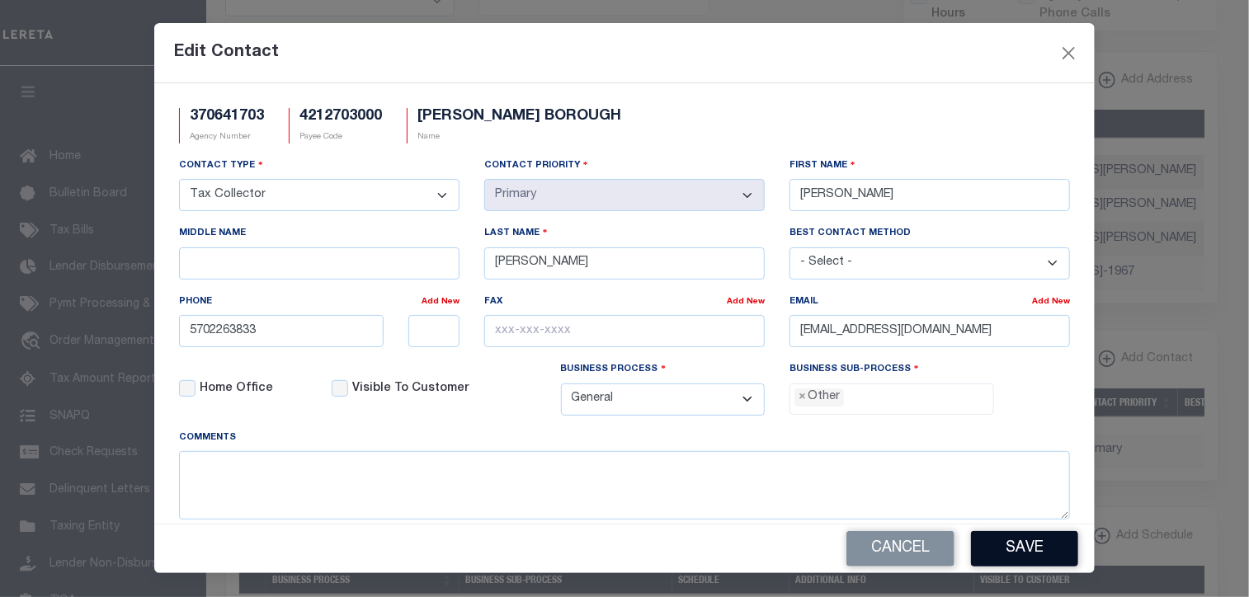
click at [1034, 548] on button "Save" at bounding box center [1024, 548] width 107 height 35
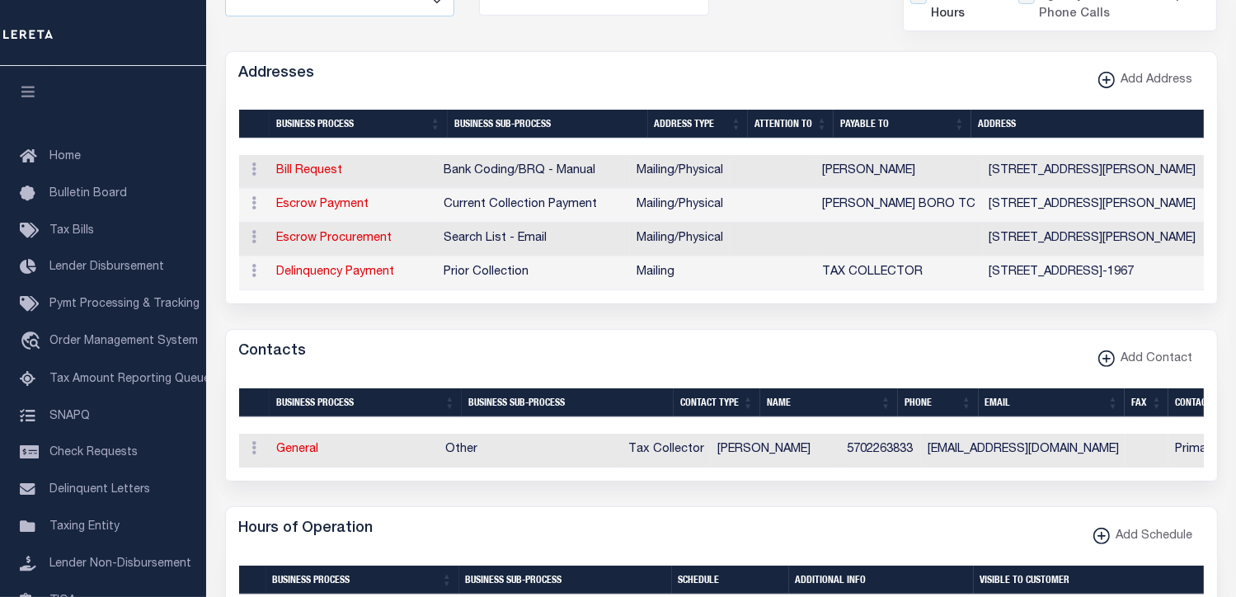
scroll to position [0, 0]
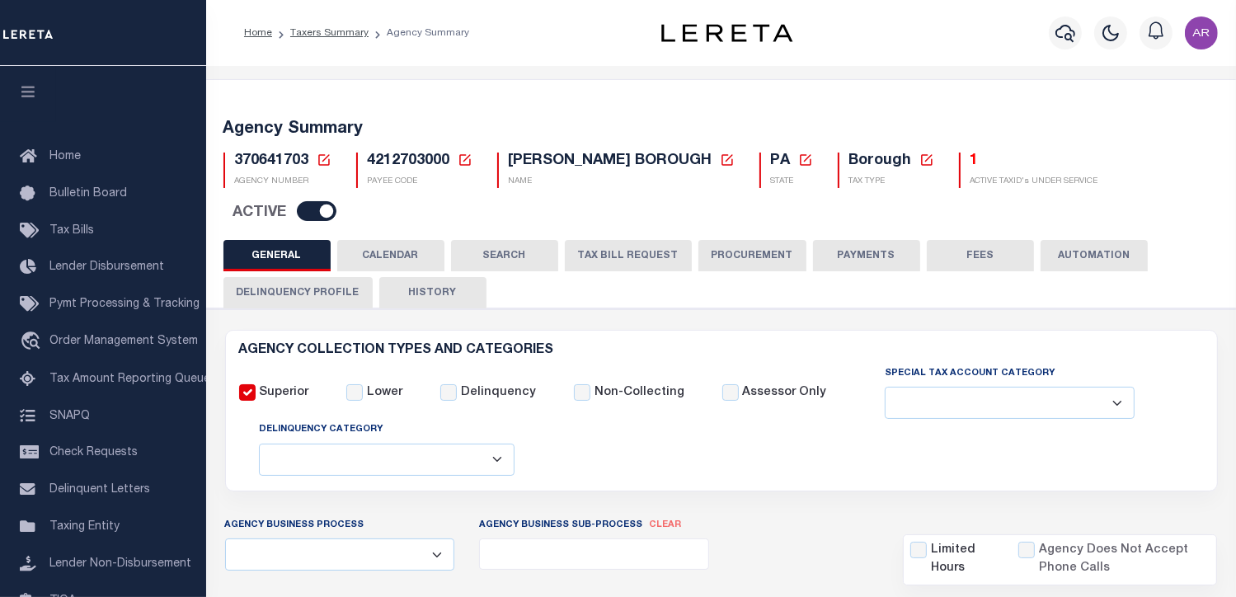
click at [948, 240] on button "FEES" at bounding box center [980, 255] width 107 height 31
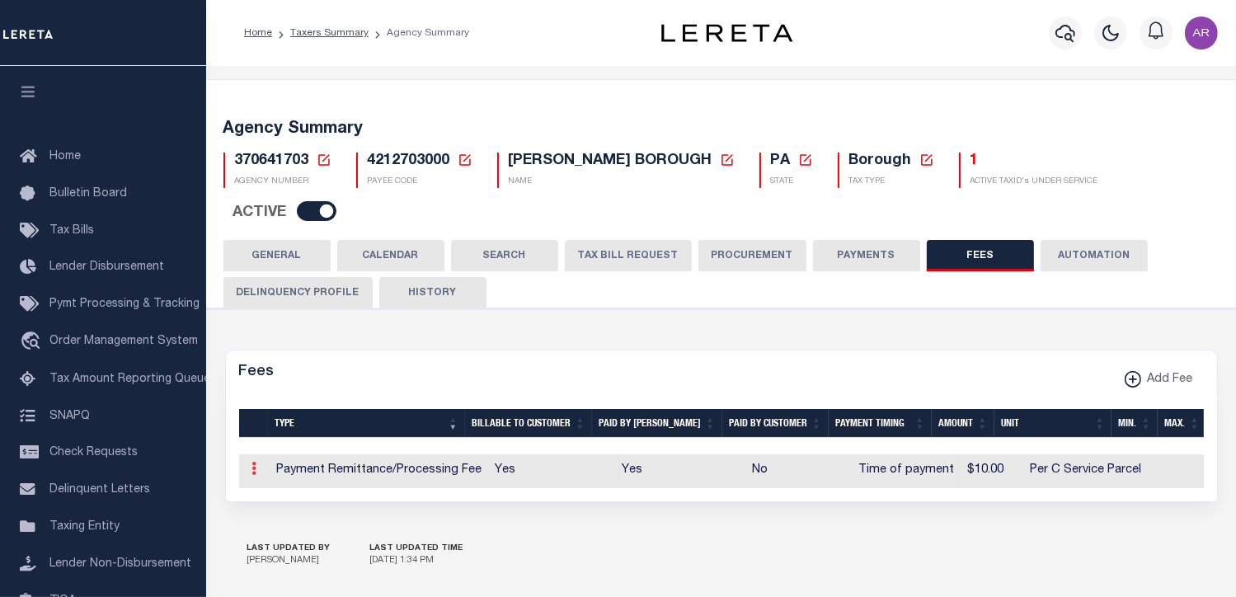
click at [254, 462] on icon at bounding box center [254, 468] width 5 height 13
click at [277, 508] on link "Edit" at bounding box center [284, 521] width 75 height 27
select select
checkbox input "false"
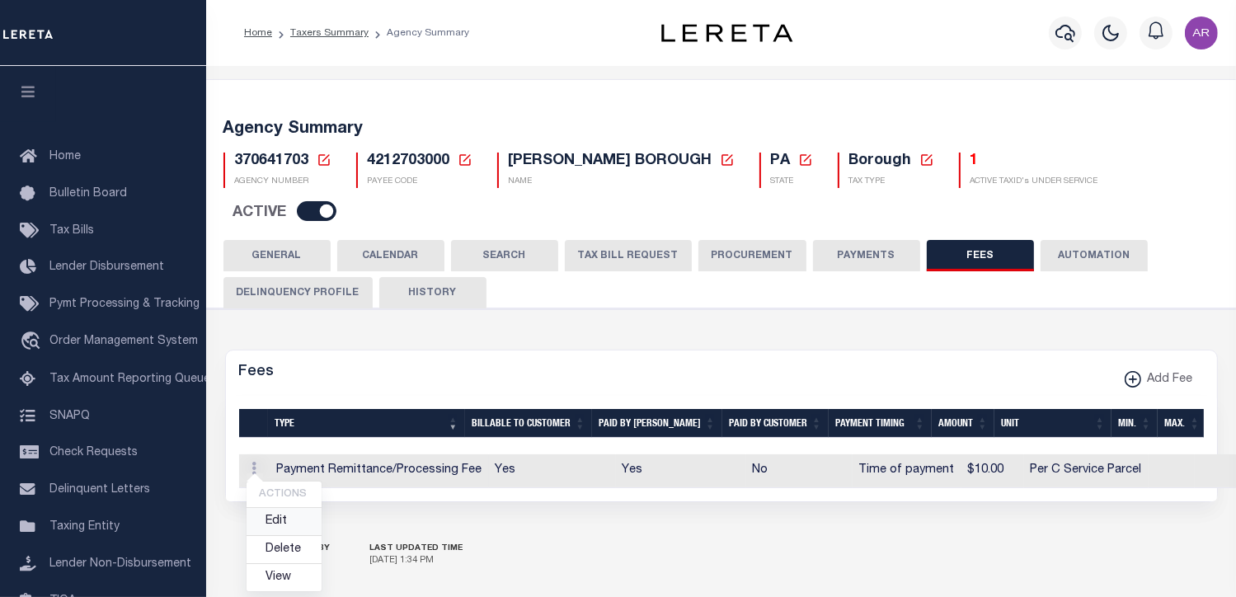
checkbox input "false"
select select "10"
select select "7"
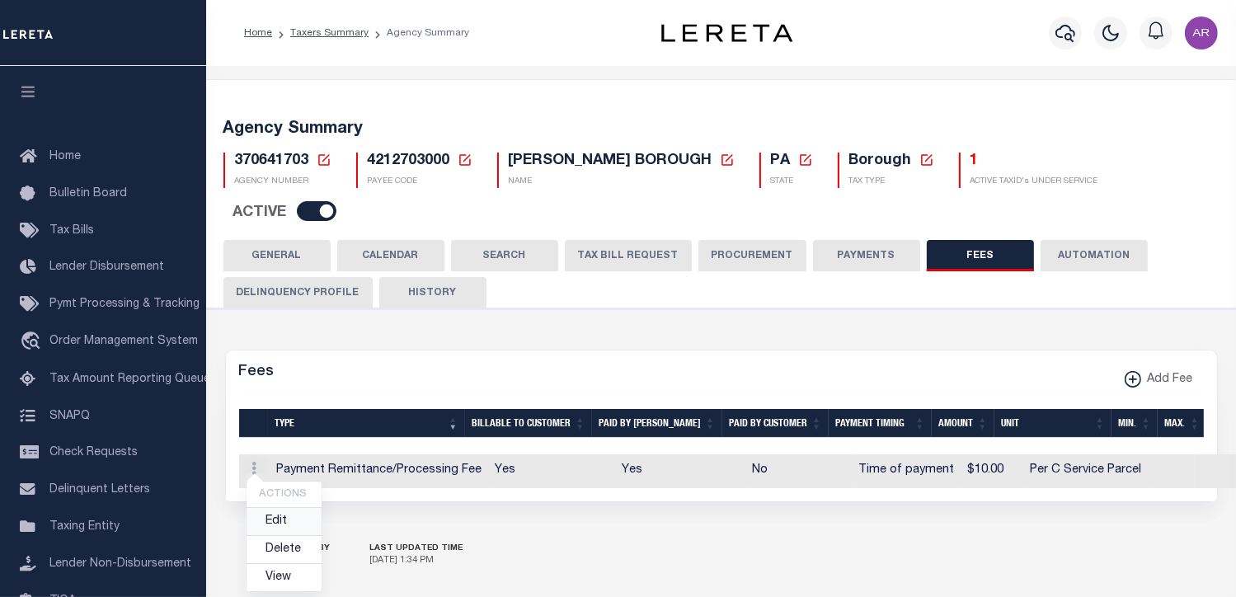
type input "$10"
select select
select select "5"
checkbox input "true"
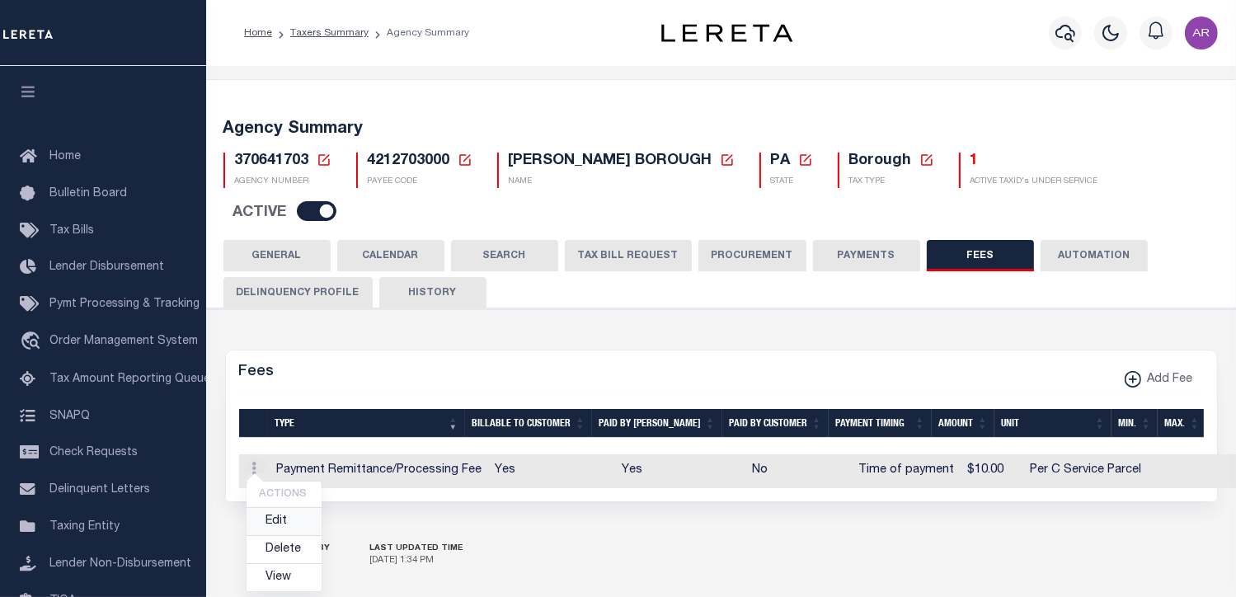
checkbox input "true"
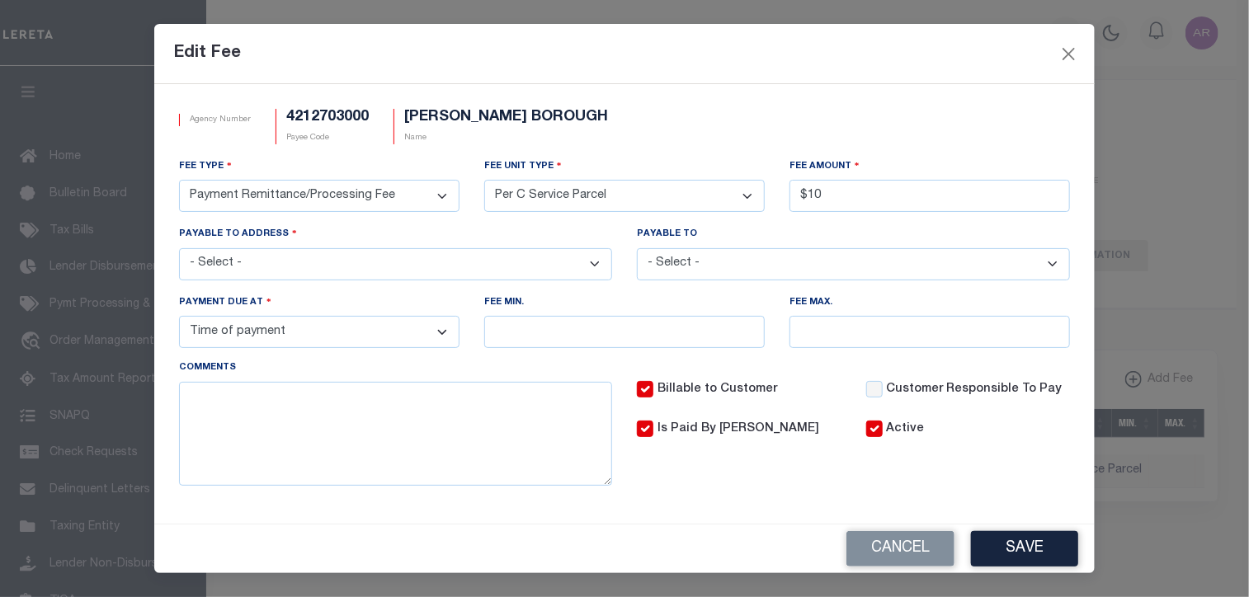
click at [1046, 265] on select "- Select - BARBARA MIDDAUGH HAWLEY BORO TC" at bounding box center [853, 264] width 433 height 32
select select "23049"
click at [637, 249] on select "- Select - BARBARA MIDDAUGH HAWLEY BORO TC" at bounding box center [853, 264] width 433 height 32
click at [1037, 544] on button "Save" at bounding box center [1024, 548] width 107 height 35
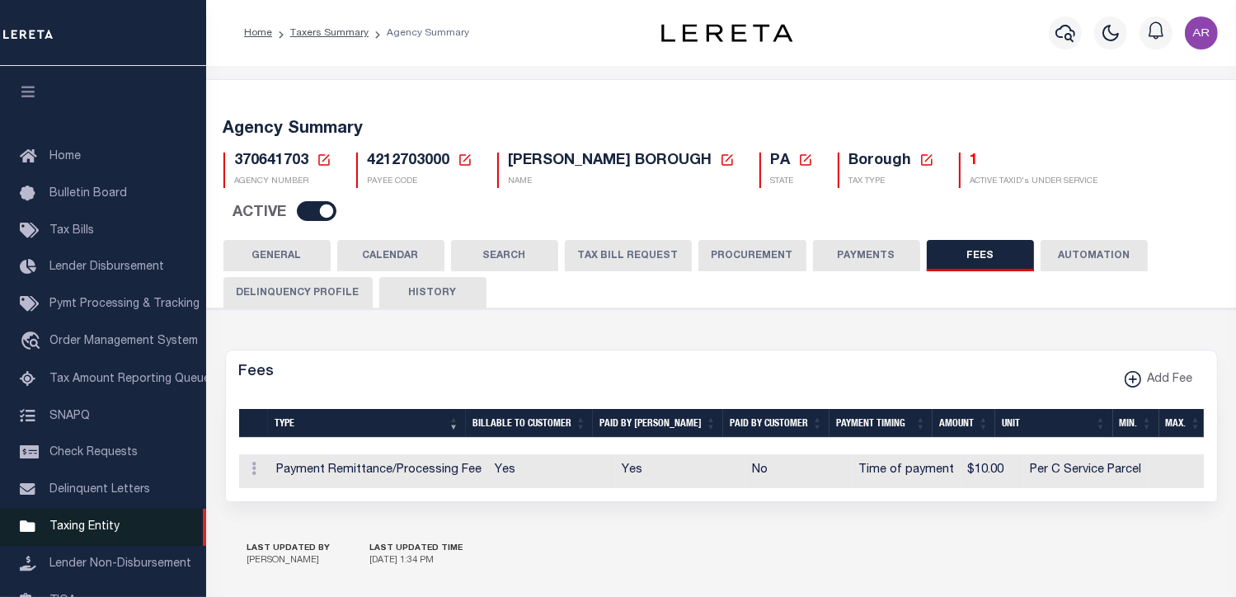
click at [86, 532] on span "Taxing Entity" at bounding box center [84, 527] width 70 height 12
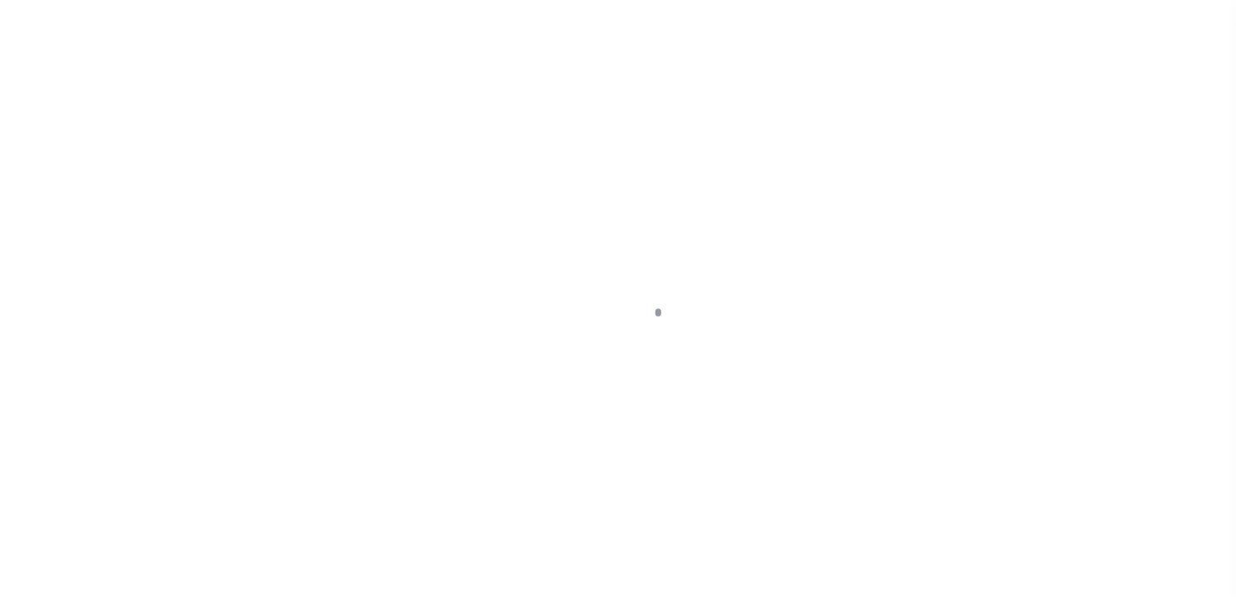
scroll to position [209, 0]
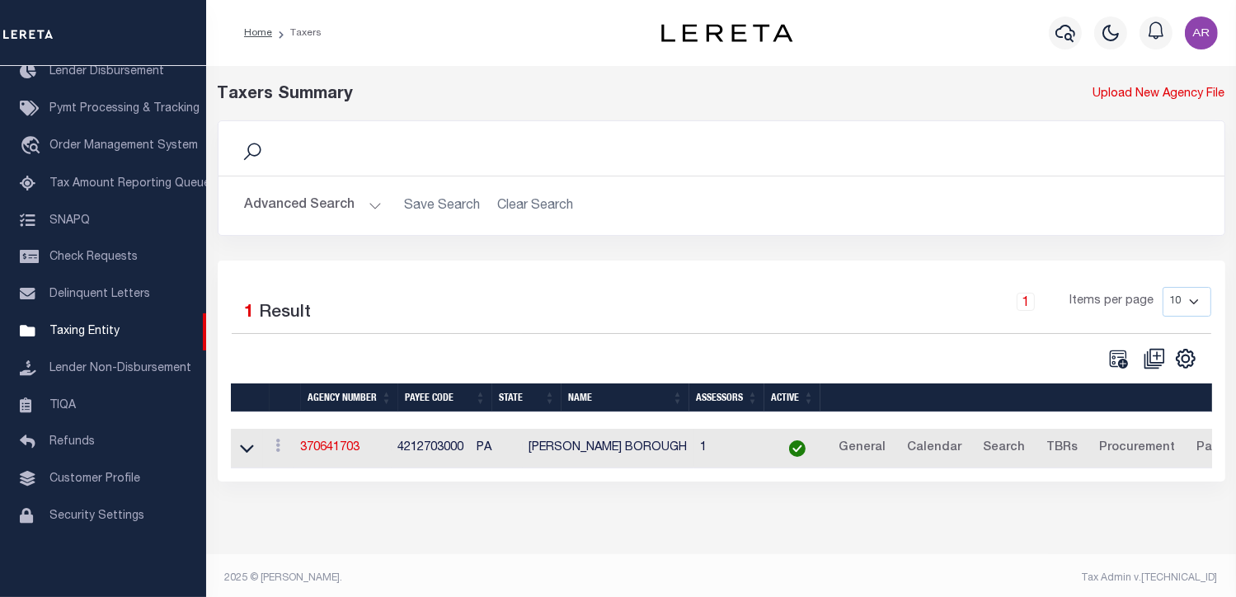
click at [653, 524] on div "Taxers Summary Upload New Agency File Search Advanced Search Save Search Clear …" at bounding box center [721, 298] width 1030 height 465
